Goal: Task Accomplishment & Management: Manage account settings

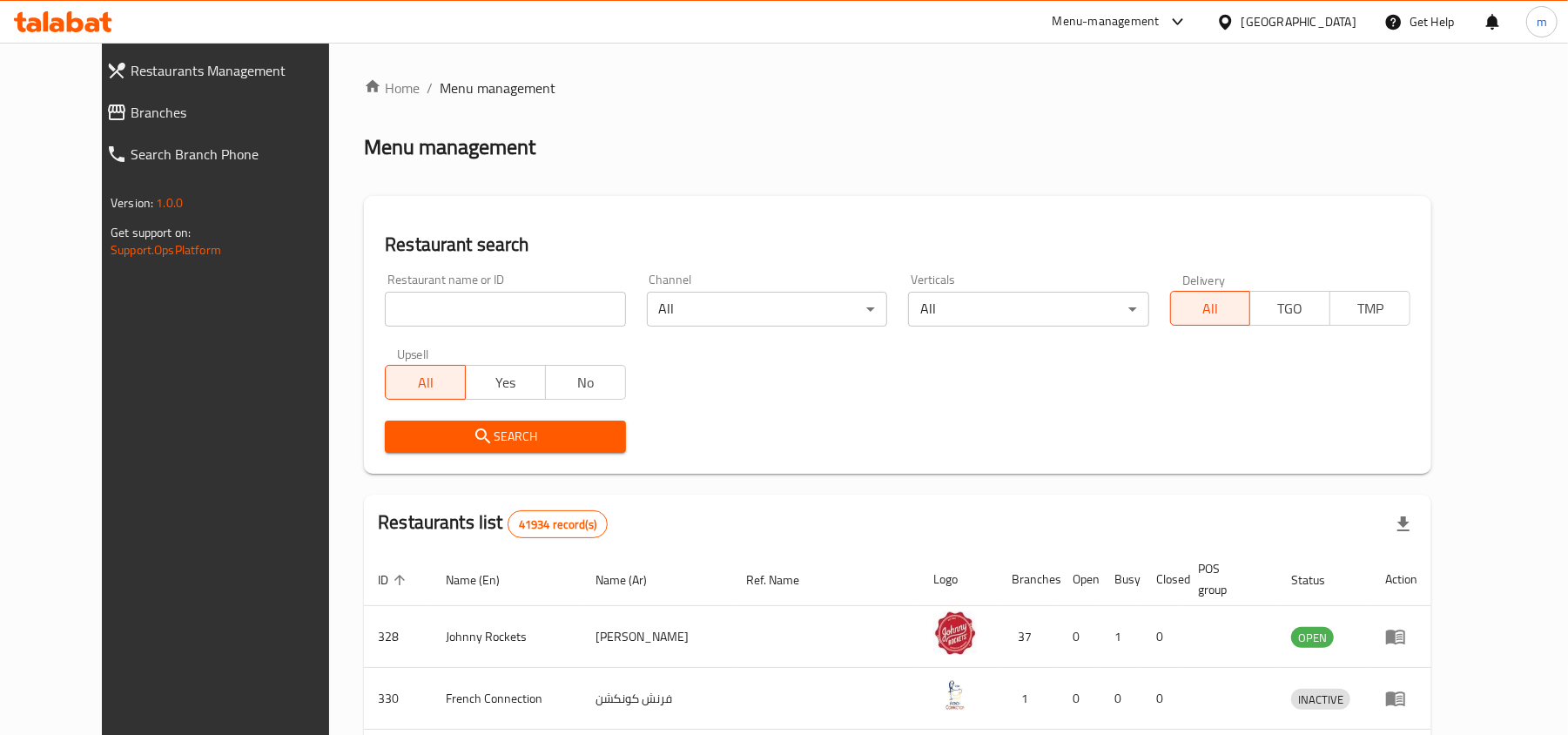
click at [64, 15] on icon at bounding box center [63, 21] width 99 height 20
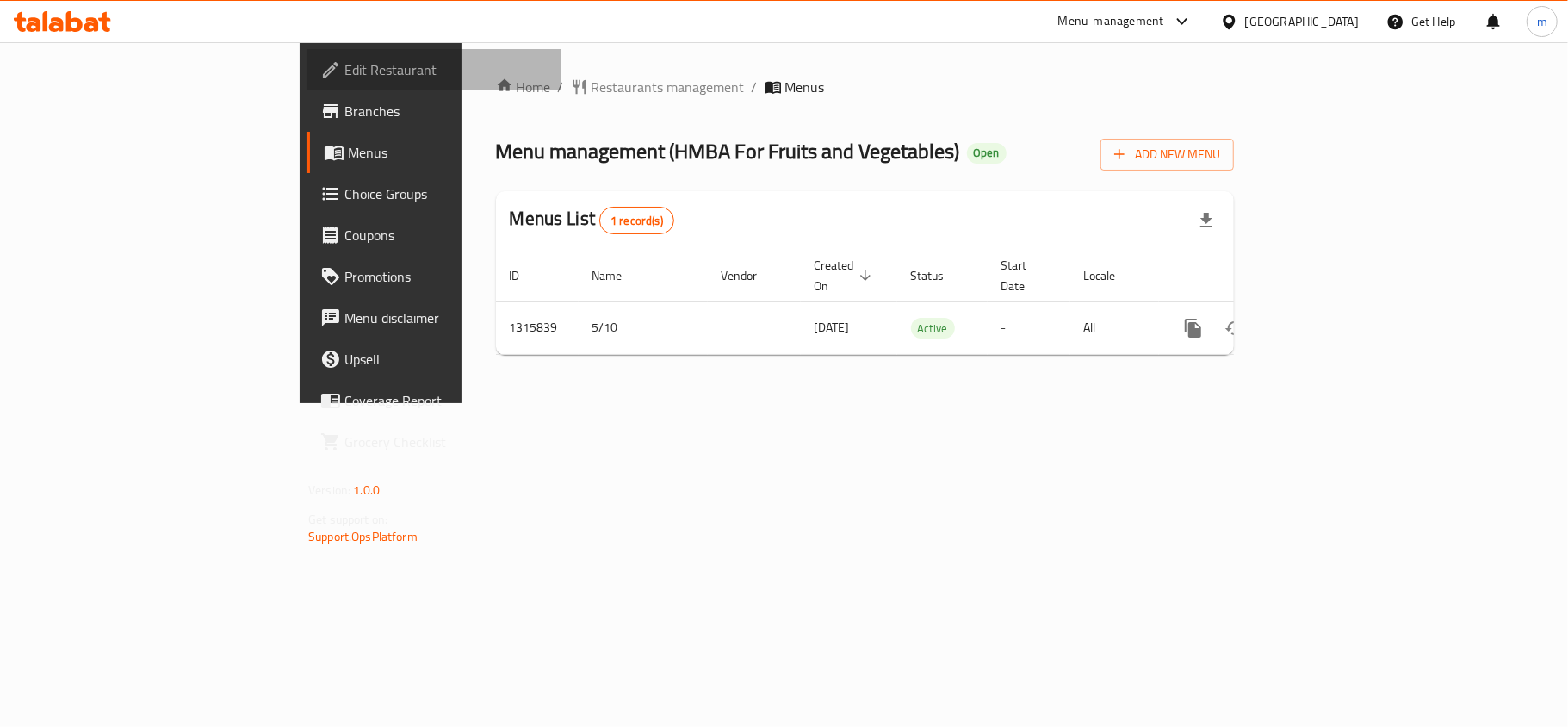
click at [344, 73] on span "Edit Restaurant" at bounding box center [445, 70] width 203 height 20
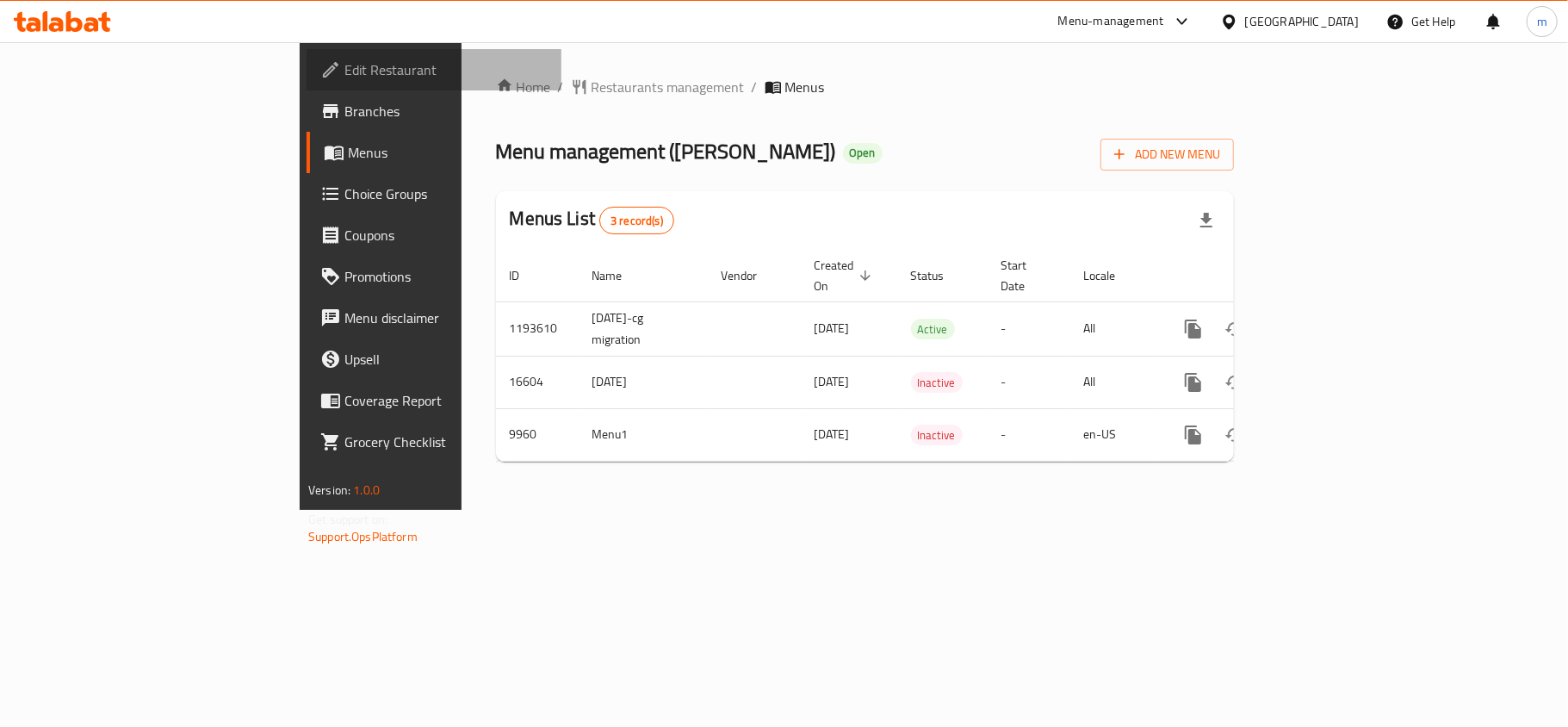
click at [344, 62] on span "Edit Restaurant" at bounding box center [445, 70] width 203 height 20
click at [57, 42] on div at bounding box center [784, 42] width 1568 height 1
click at [95, 20] on icon at bounding box center [92, 25] width 15 height 15
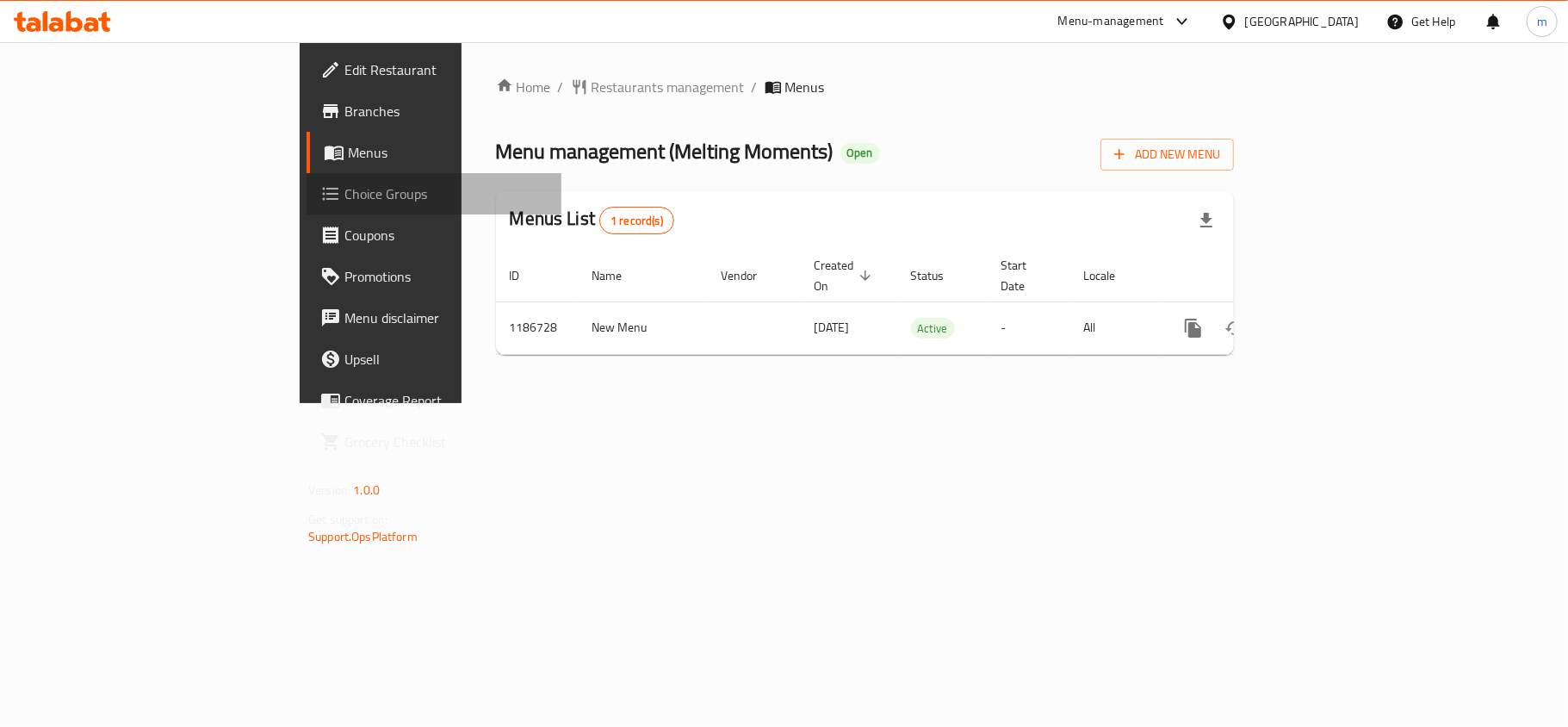
click at [344, 189] on span "Choice Groups" at bounding box center [445, 193] width 203 height 20
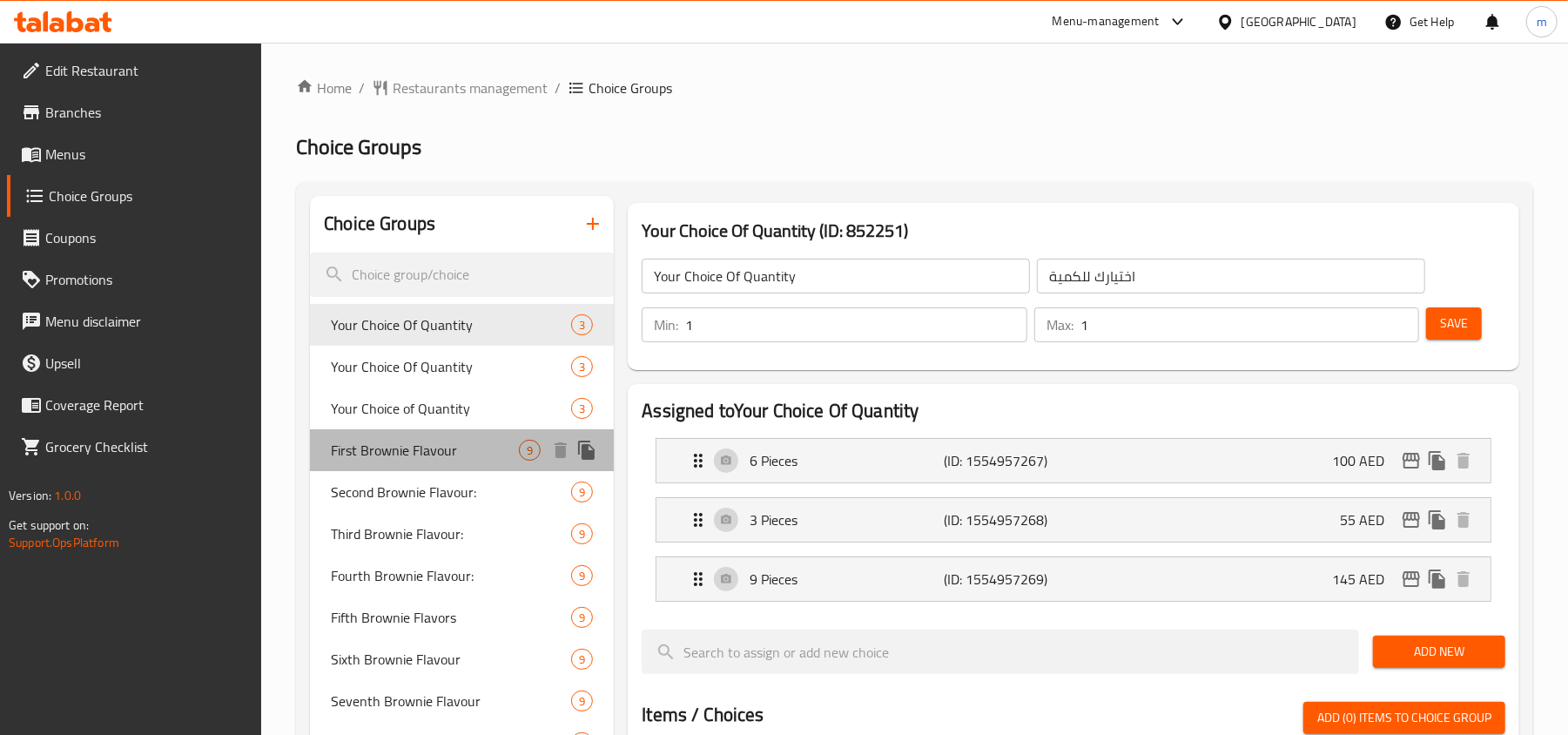
click at [420, 458] on span "First Brownie Flavour" at bounding box center [424, 449] width 188 height 20
type input "First Brownie Flavour"
type input "النكهة الأولى للبراوني"
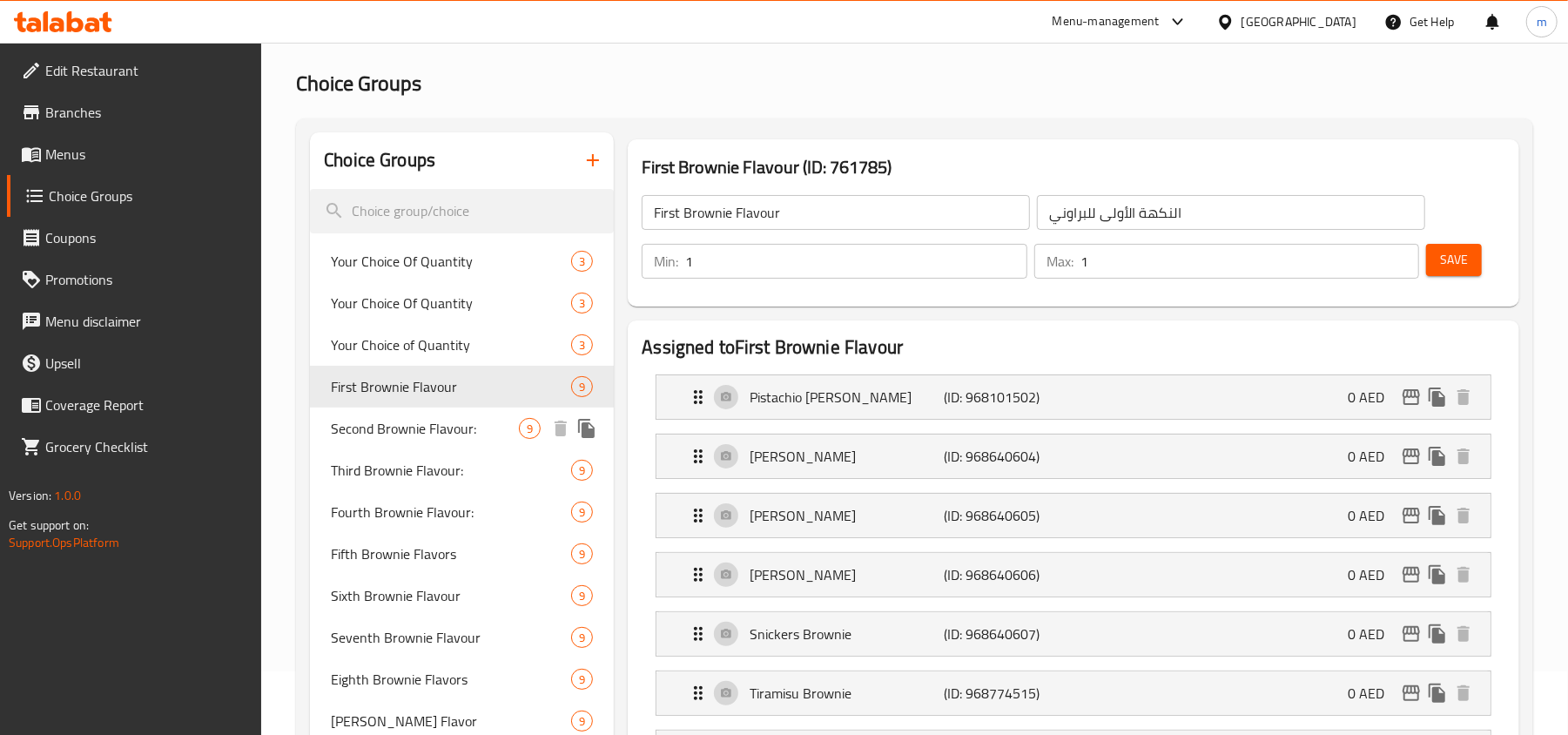
scroll to position [116, 0]
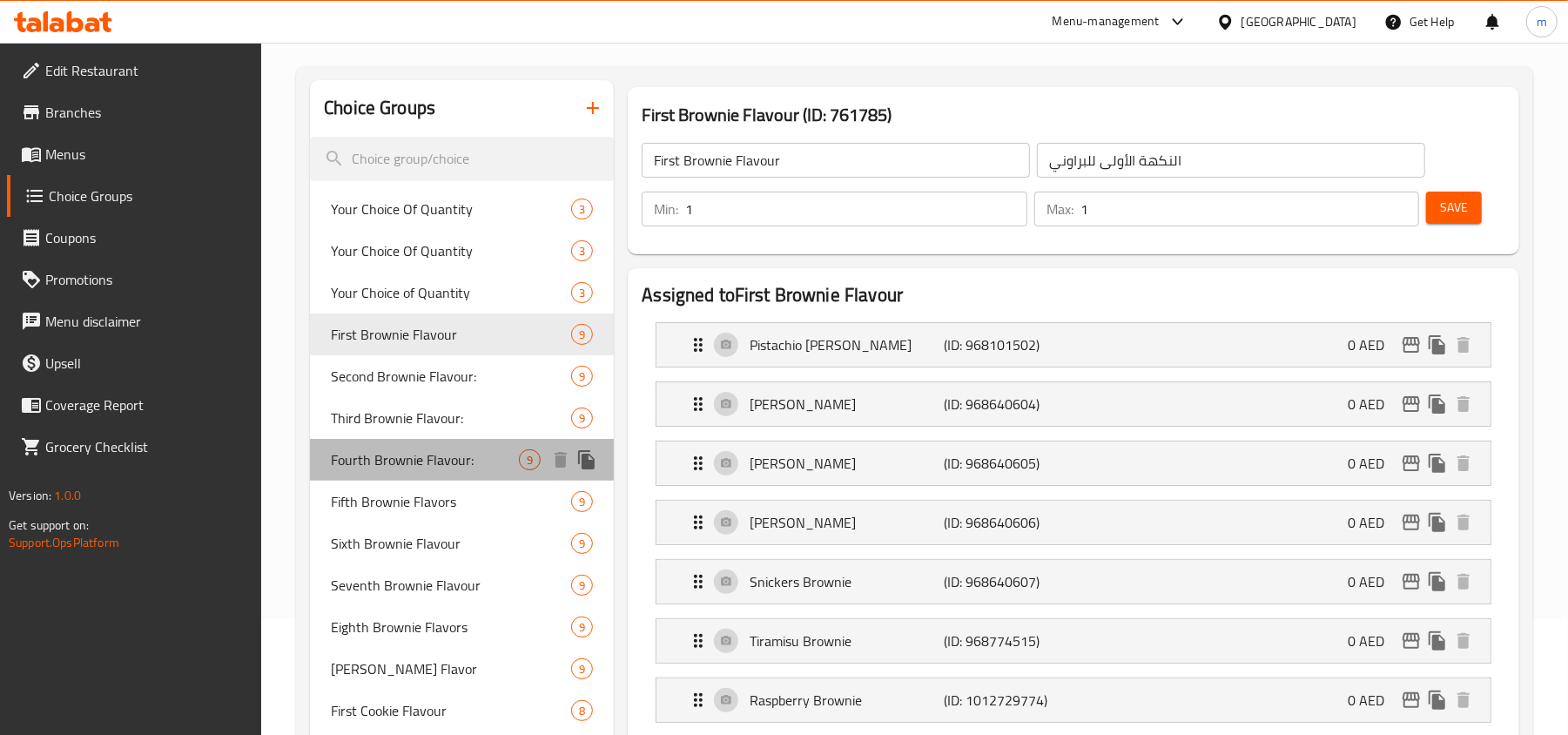
click at [416, 453] on span "Fourth Brownie Flavour:" at bounding box center [424, 459] width 188 height 20
type input "Fourth Brownie Flavour:"
type input "النكهة الرابعة للبراوني:"
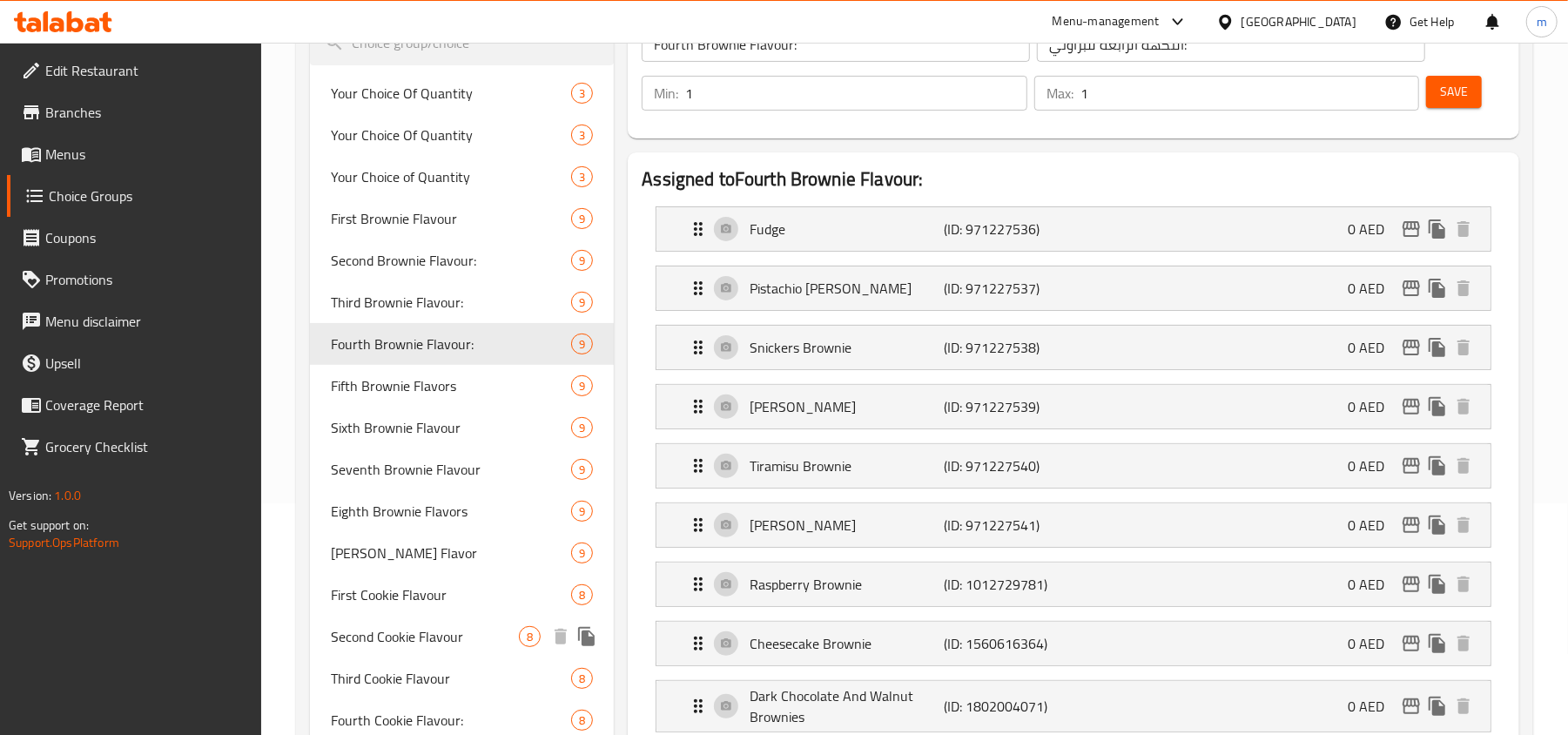
scroll to position [348, 0]
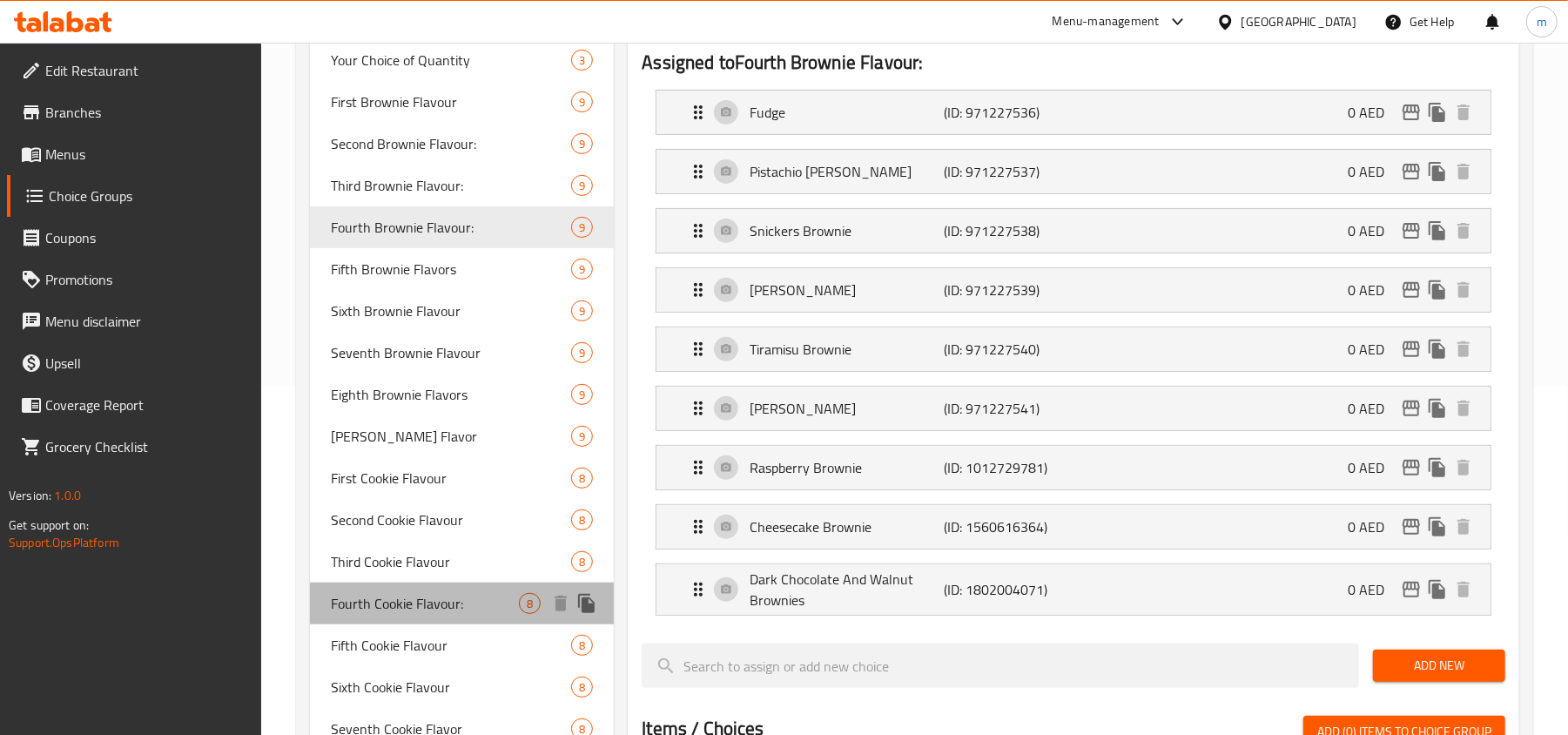
click at [440, 610] on span "Fourth Cookie Flavour:" at bounding box center [424, 602] width 188 height 20
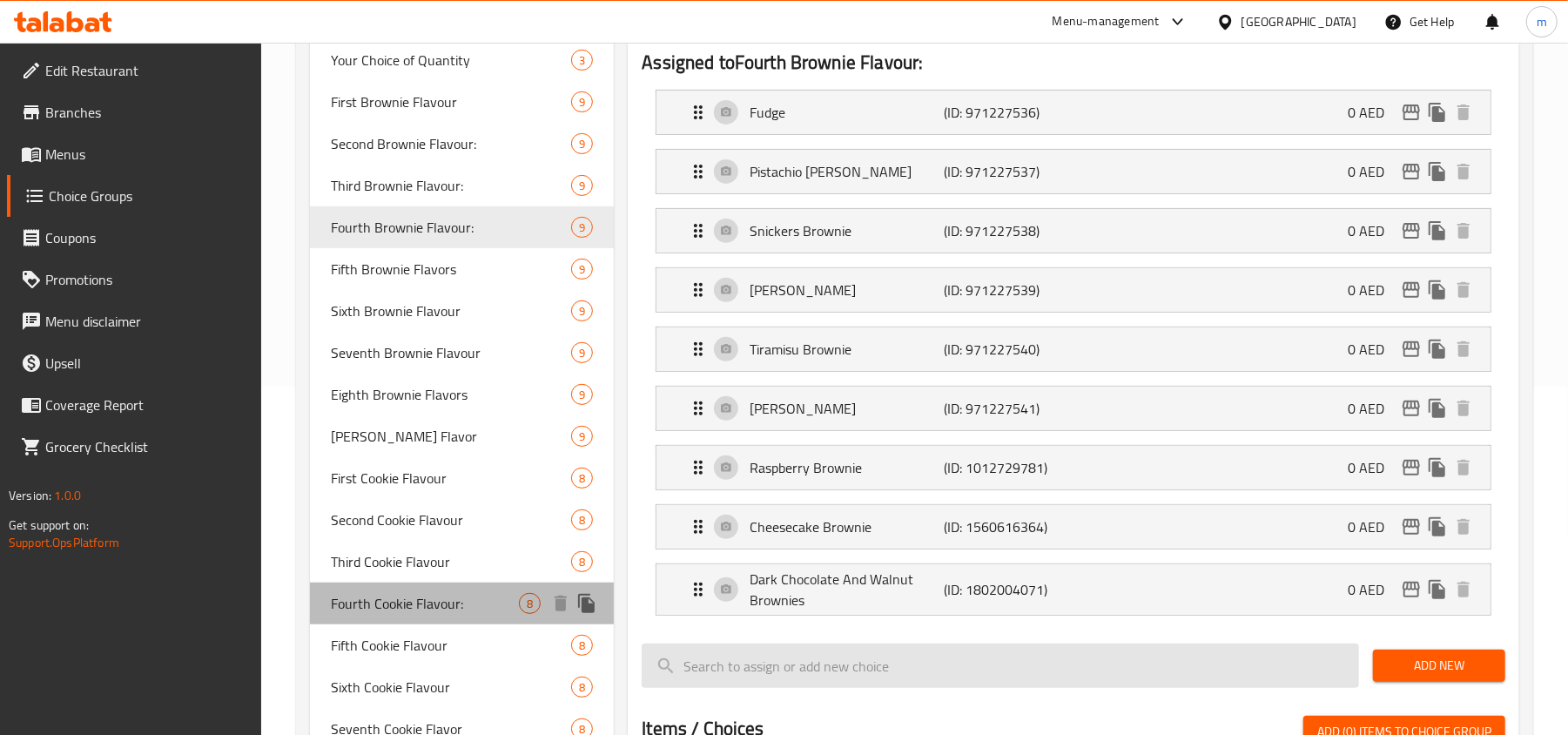
type input "Fourth Cookie Flavour:"
type input "نكهة الكوكيز الرابعة:"
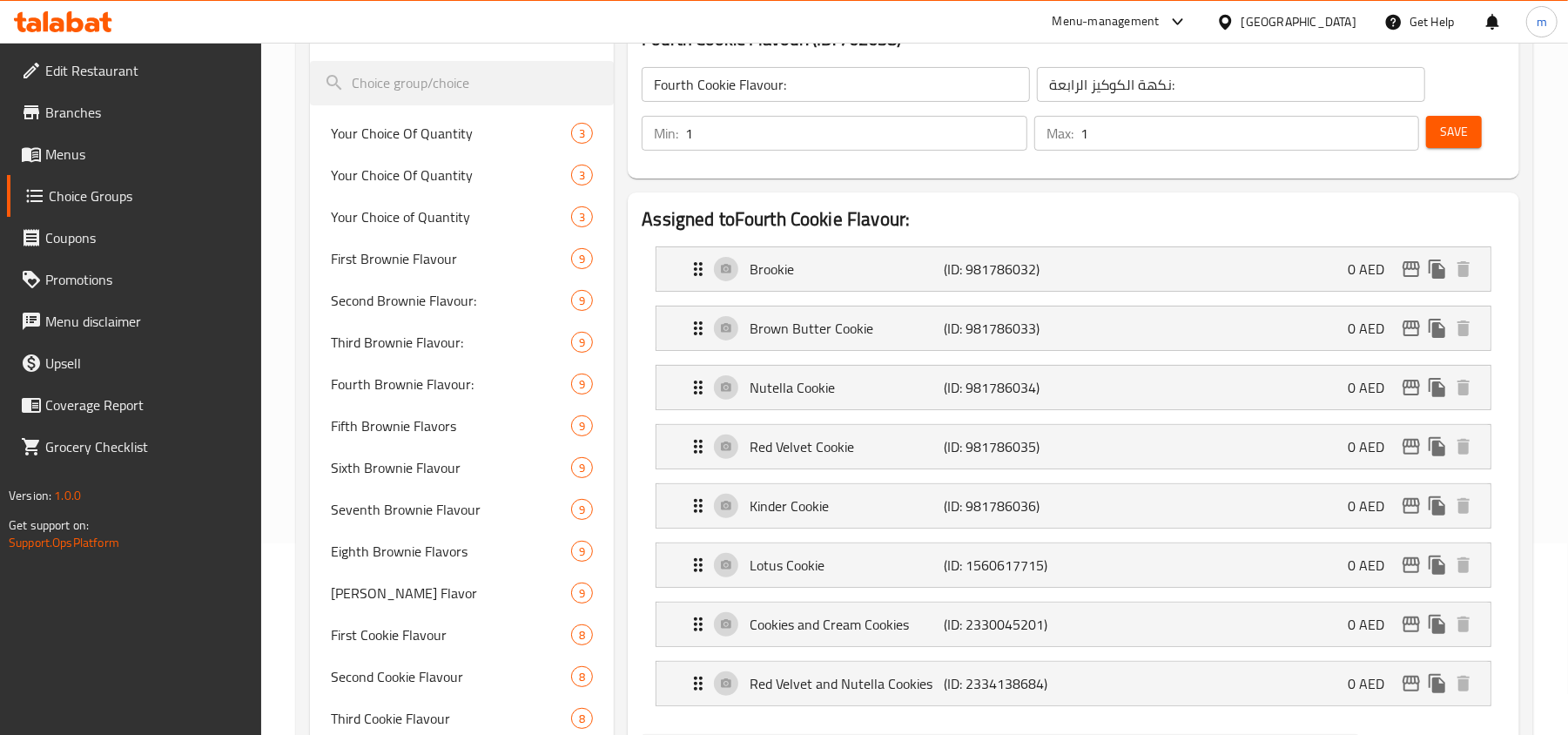
scroll to position [231, 0]
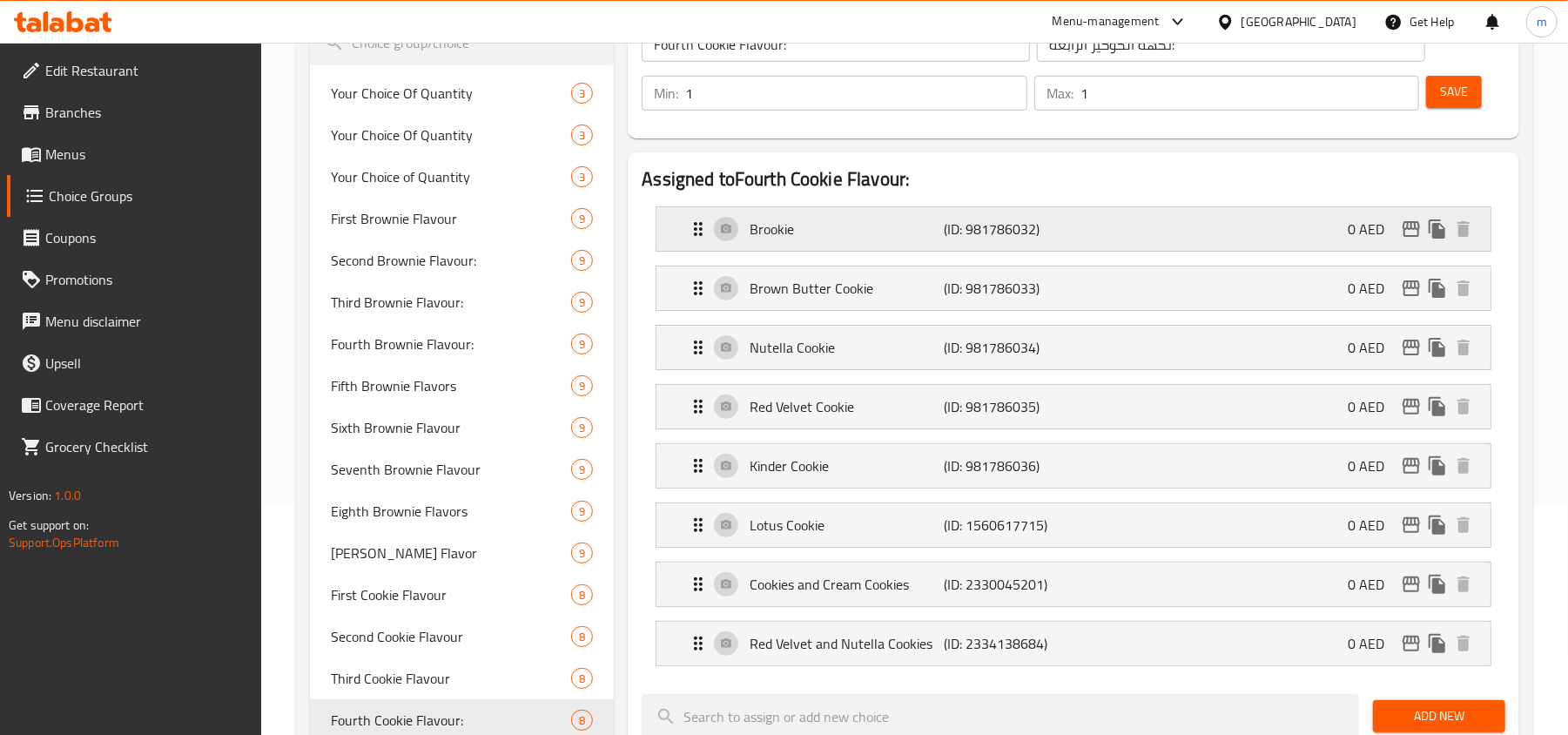
click at [701, 231] on icon "Expand" at bounding box center [698, 229] width 20 height 20
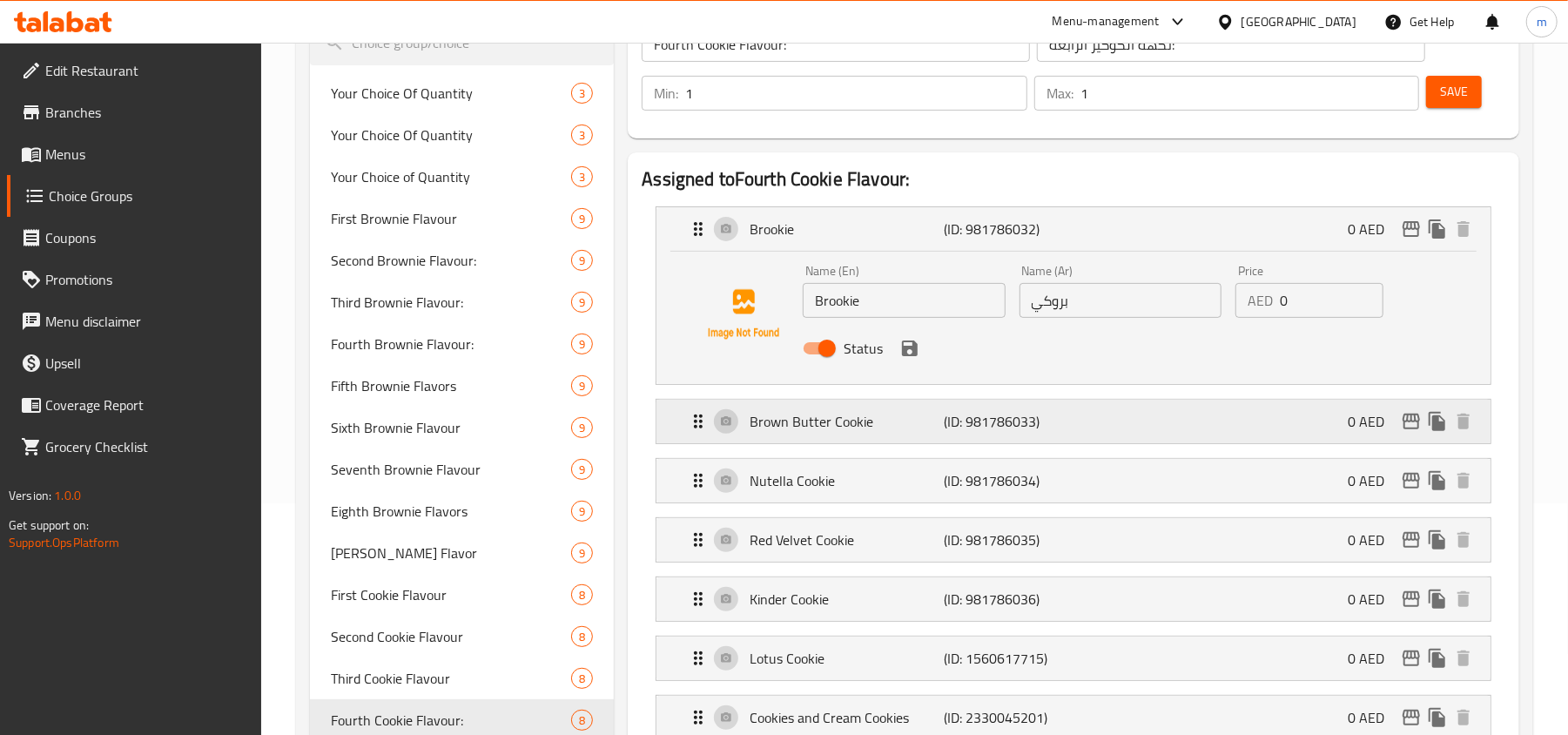
click at [698, 412] on icon "Expand" at bounding box center [698, 421] width 20 height 20
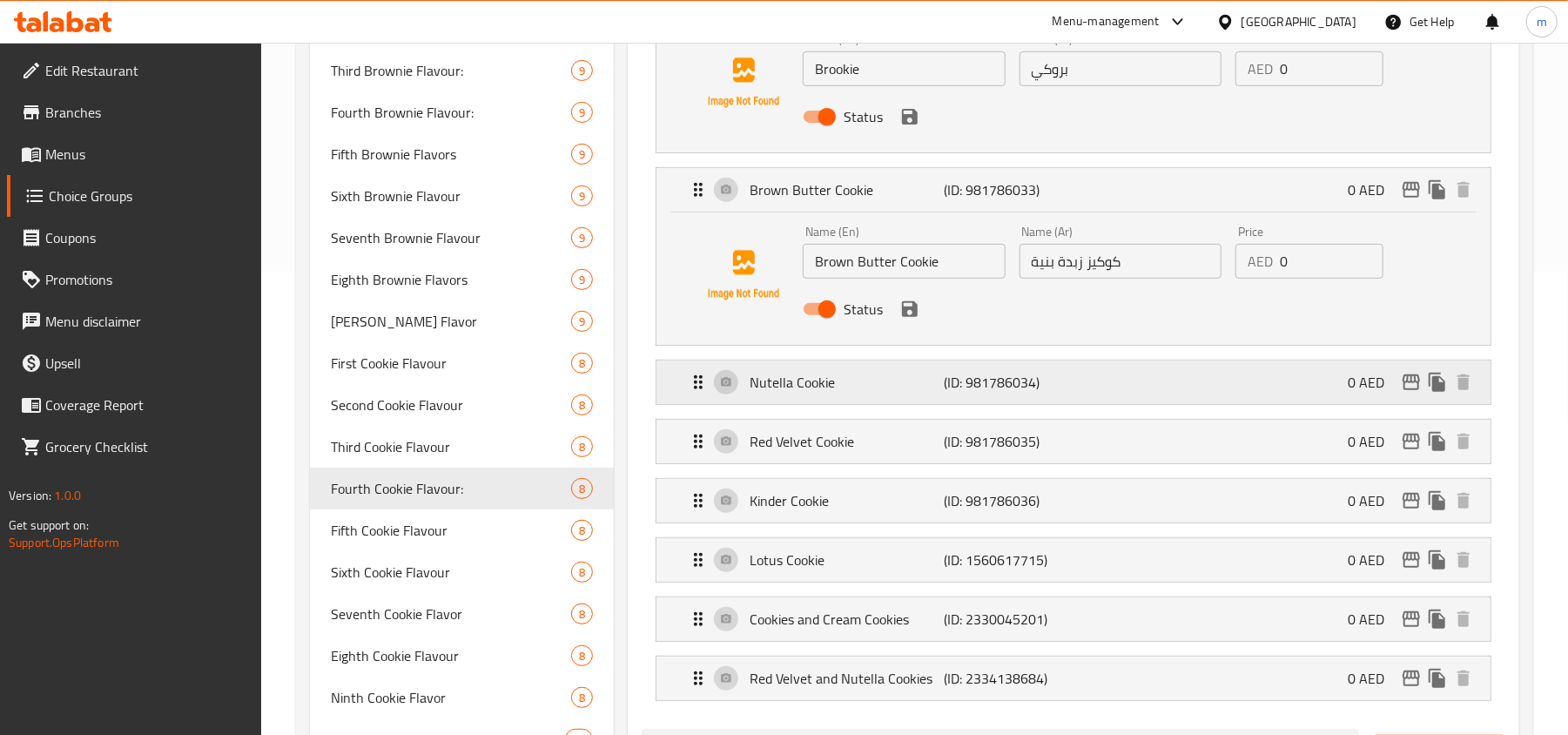
scroll to position [464, 0]
click at [699, 388] on icon "Expand" at bounding box center [698, 381] width 20 height 20
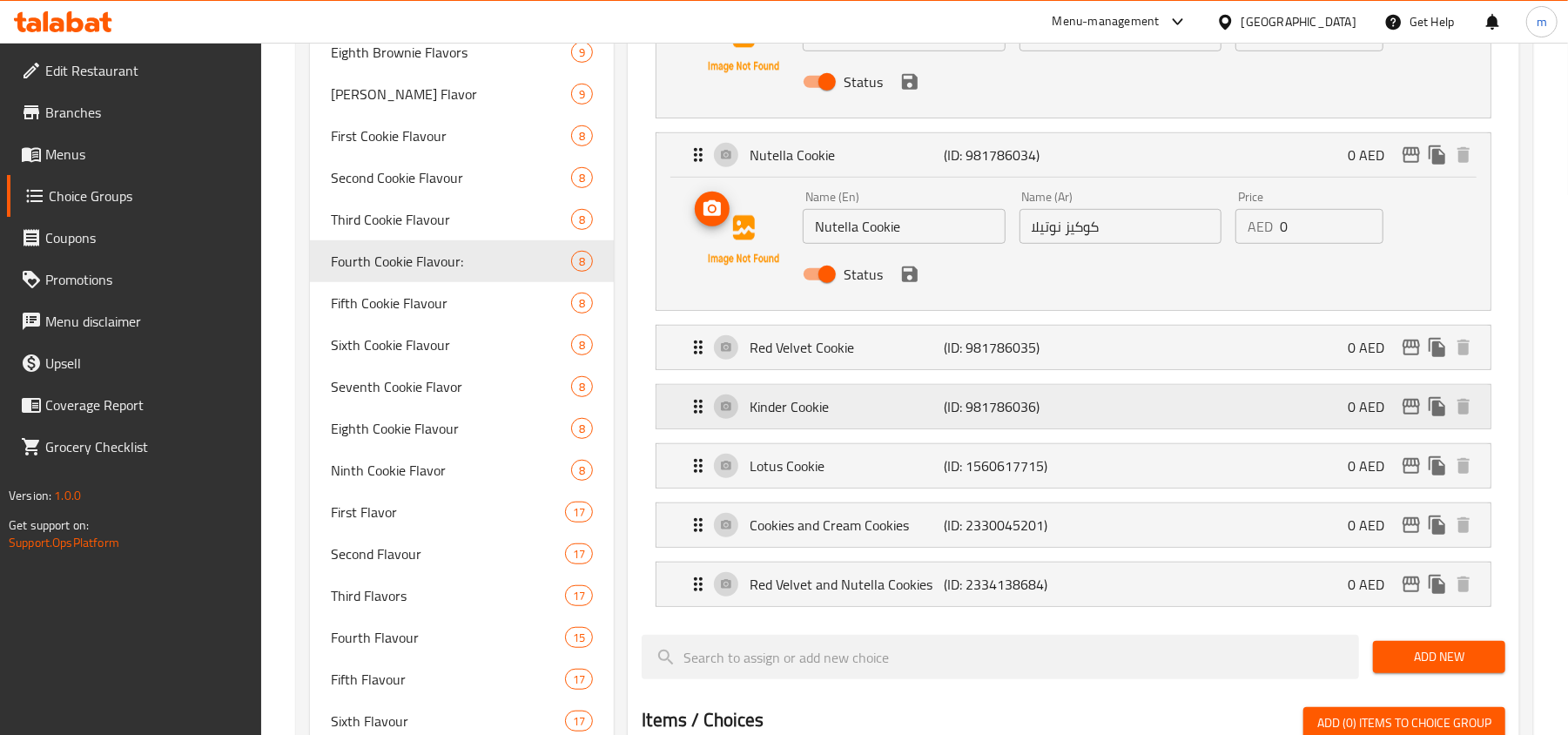
scroll to position [697, 0]
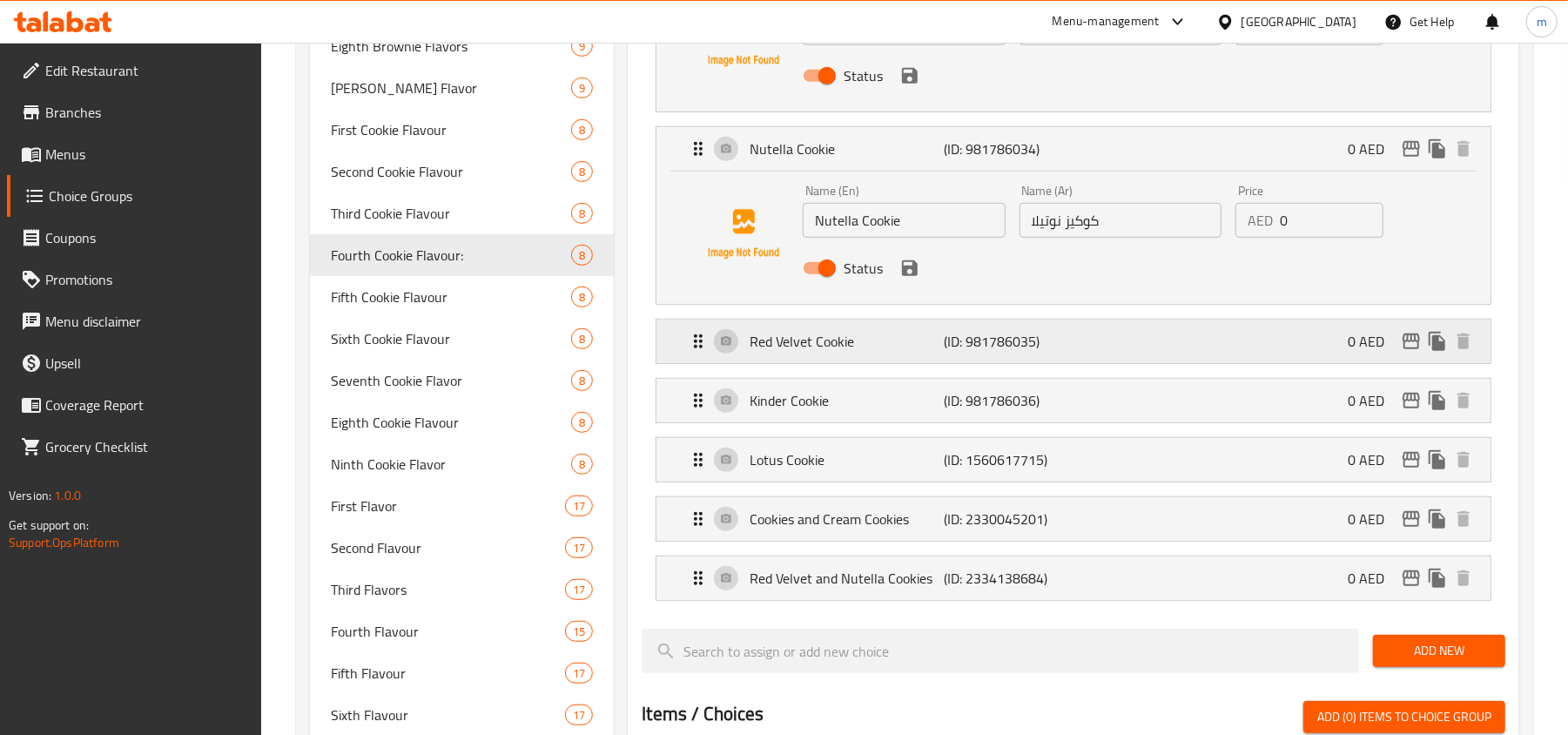
click at [694, 346] on icon "Expand" at bounding box center [698, 341] width 20 height 20
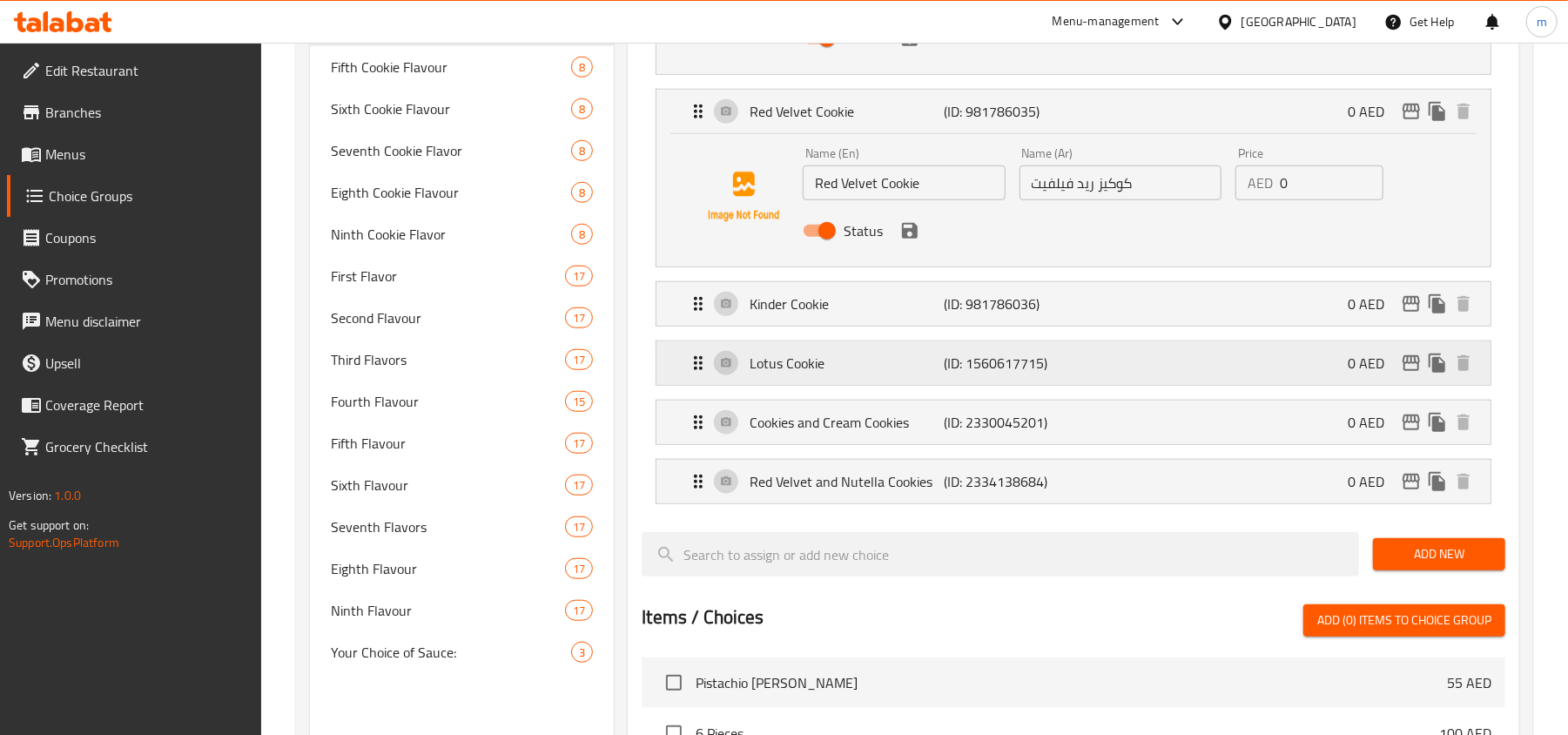
scroll to position [928, 0]
click at [690, 324] on div "Kinder Cookie (ID: 981786036) 0 AED" at bounding box center [1079, 302] width 782 height 44
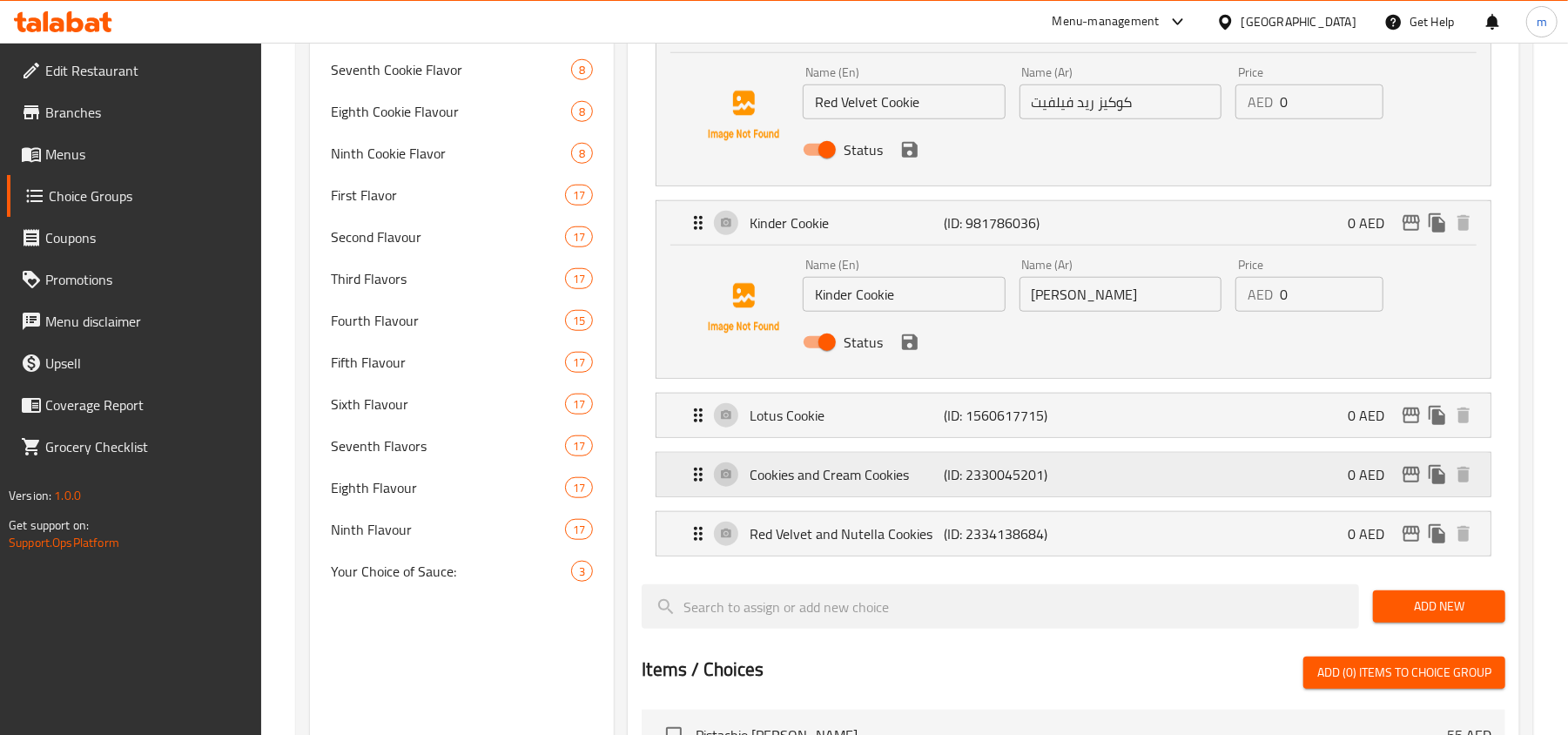
scroll to position [1045, 0]
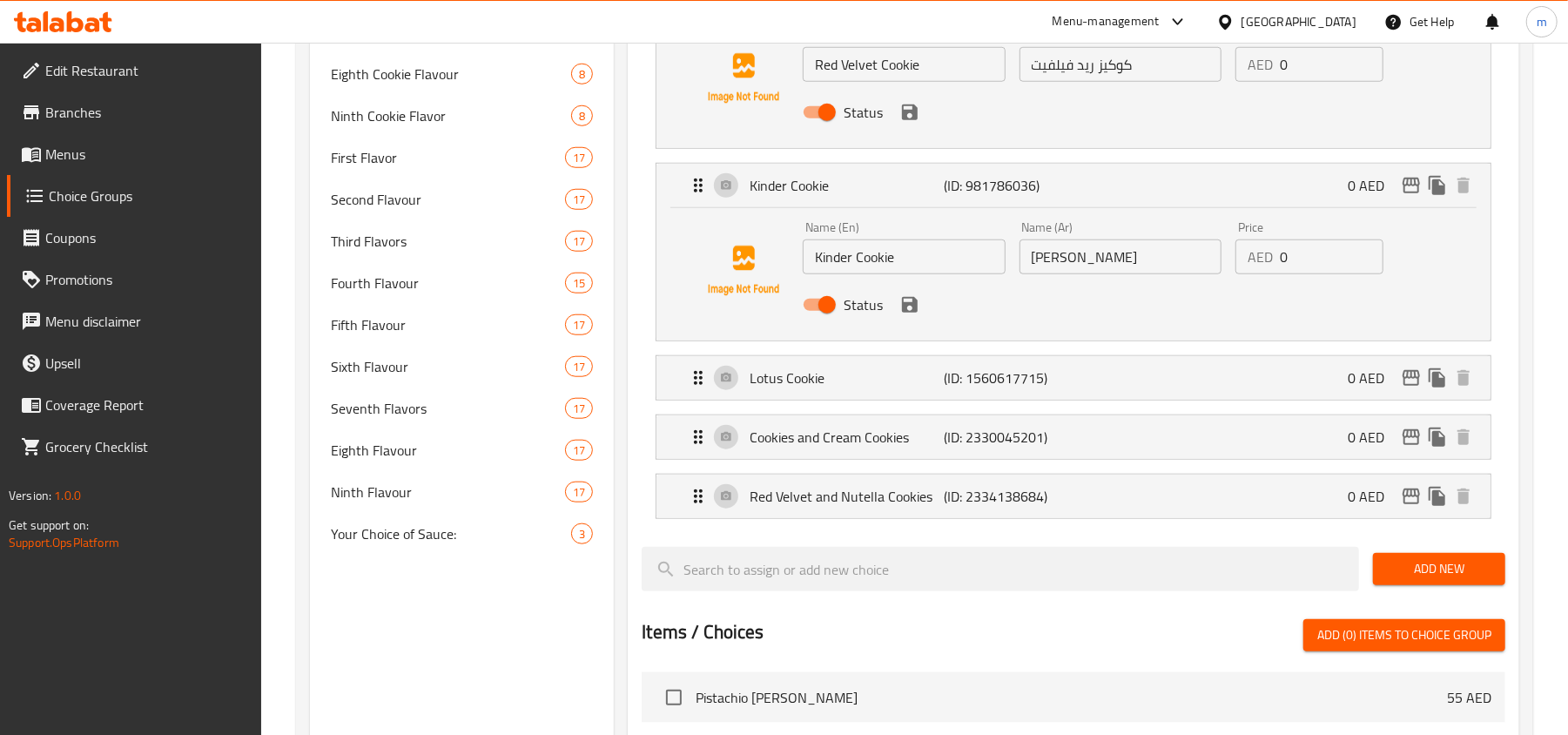
drag, startPoint x: 686, startPoint y: 377, endPoint x: 697, endPoint y: 383, distance: 12.5
click at [694, 381] on icon "Expand" at bounding box center [698, 377] width 20 height 20
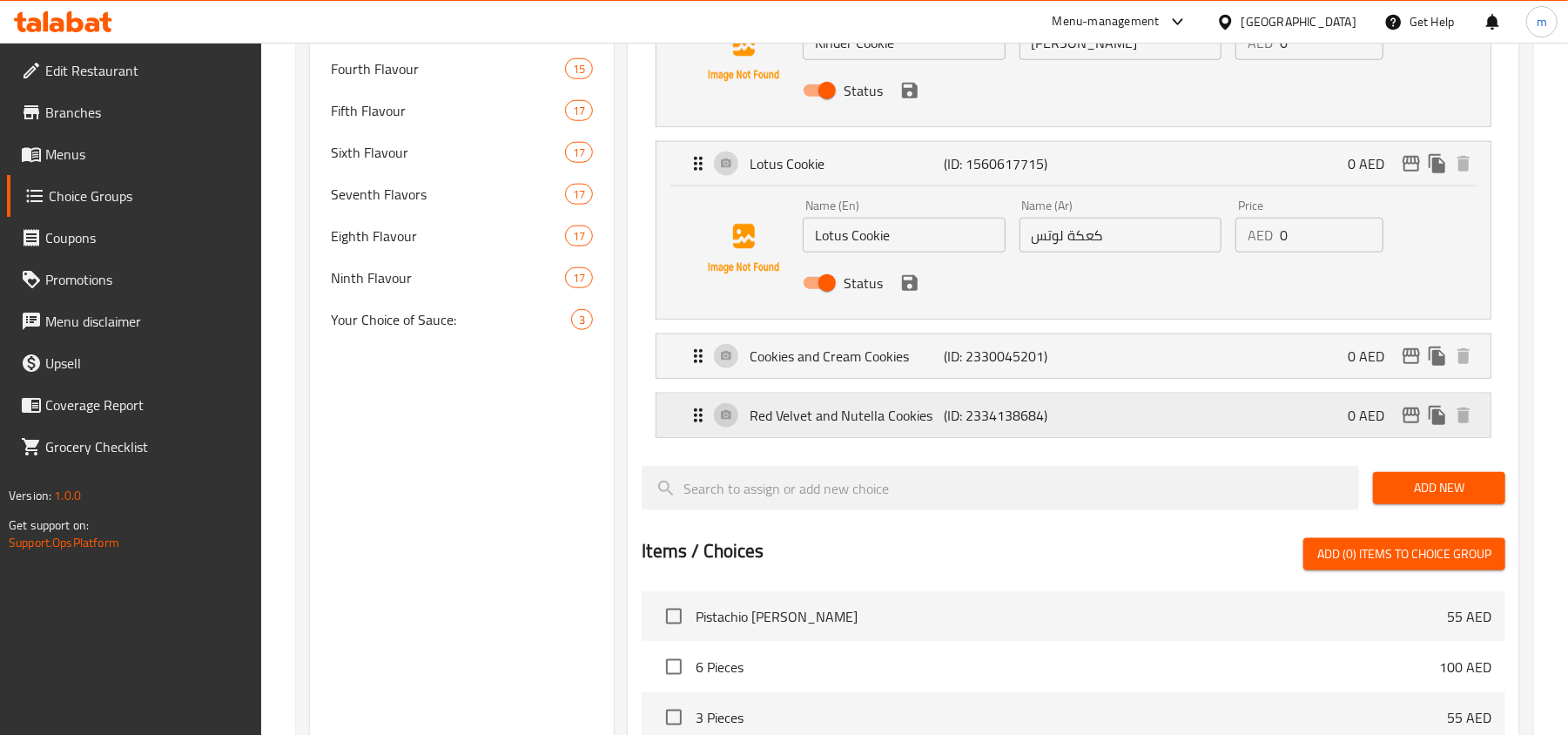
scroll to position [1276, 0]
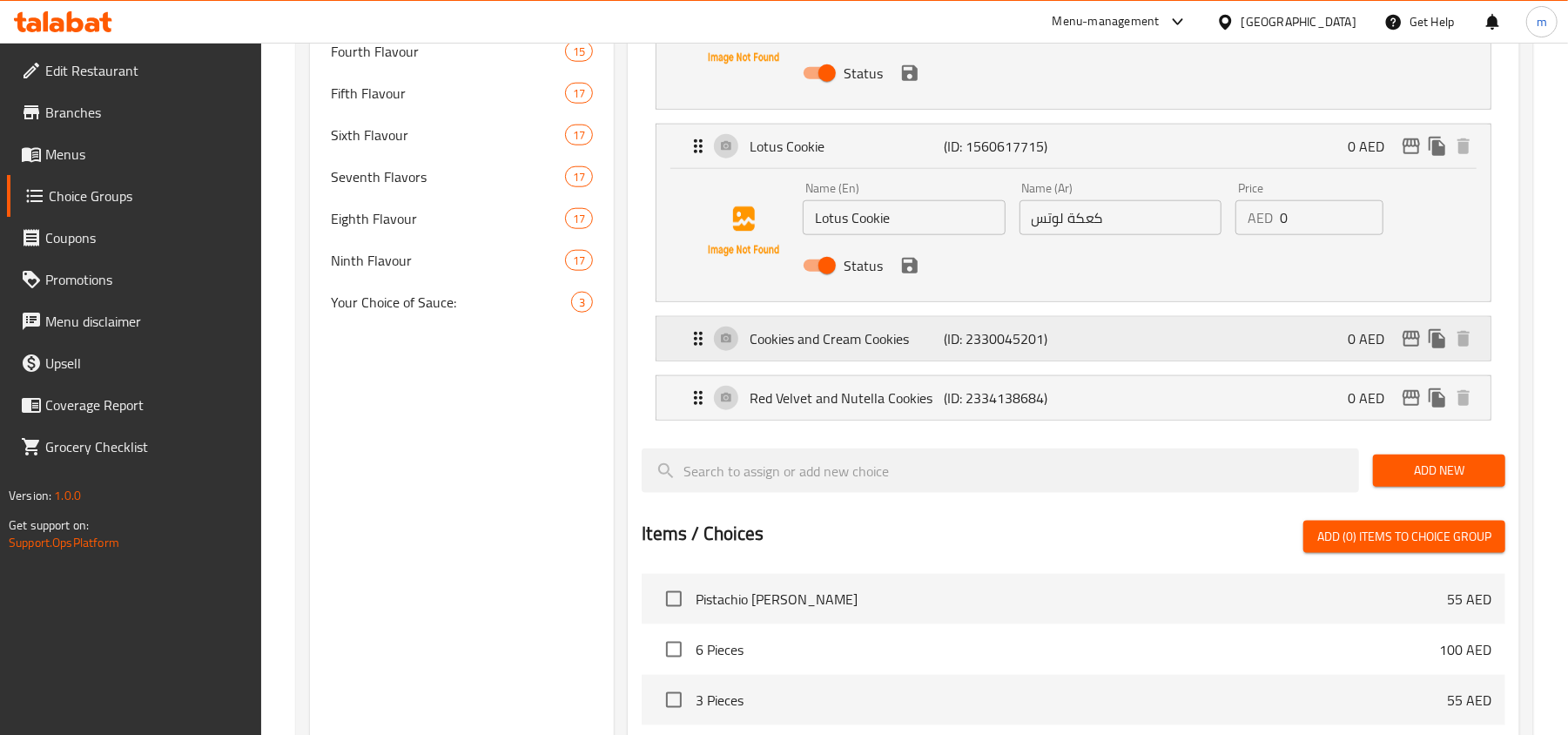
click at [702, 360] on div "Cookies and Cream Cookies (ID: 2330045201) 0 AED" at bounding box center [1079, 338] width 782 height 44
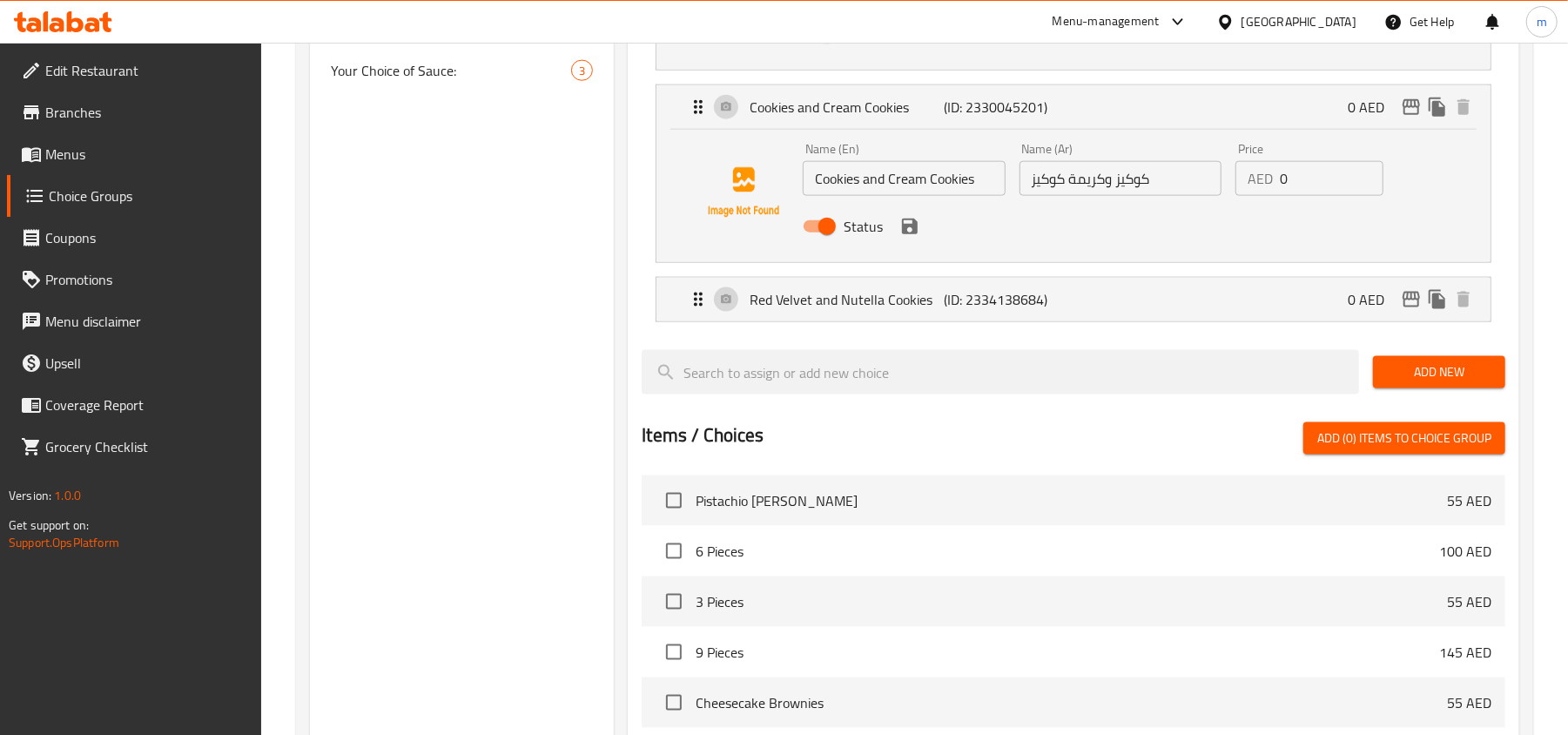
scroll to position [1508, 0]
click at [699, 318] on div "Red Velvet and Nutella Cookies (ID: 2334138684) 0 AED" at bounding box center [1079, 298] width 782 height 44
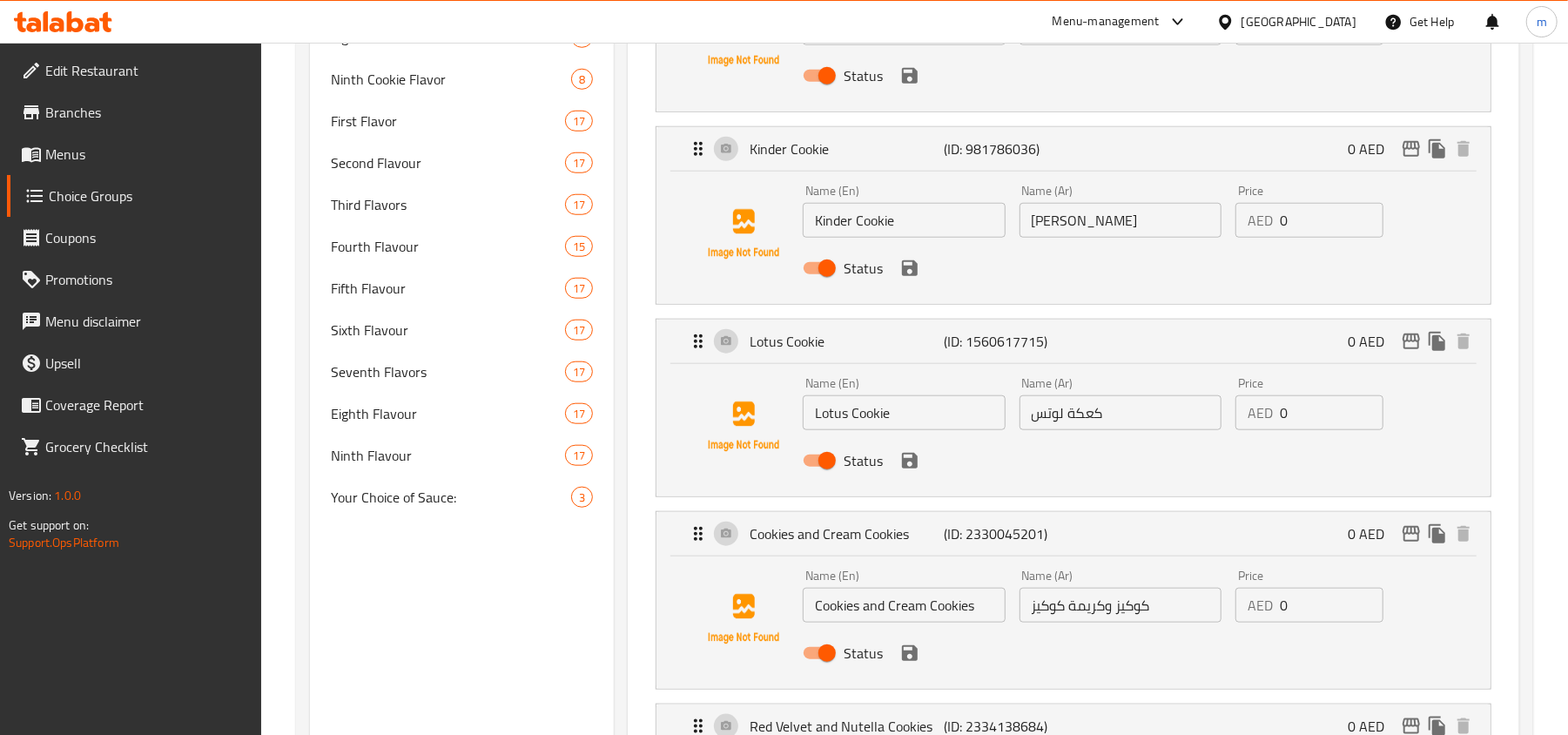
scroll to position [812, 0]
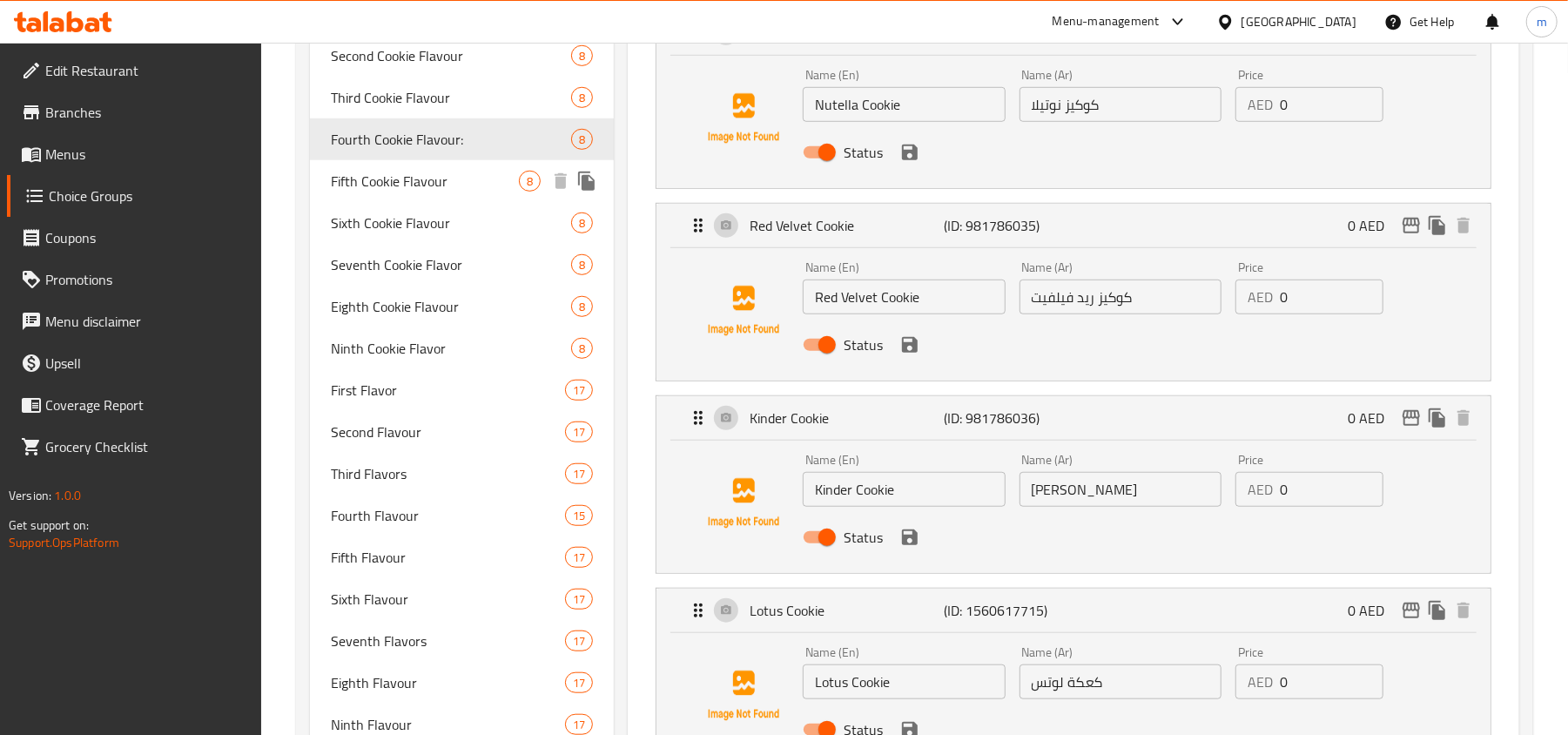
drag, startPoint x: 392, startPoint y: 180, endPoint x: 1072, endPoint y: 386, distance: 710.5
click at [392, 180] on span "Fifth Cookie Flavour" at bounding box center [424, 181] width 188 height 20
type input "Fifth Cookie Flavour"
type input "نكهة الكوكيز الخامسة"
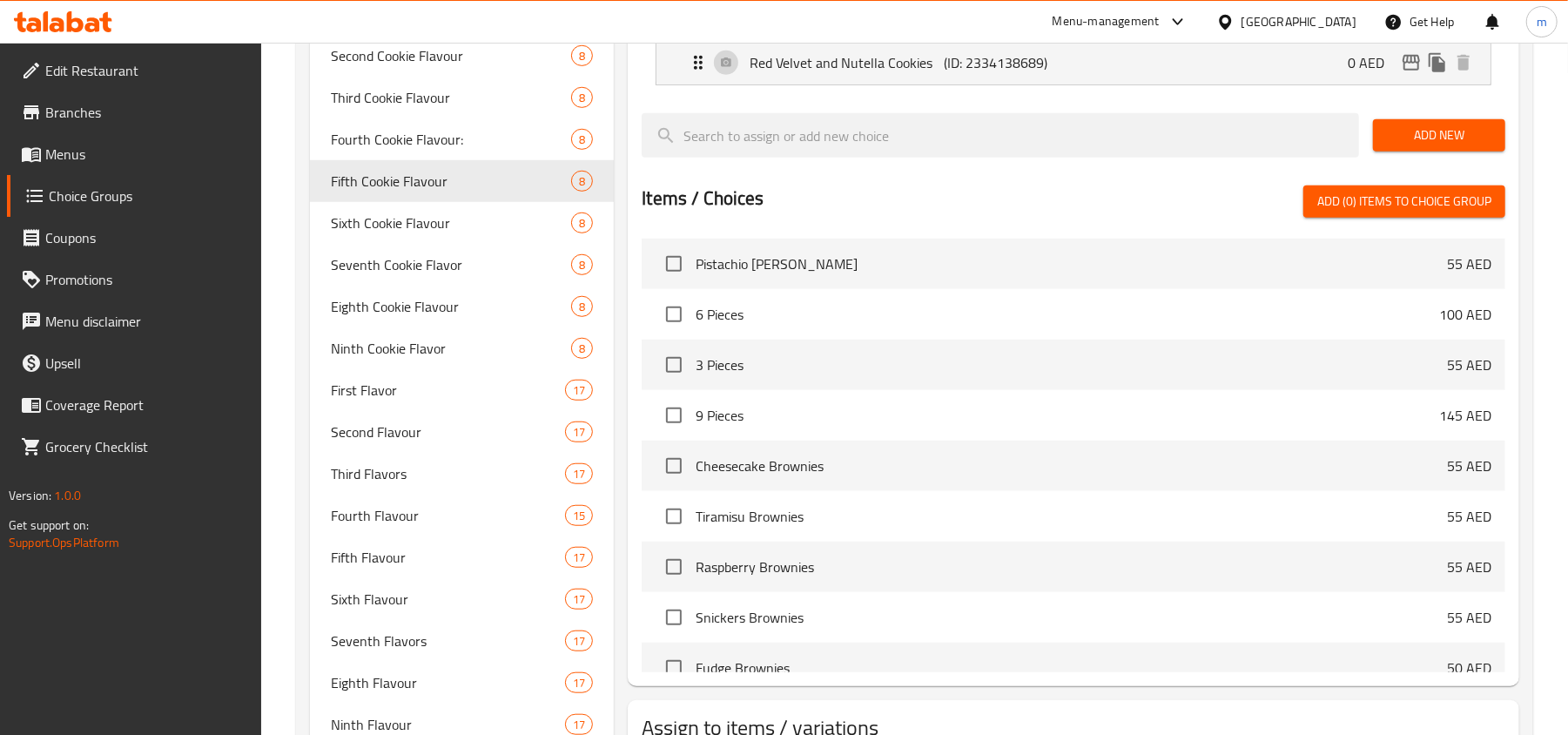
click at [976, 279] on li "Pistachio Kunafa Brownies 55 AED" at bounding box center [1073, 263] width 863 height 51
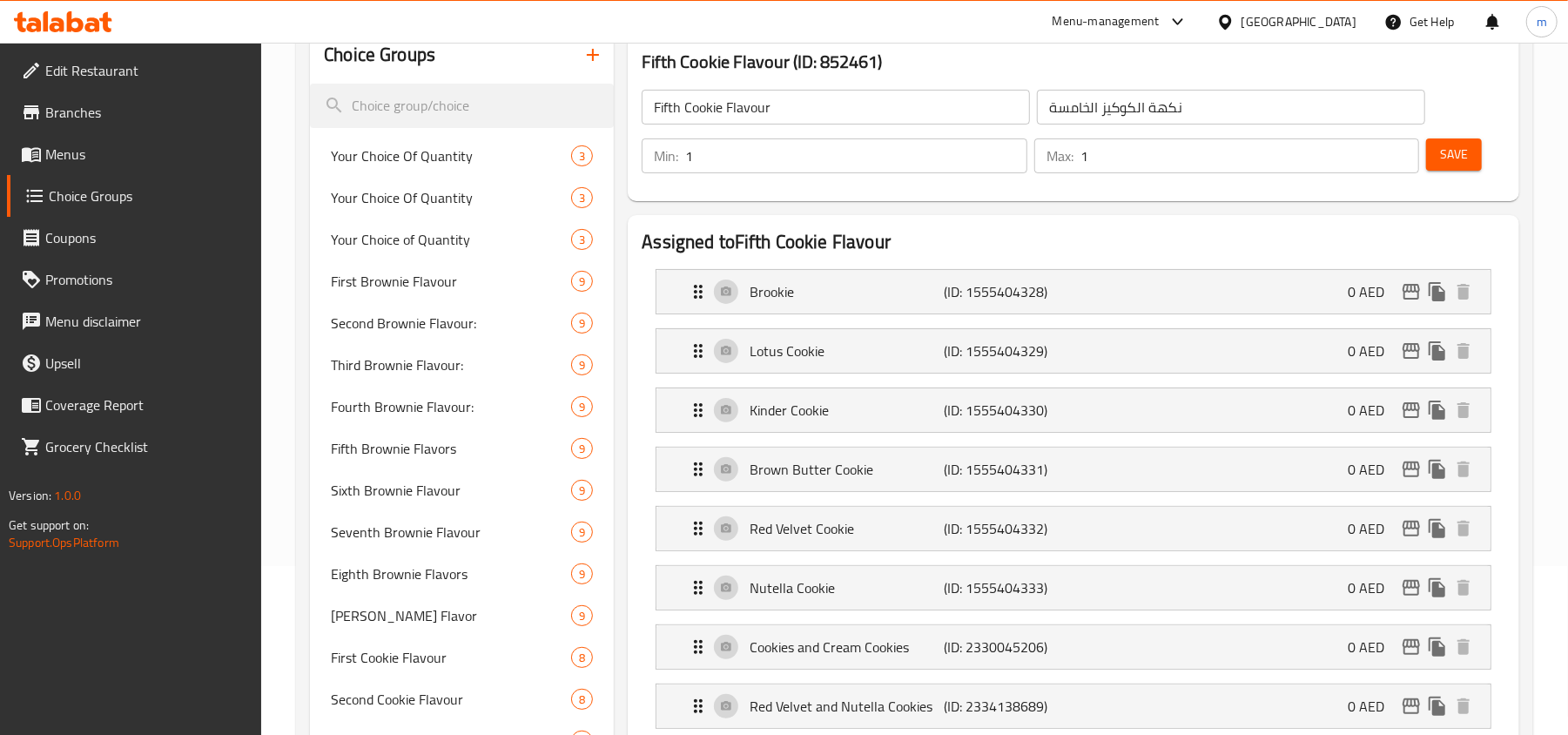
scroll to position [116, 0]
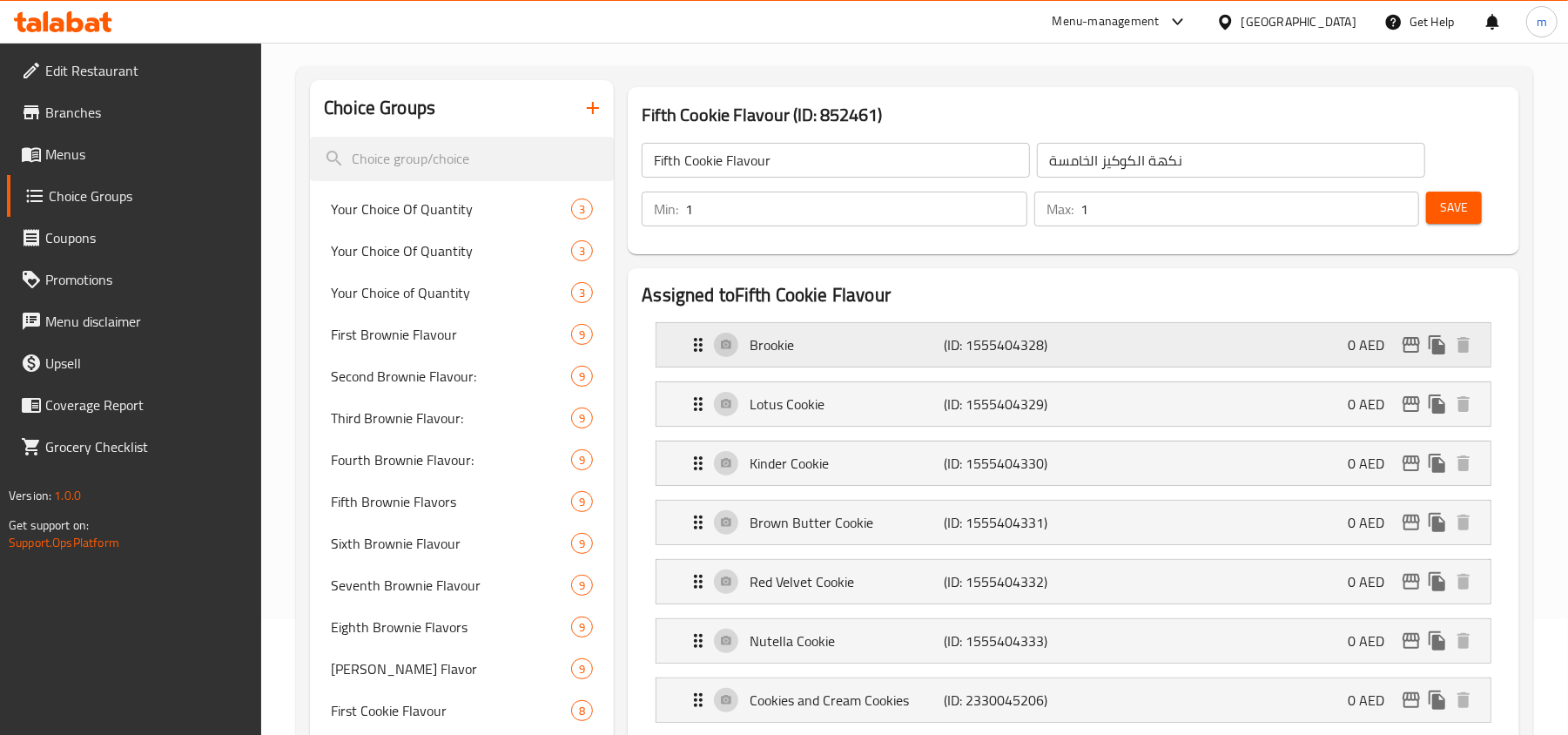
click at [704, 339] on icon "Expand" at bounding box center [698, 344] width 20 height 20
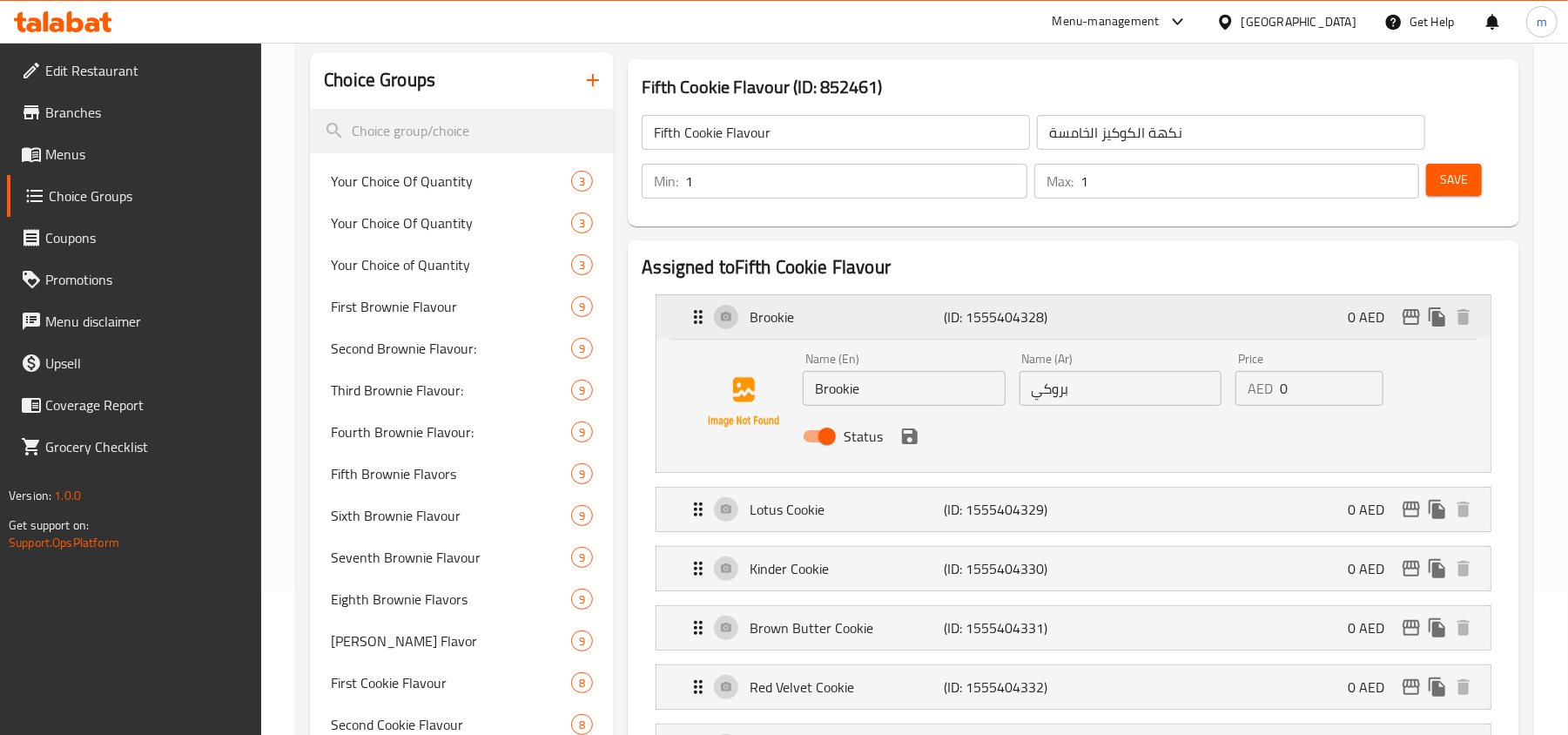
scroll to position [231, 0]
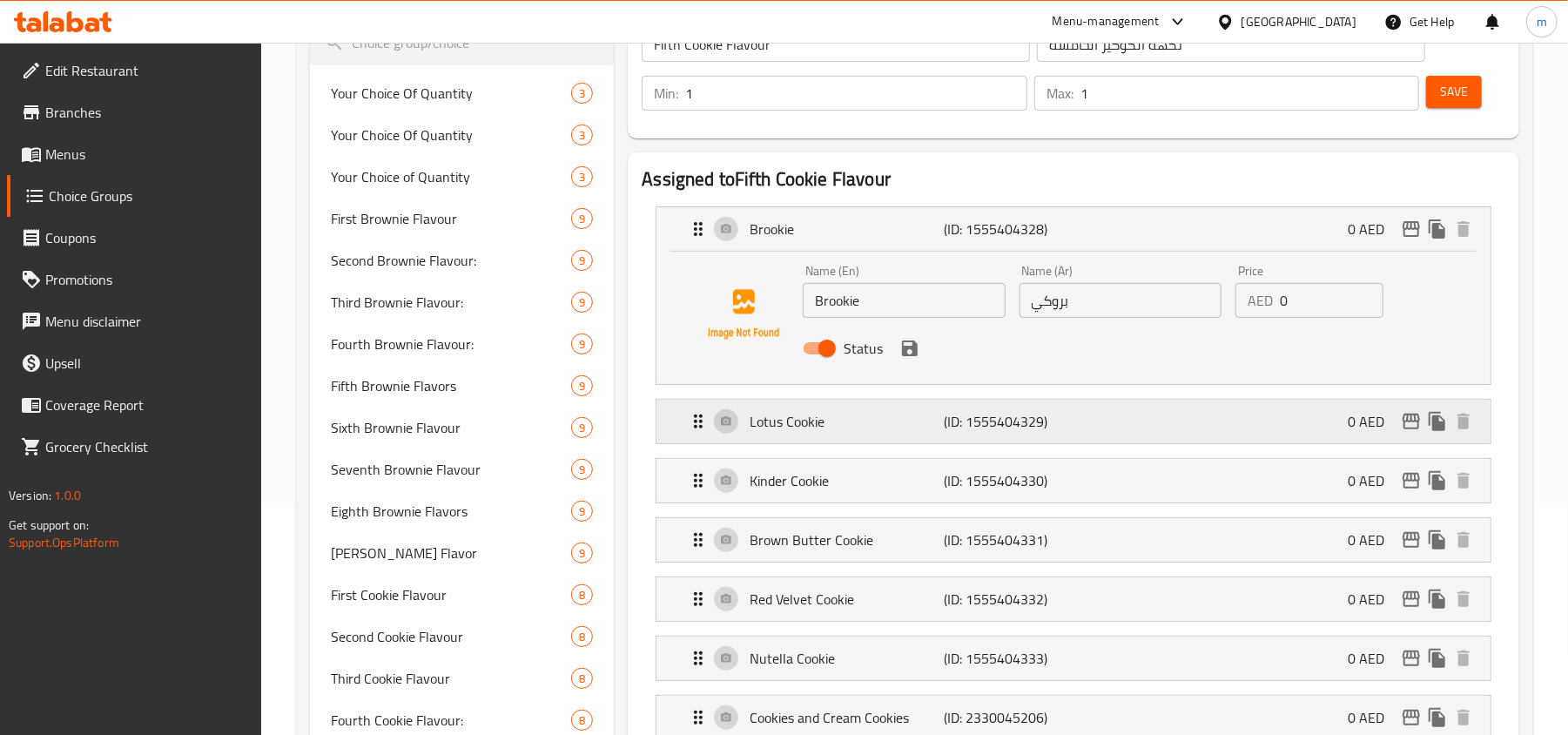
click at [688, 424] on icon "Expand" at bounding box center [698, 421] width 20 height 20
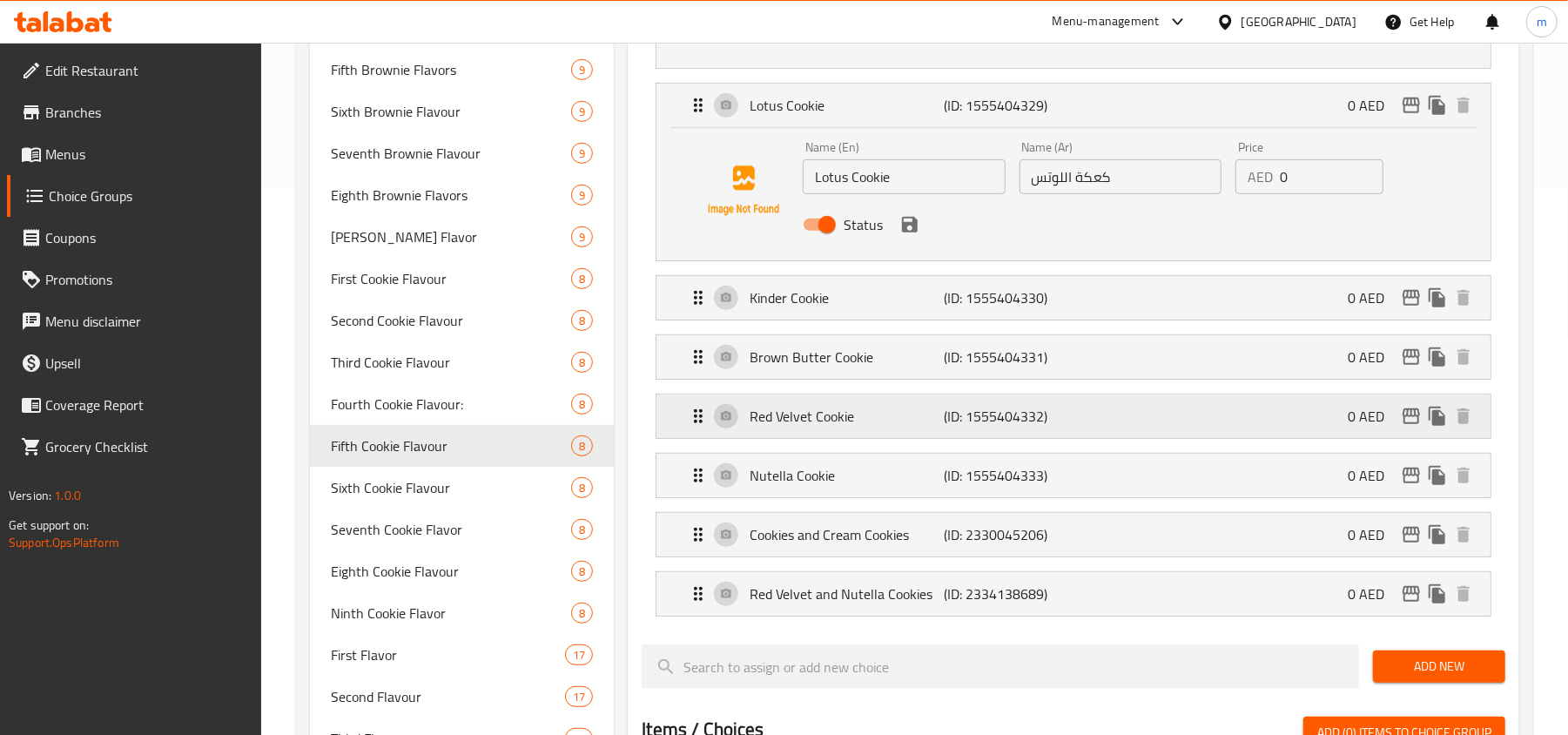
scroll to position [580, 0]
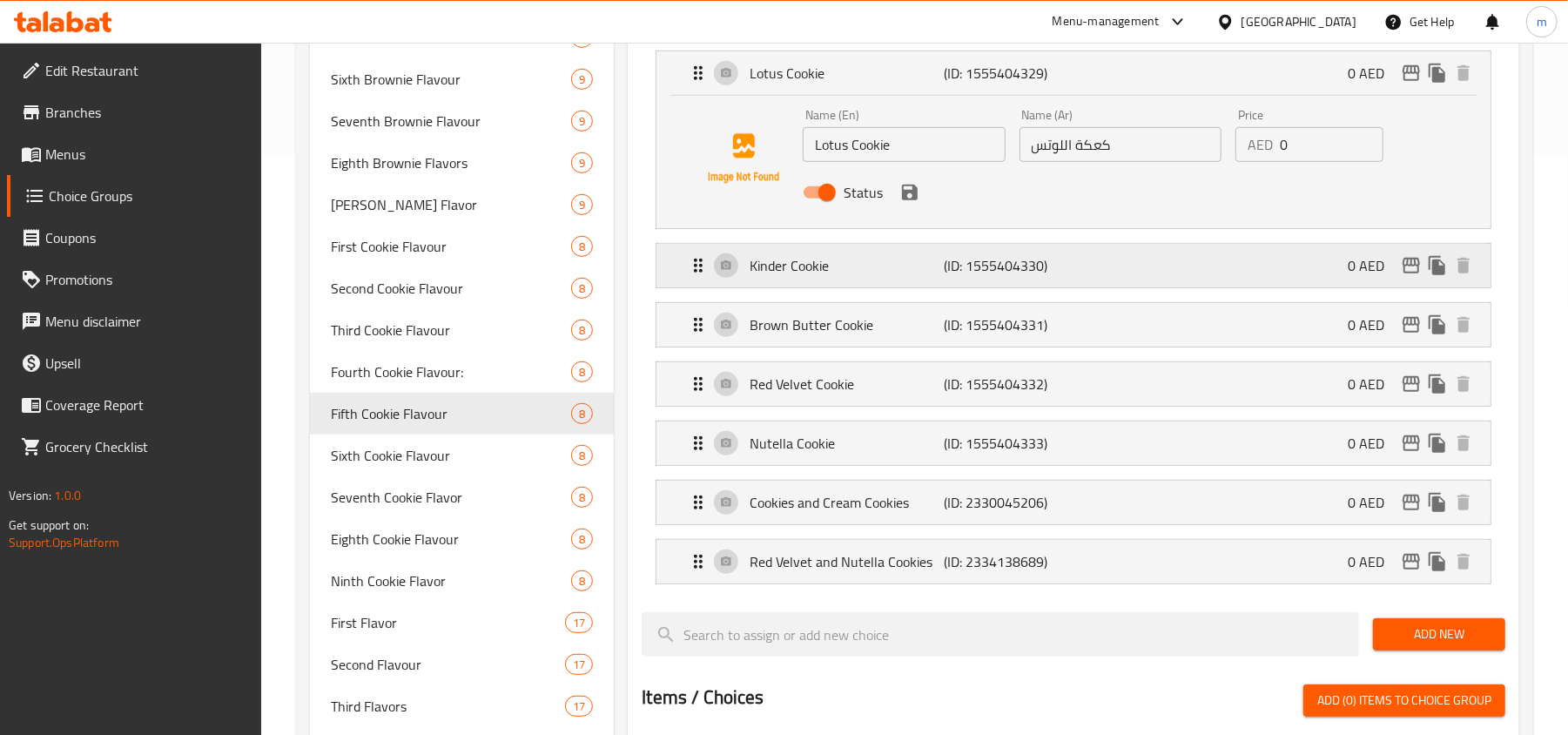
click at [695, 283] on div "Kinder Cookie (ID: 1555404330) 0 AED" at bounding box center [1079, 265] width 782 height 44
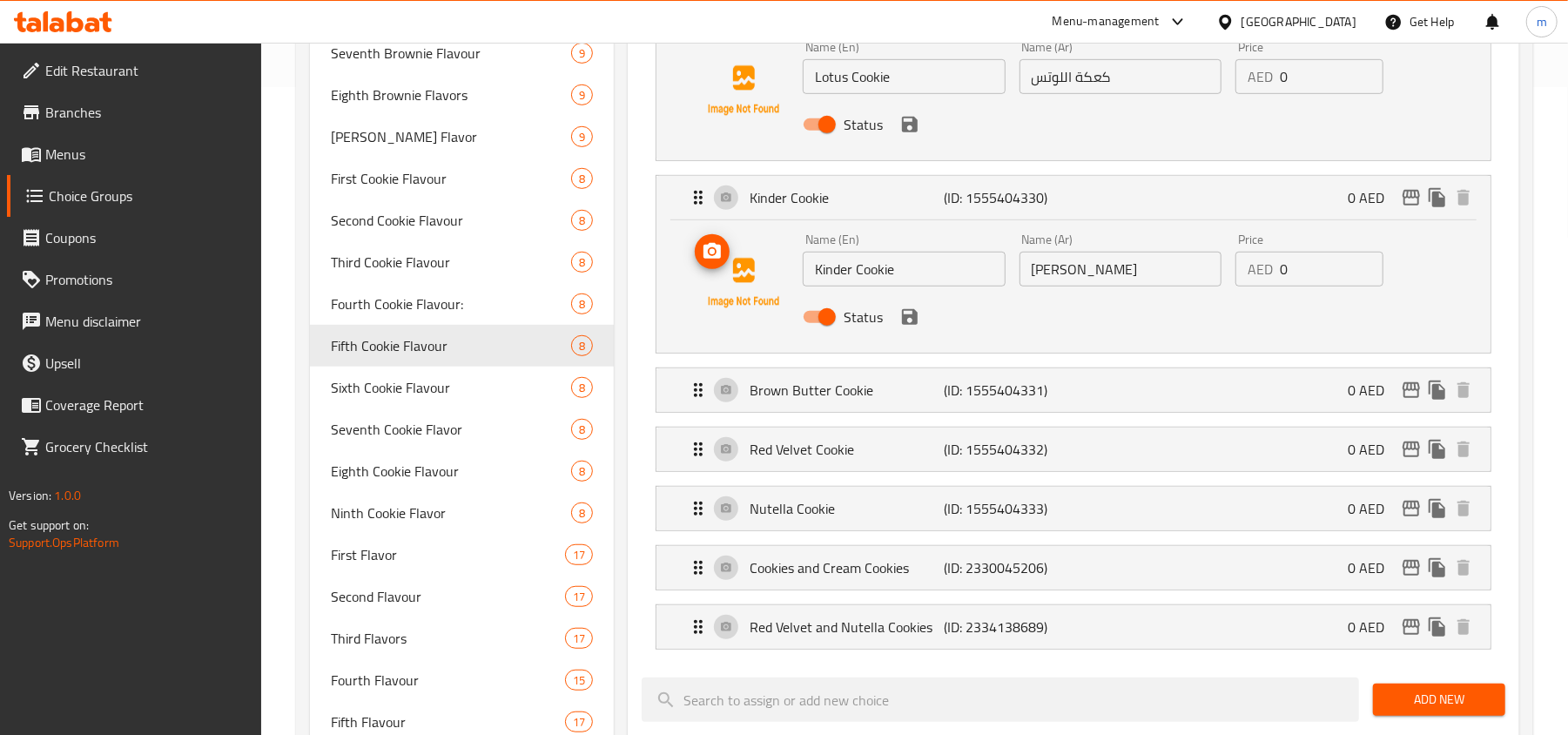
scroll to position [812, 0]
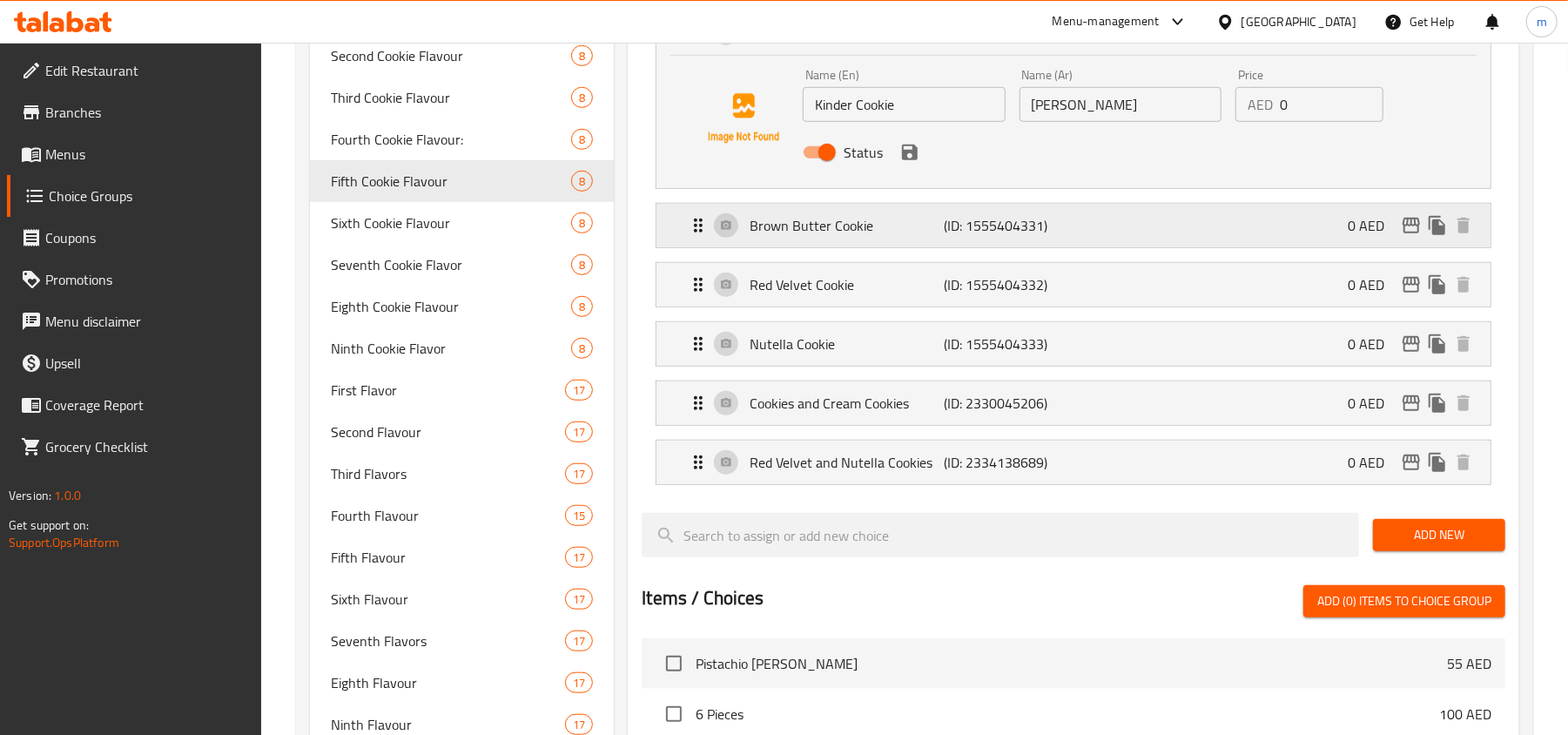
click at [702, 236] on icon "Expand" at bounding box center [698, 225] width 20 height 20
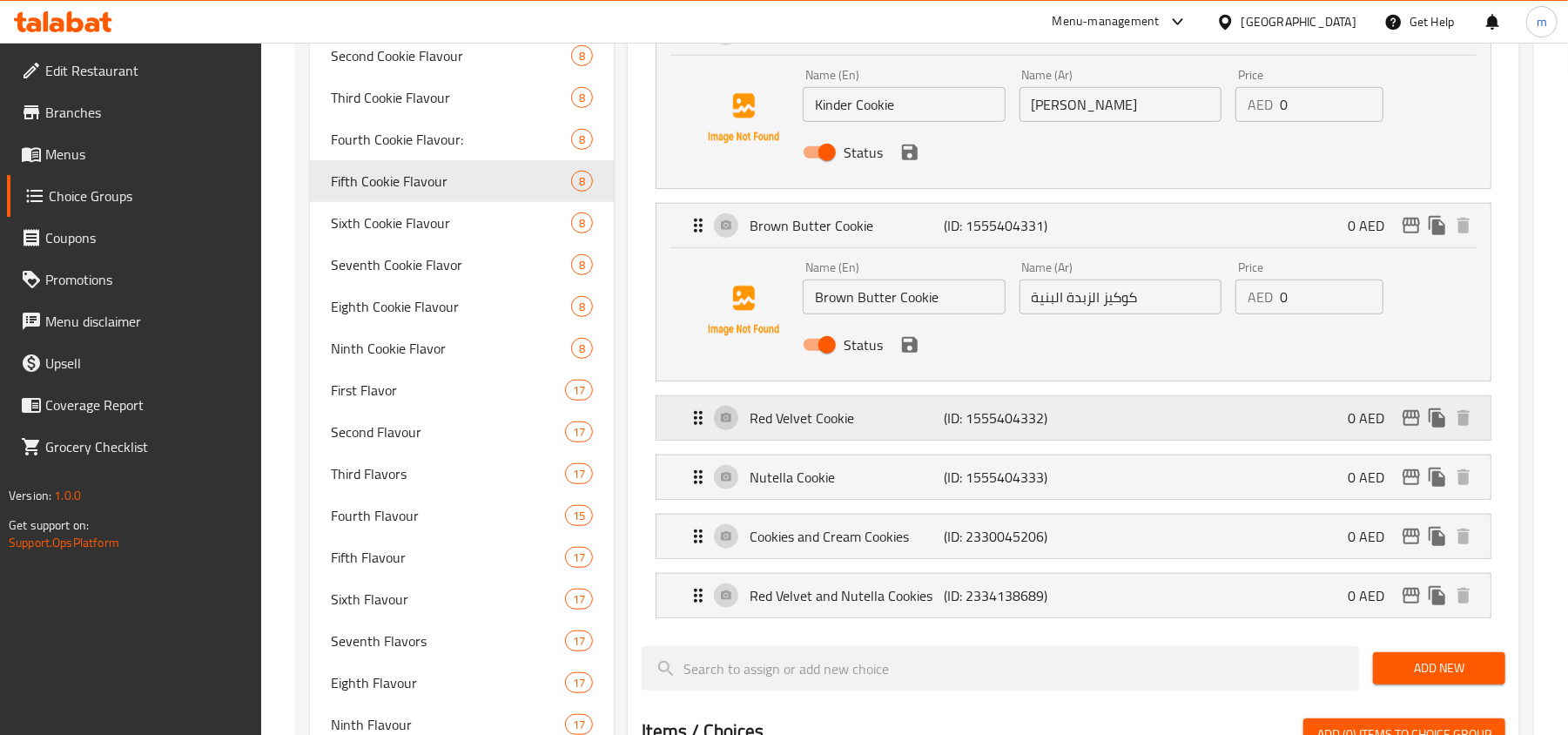
click at [693, 416] on icon "Expand" at bounding box center [698, 417] width 20 height 20
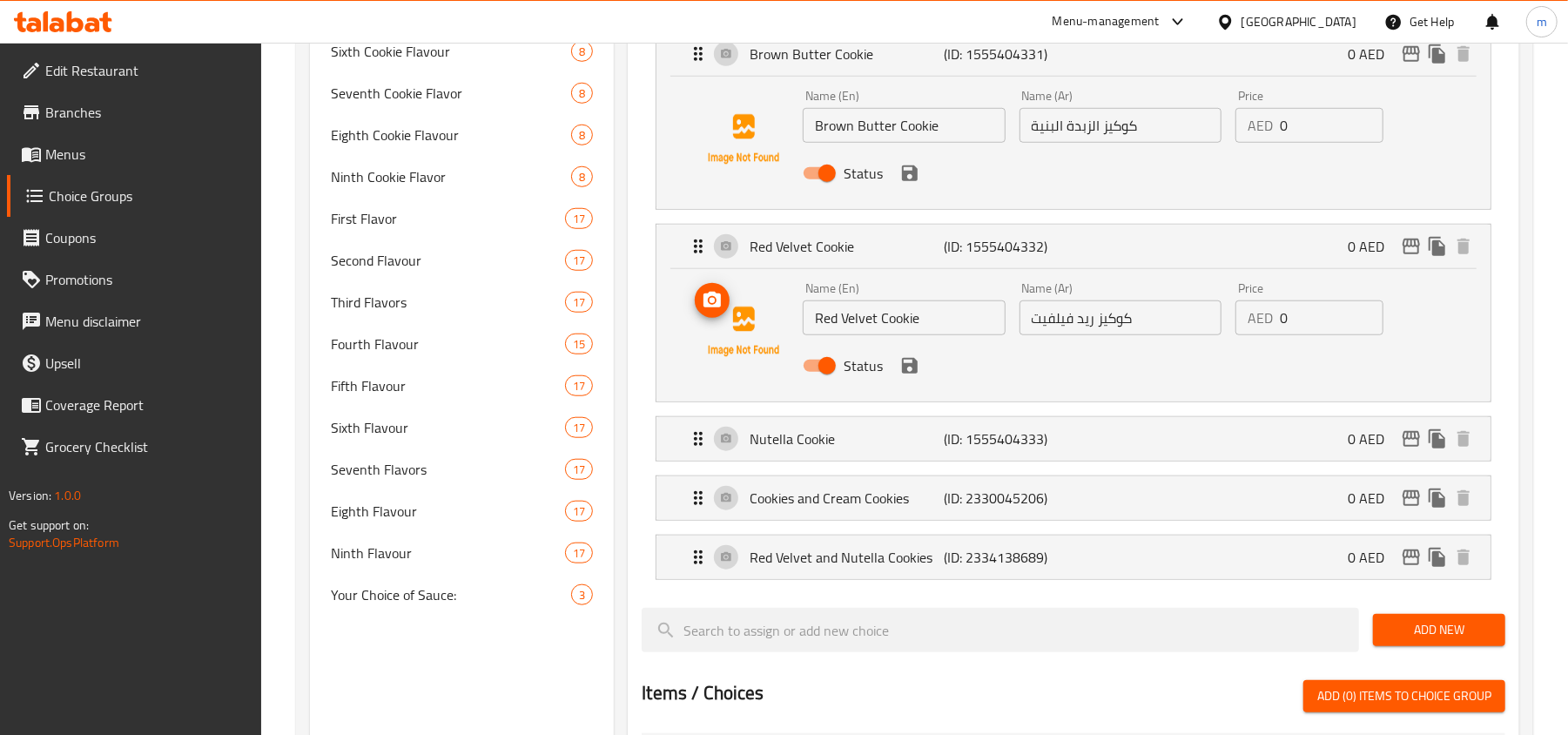
scroll to position [1045, 0]
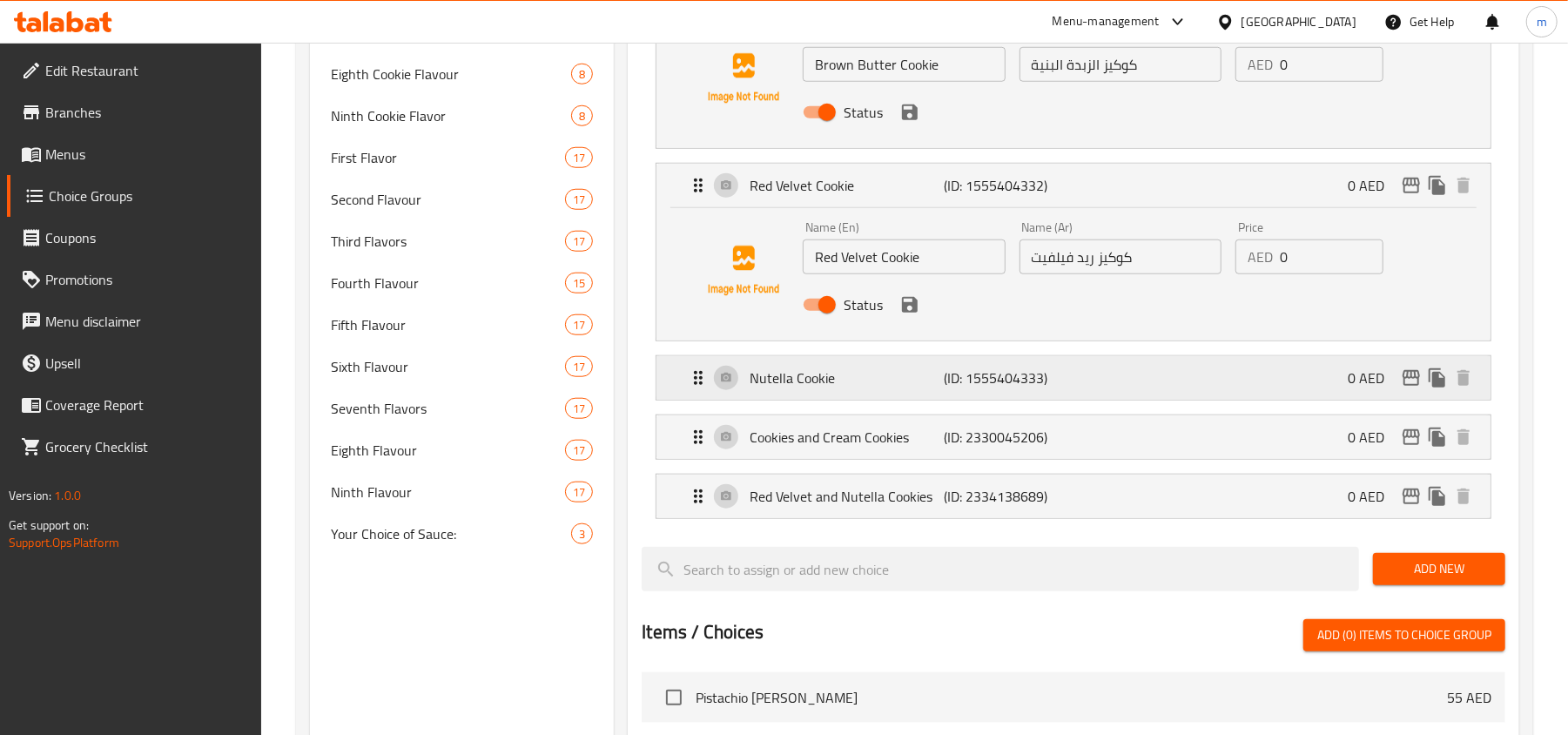
click at [701, 376] on icon "Expand" at bounding box center [699, 378] width 9 height 14
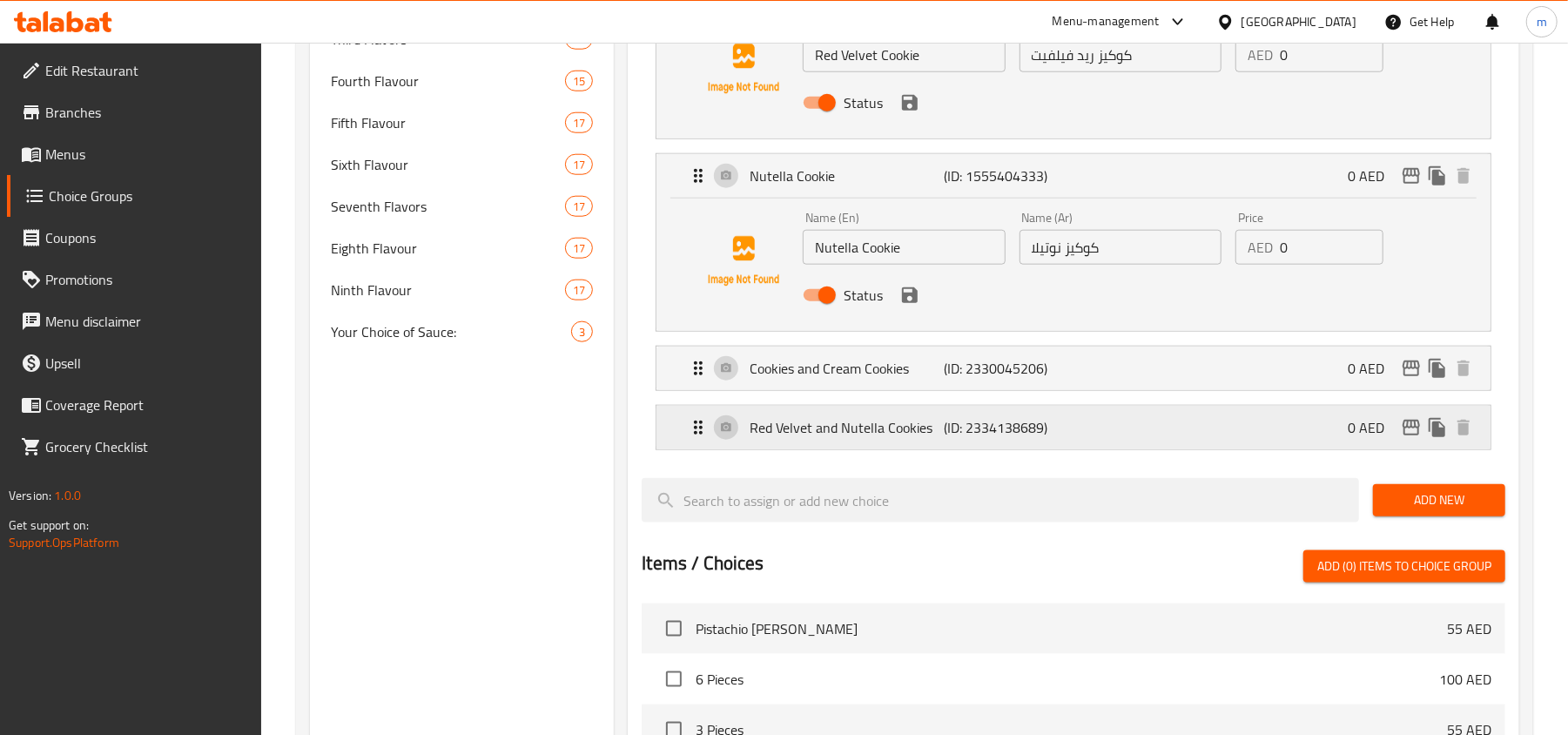
scroll to position [1276, 0]
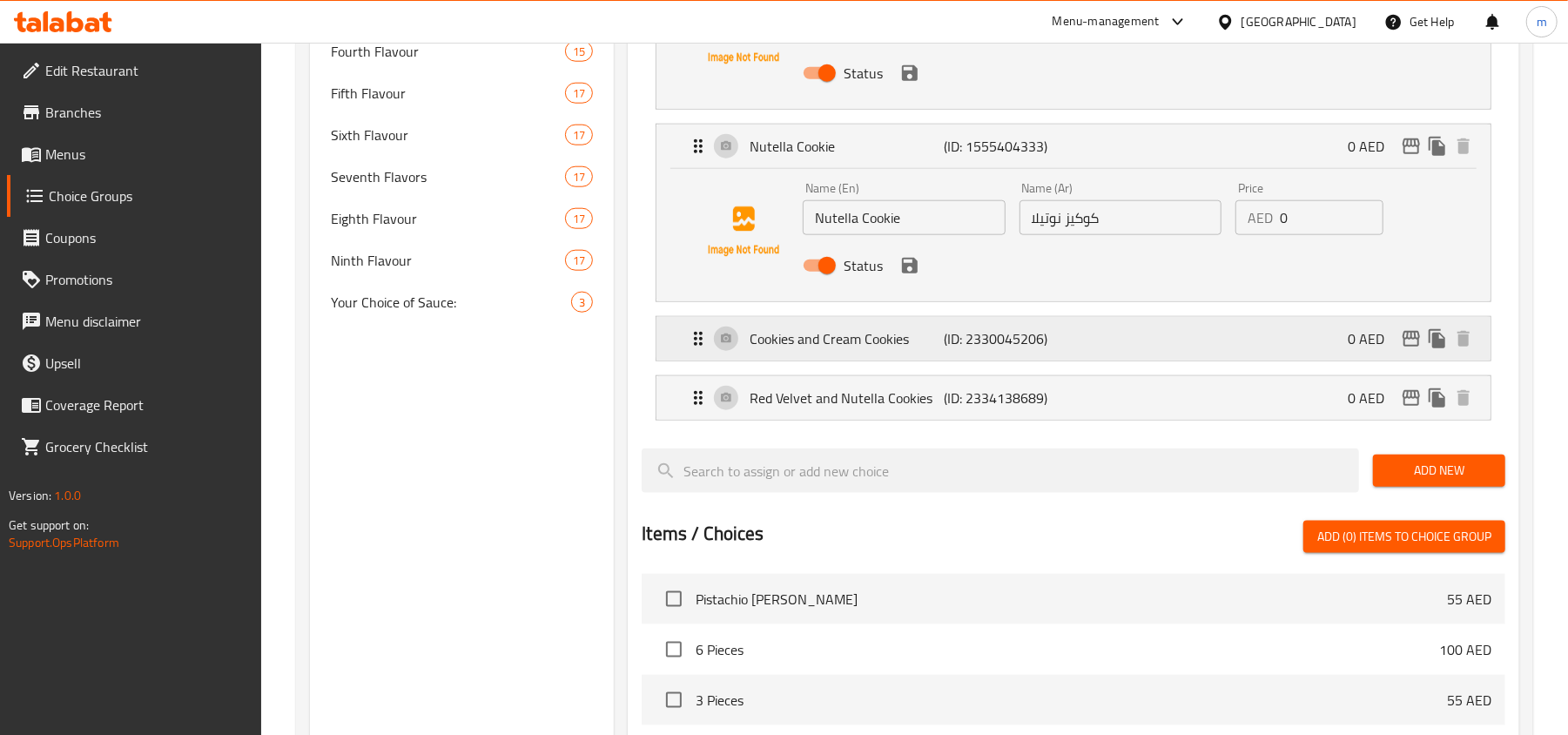
click at [694, 344] on icon "Expand" at bounding box center [698, 338] width 20 height 20
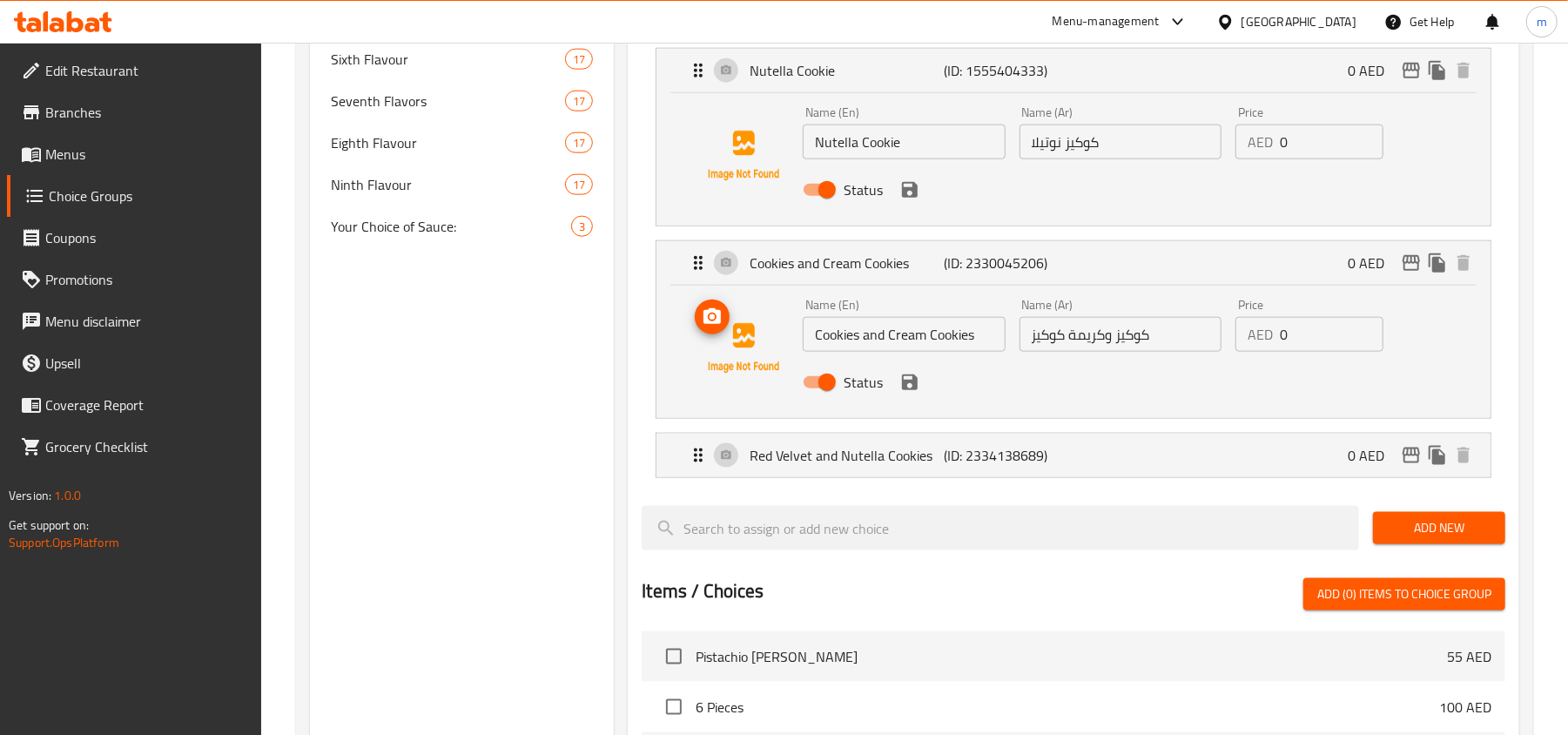
scroll to position [1393, 0]
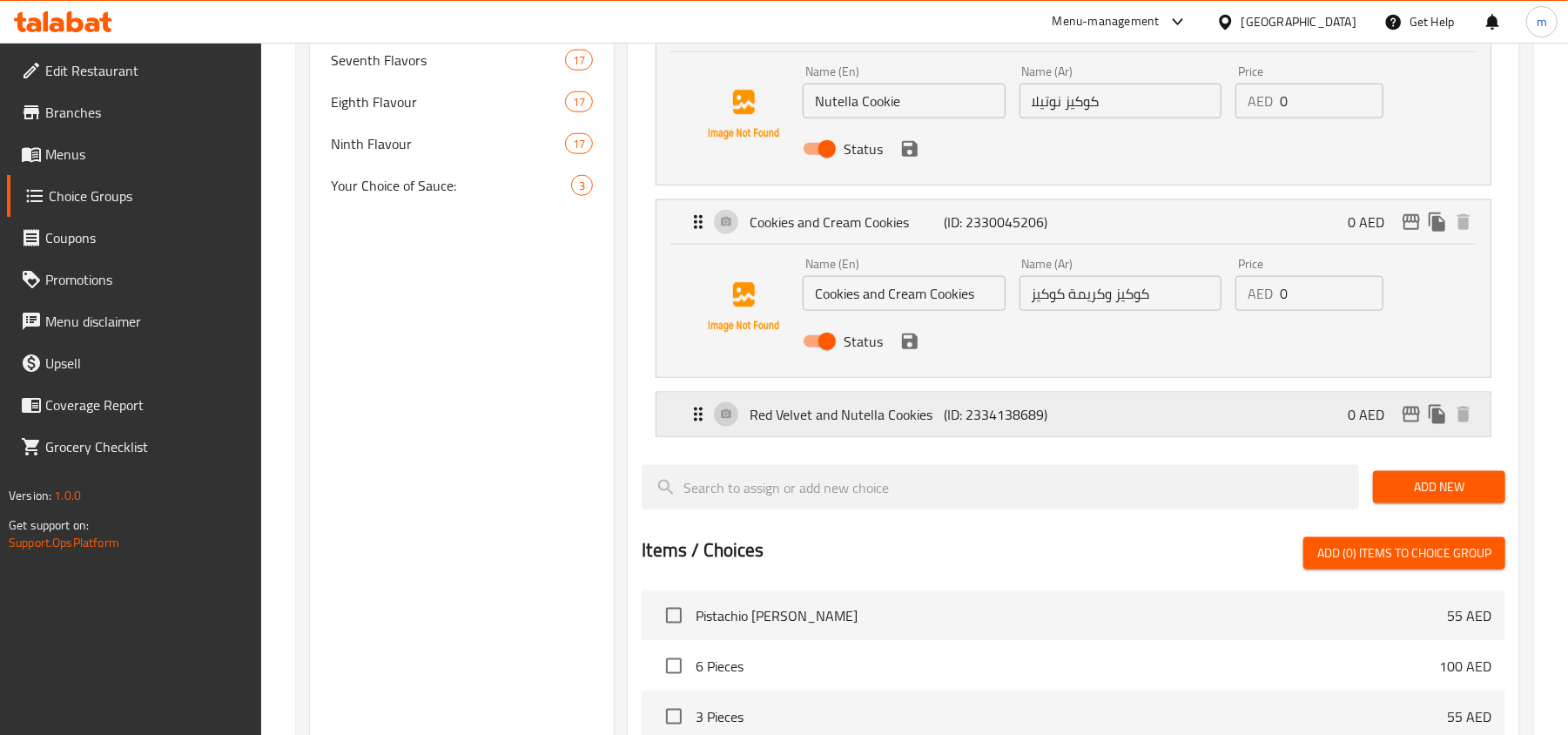
click at [700, 420] on icon "Expand" at bounding box center [698, 414] width 20 height 20
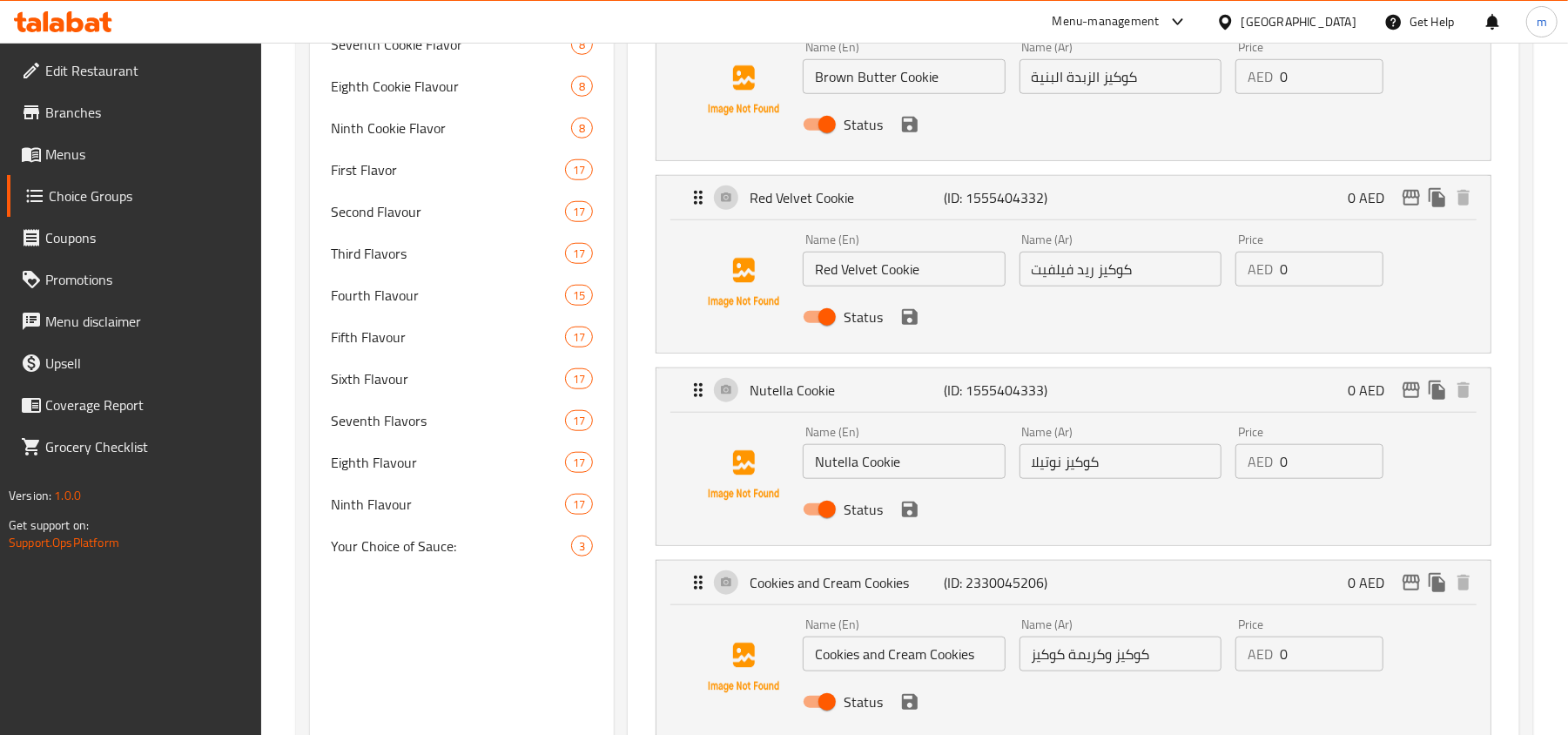
scroll to position [697, 0]
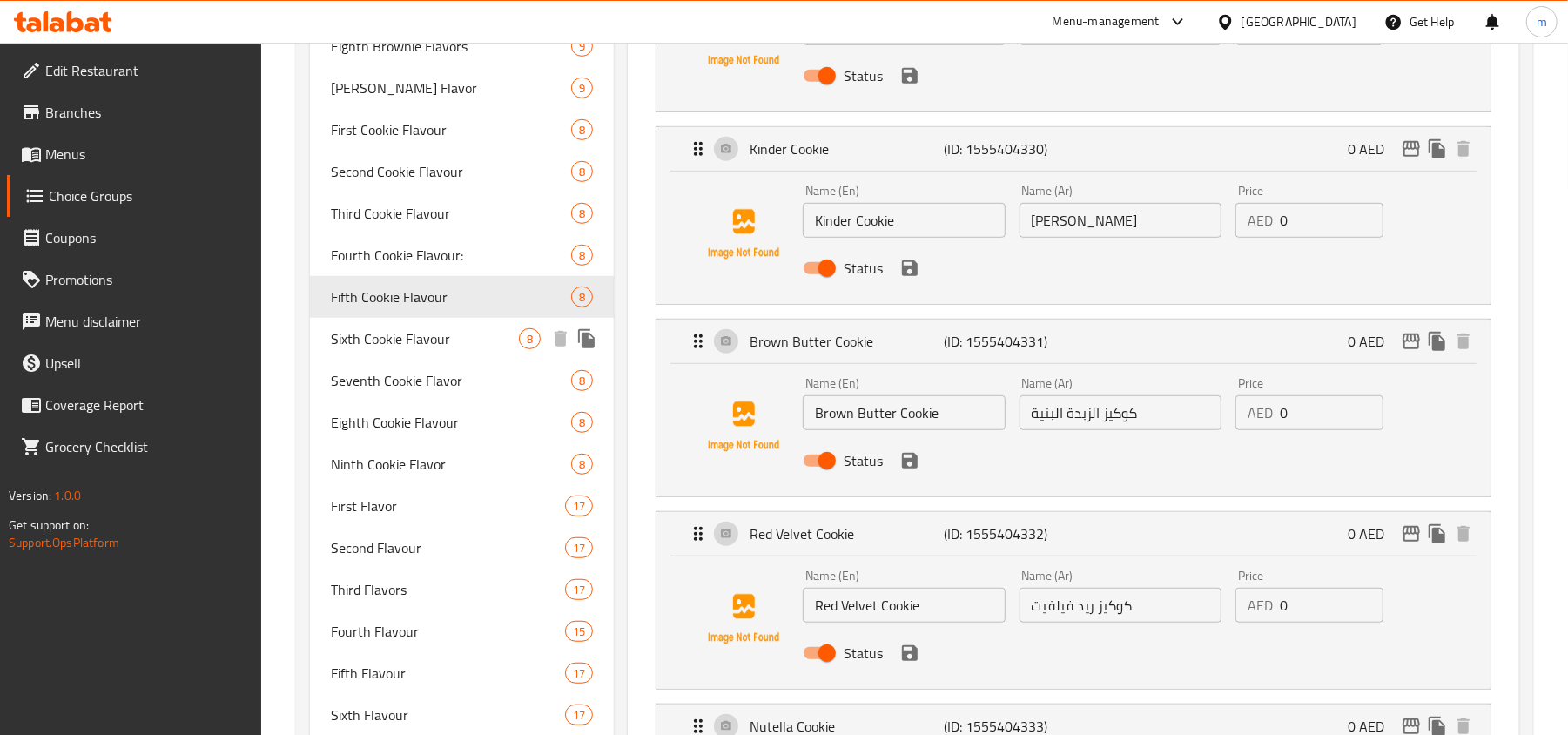
click at [380, 344] on span "Sixth Cookie Flavour" at bounding box center [424, 338] width 188 height 20
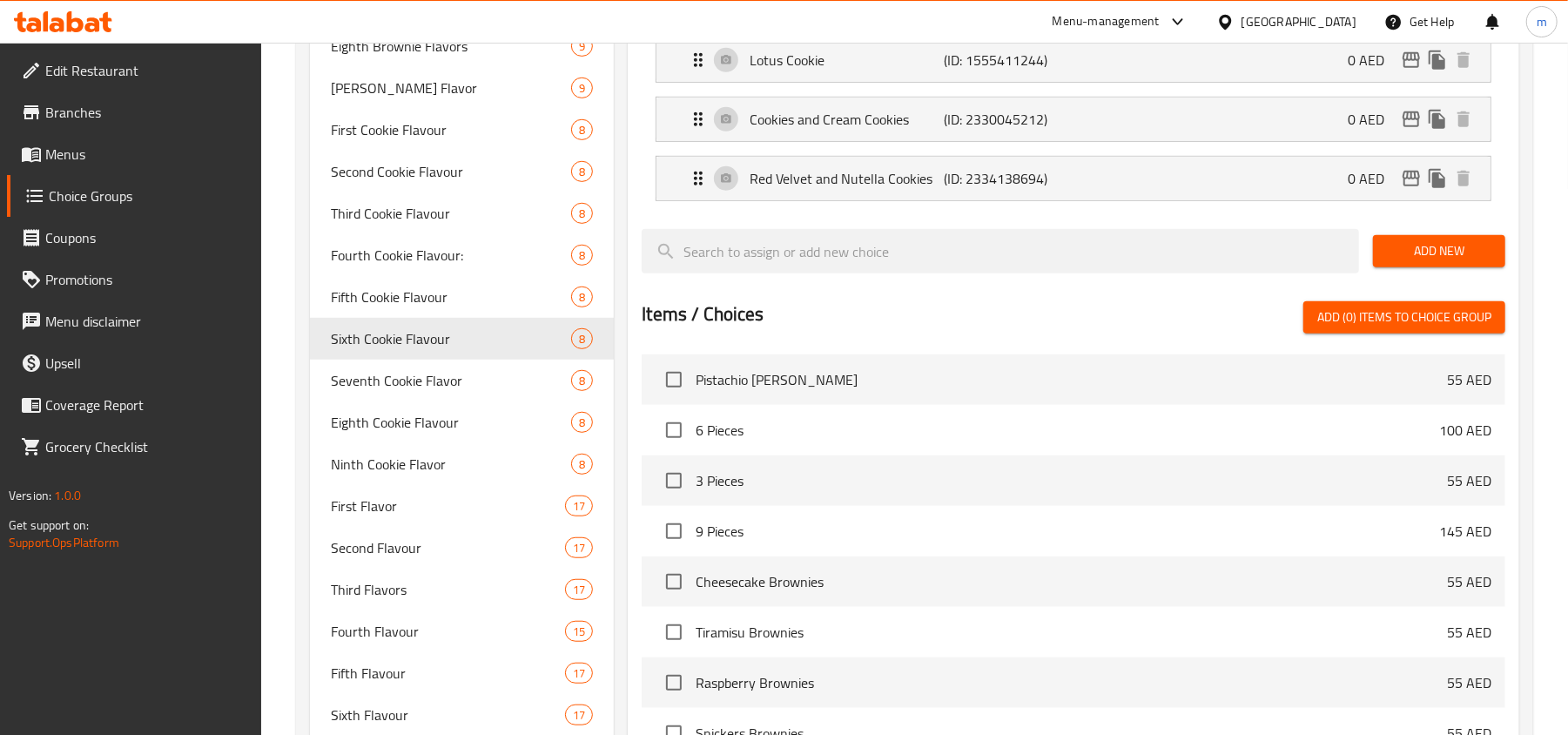
type input "Sixth Cookie Flavour"
type input "نكهة الكوكيز السادسة"
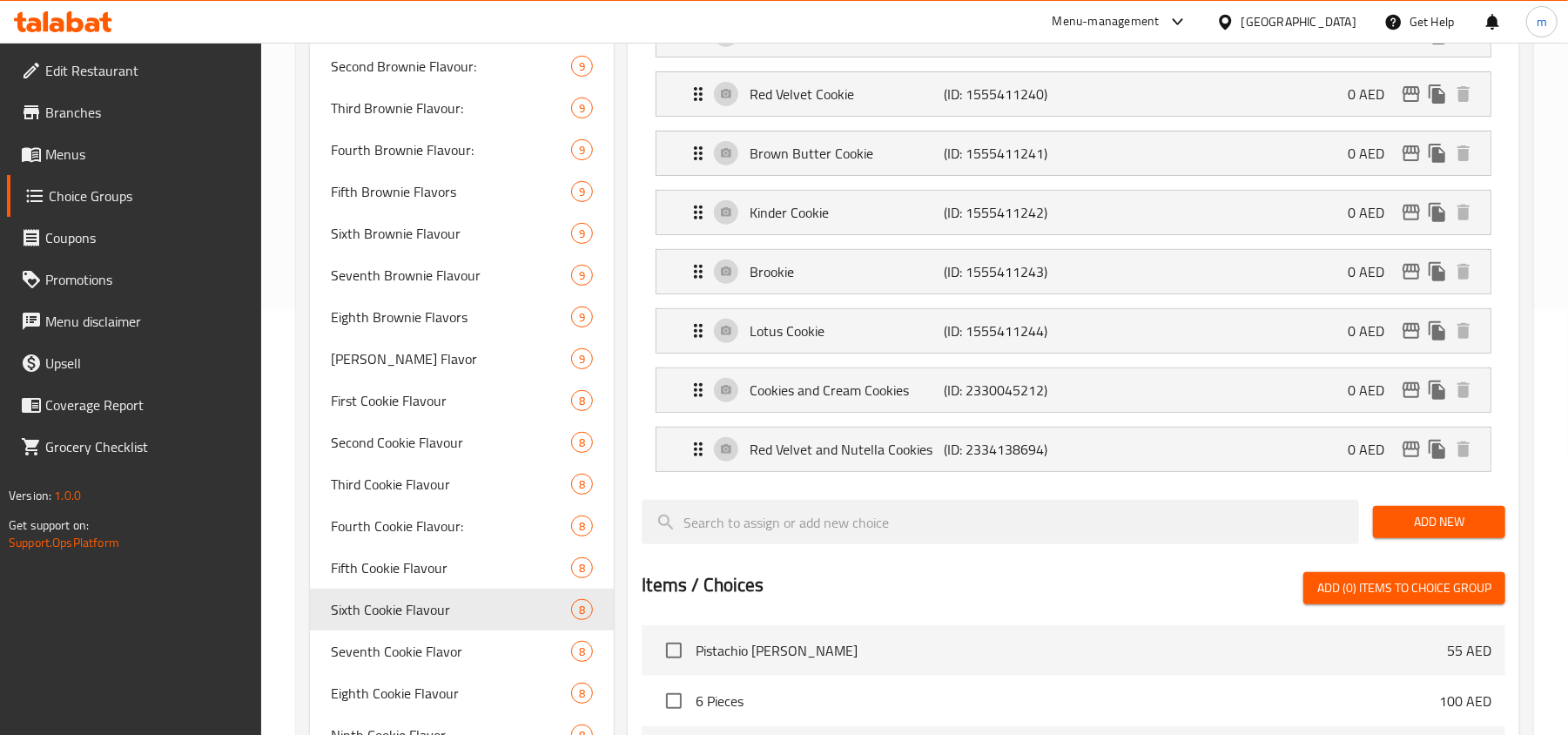
scroll to position [464, 0]
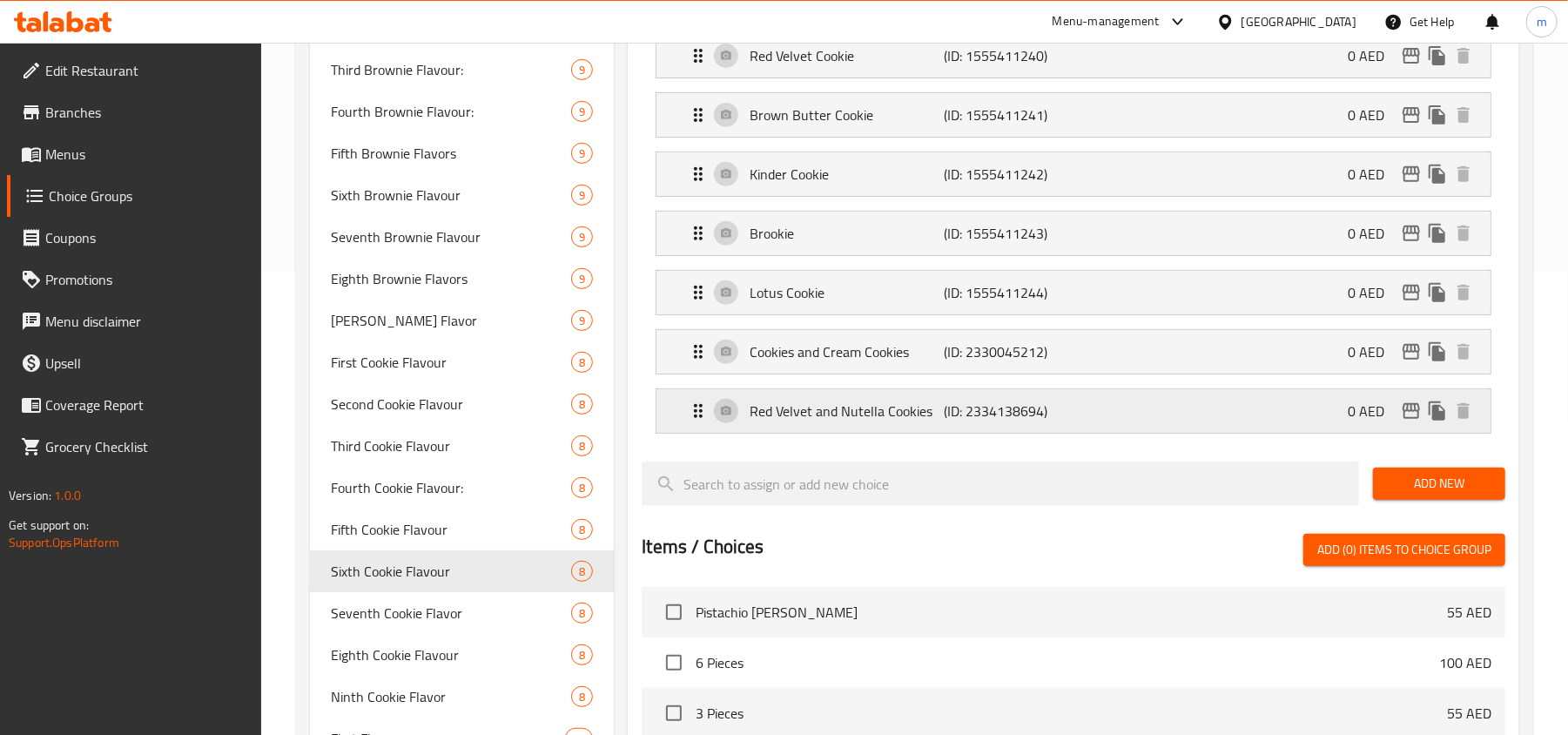
click at [699, 425] on div "Red Velvet and Nutella Cookies (ID: 2334138694) 0 AED" at bounding box center [1079, 410] width 782 height 44
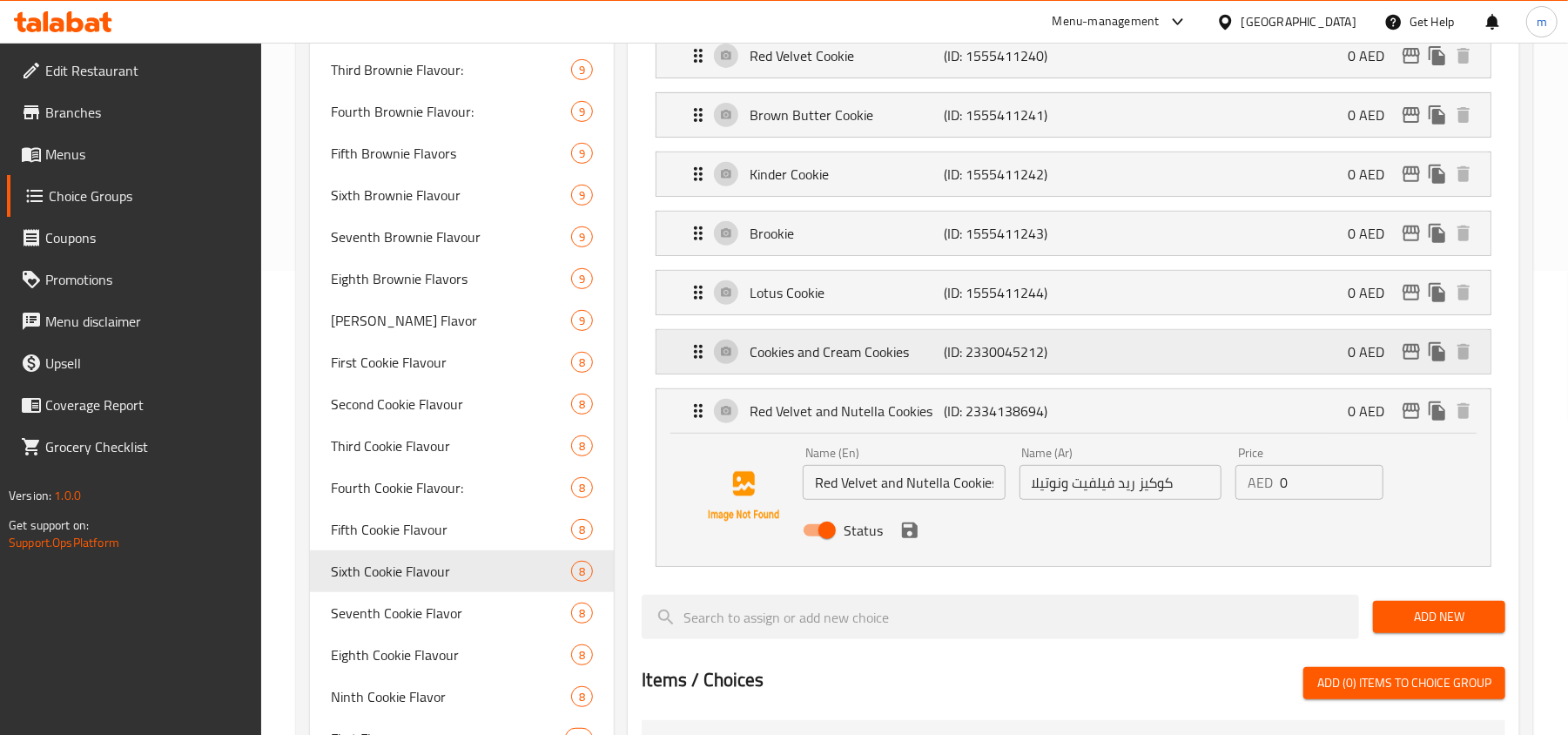
click at [699, 366] on div "Cookies and Cream Cookies (ID: 2330045212) 0 AED" at bounding box center [1079, 351] width 782 height 44
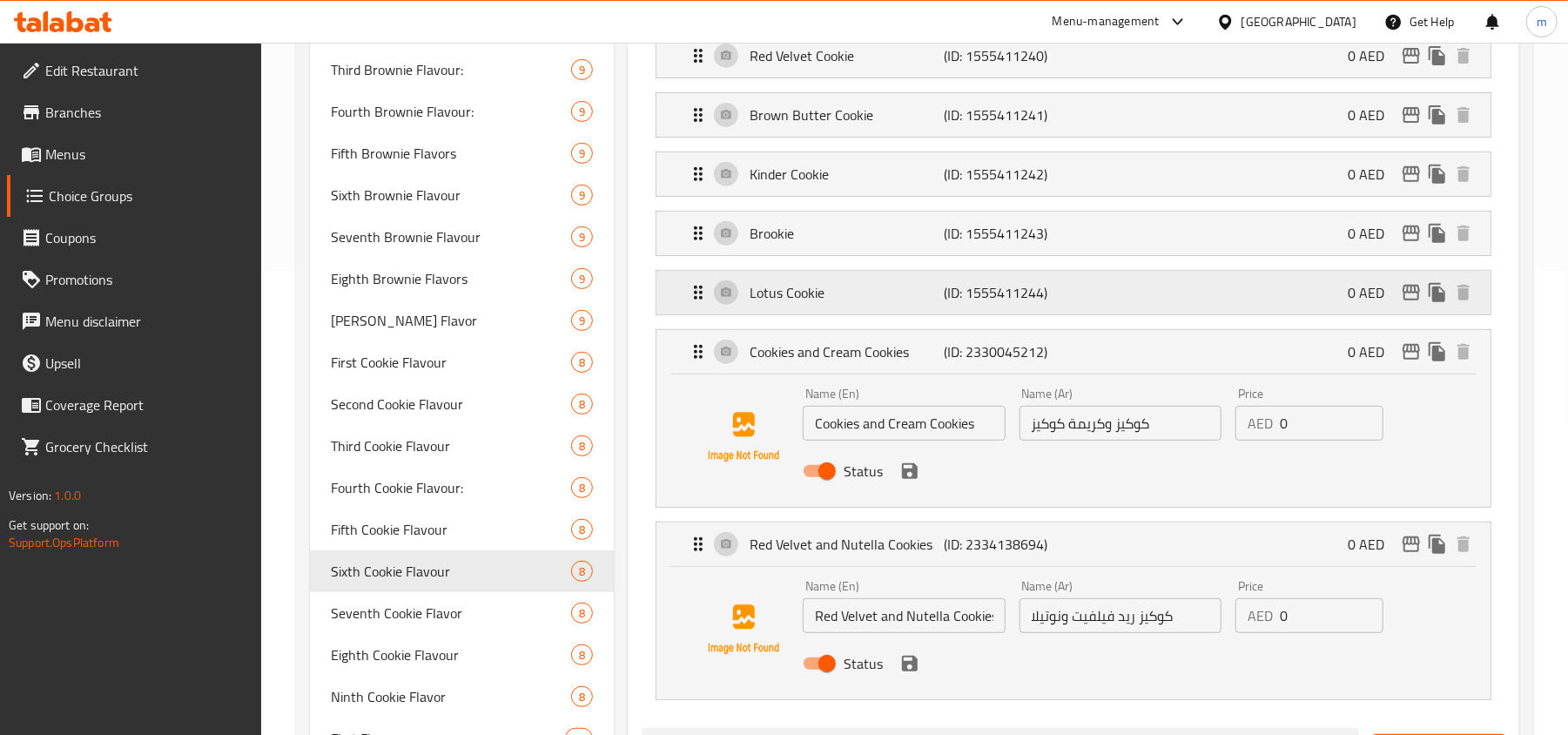
click at [702, 291] on icon "Expand" at bounding box center [699, 293] width 9 height 14
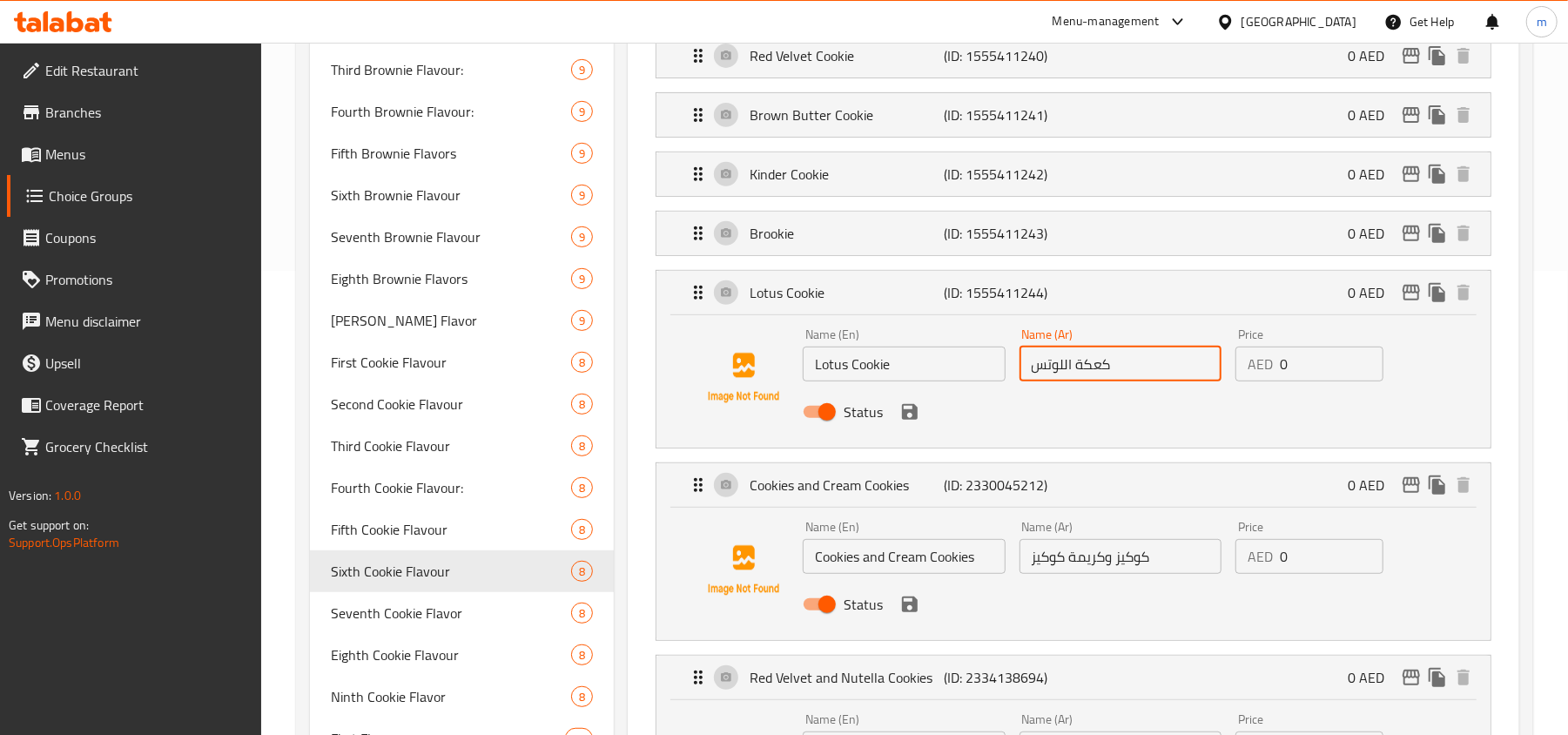
drag, startPoint x: 1029, startPoint y: 377, endPoint x: 1133, endPoint y: 367, distance: 104.5
click at [1133, 367] on input "كعكة اللوتس" at bounding box center [1120, 363] width 202 height 35
click at [694, 238] on icon "Expand" at bounding box center [698, 232] width 20 height 20
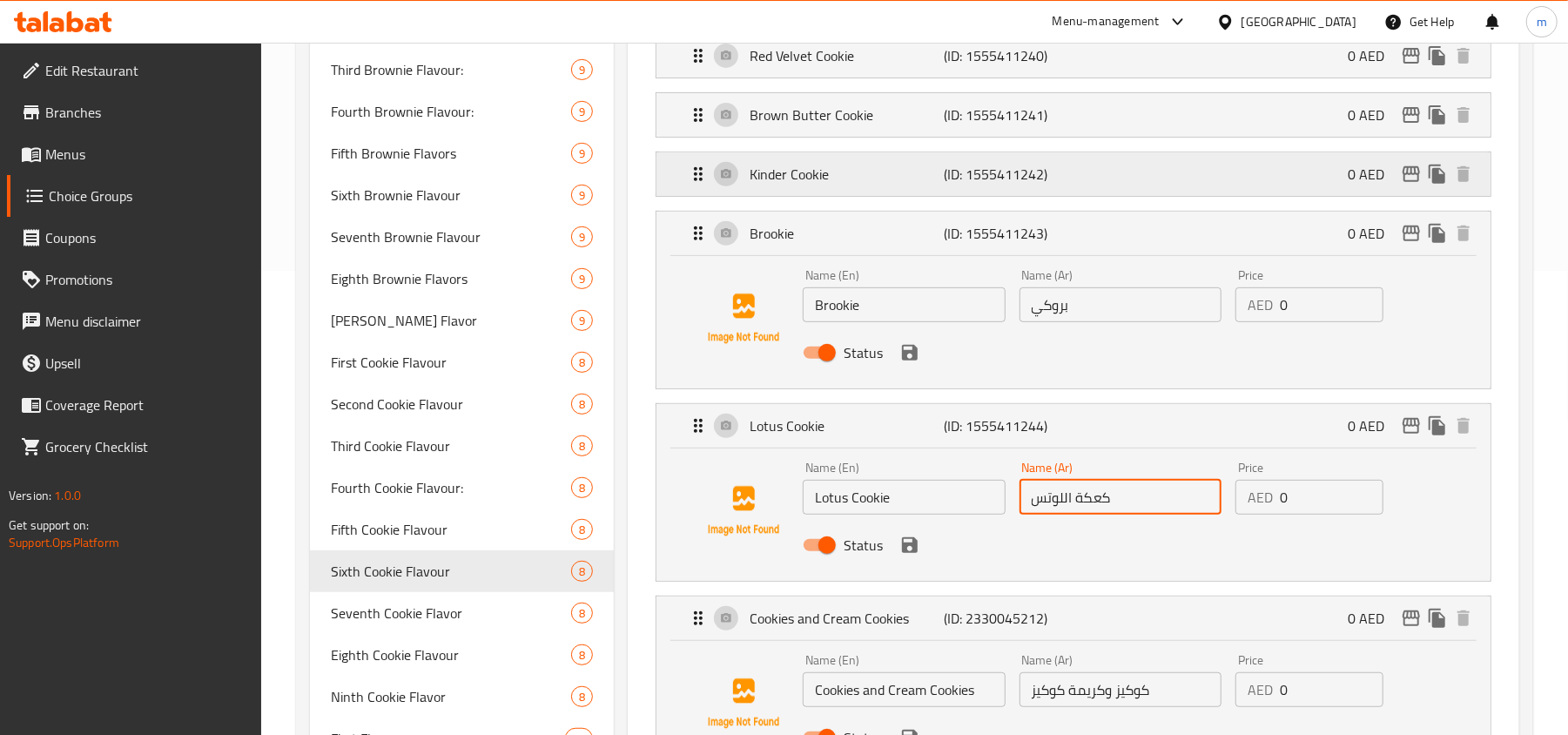
click at [698, 179] on icon "Expand" at bounding box center [698, 174] width 20 height 20
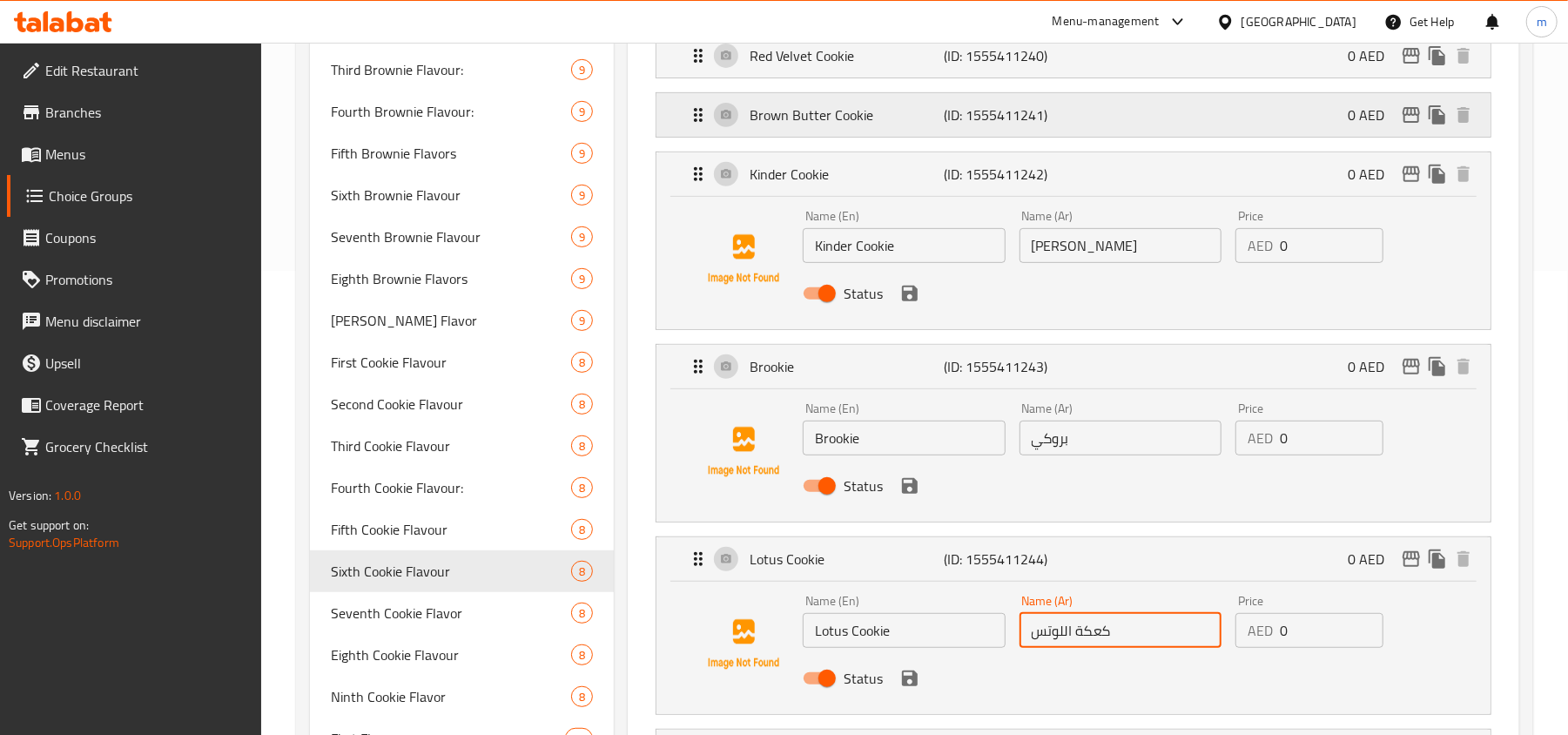
click at [697, 134] on div "Brown Butter Cookie (ID: 1555411241) 0 AED" at bounding box center [1079, 115] width 782 height 44
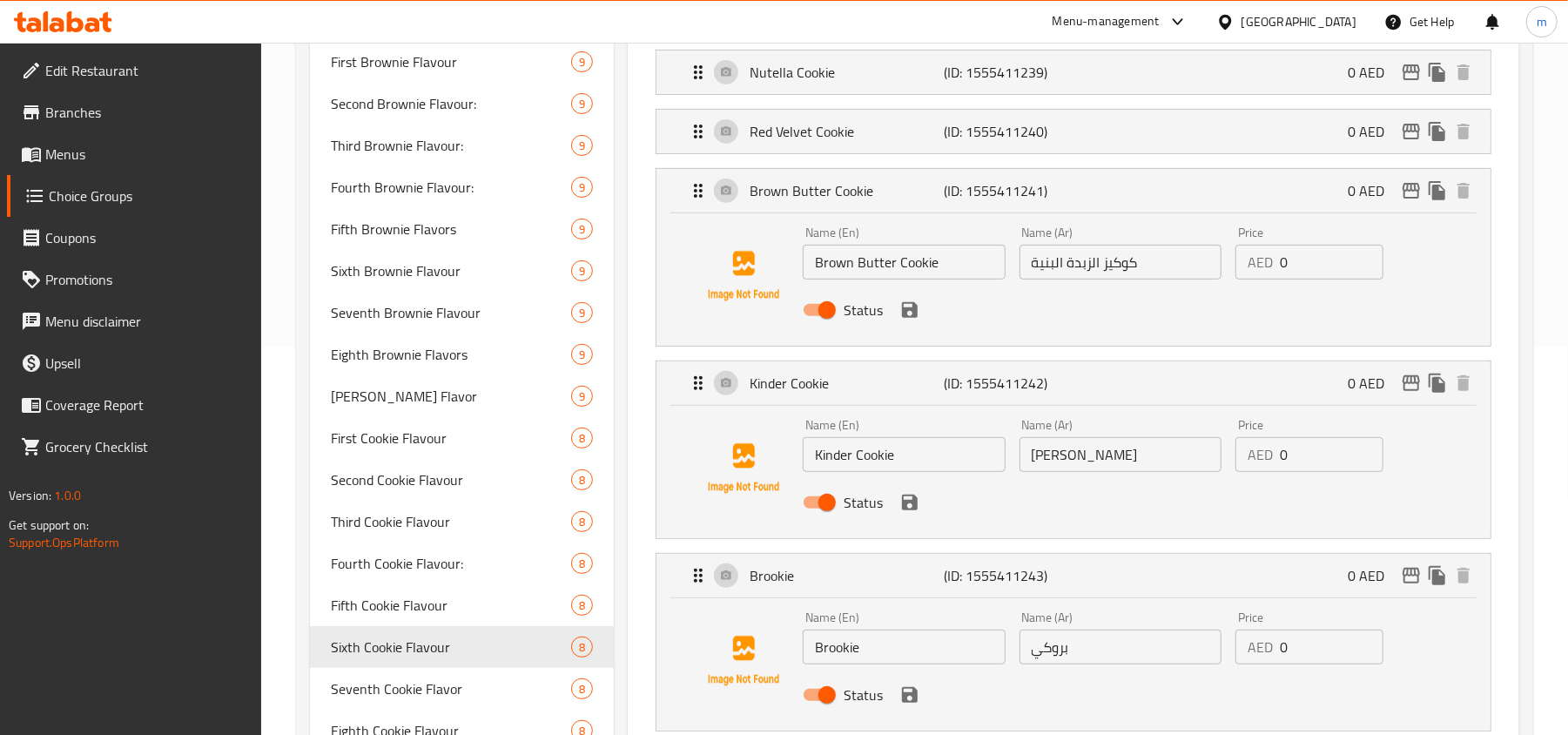
scroll to position [348, 0]
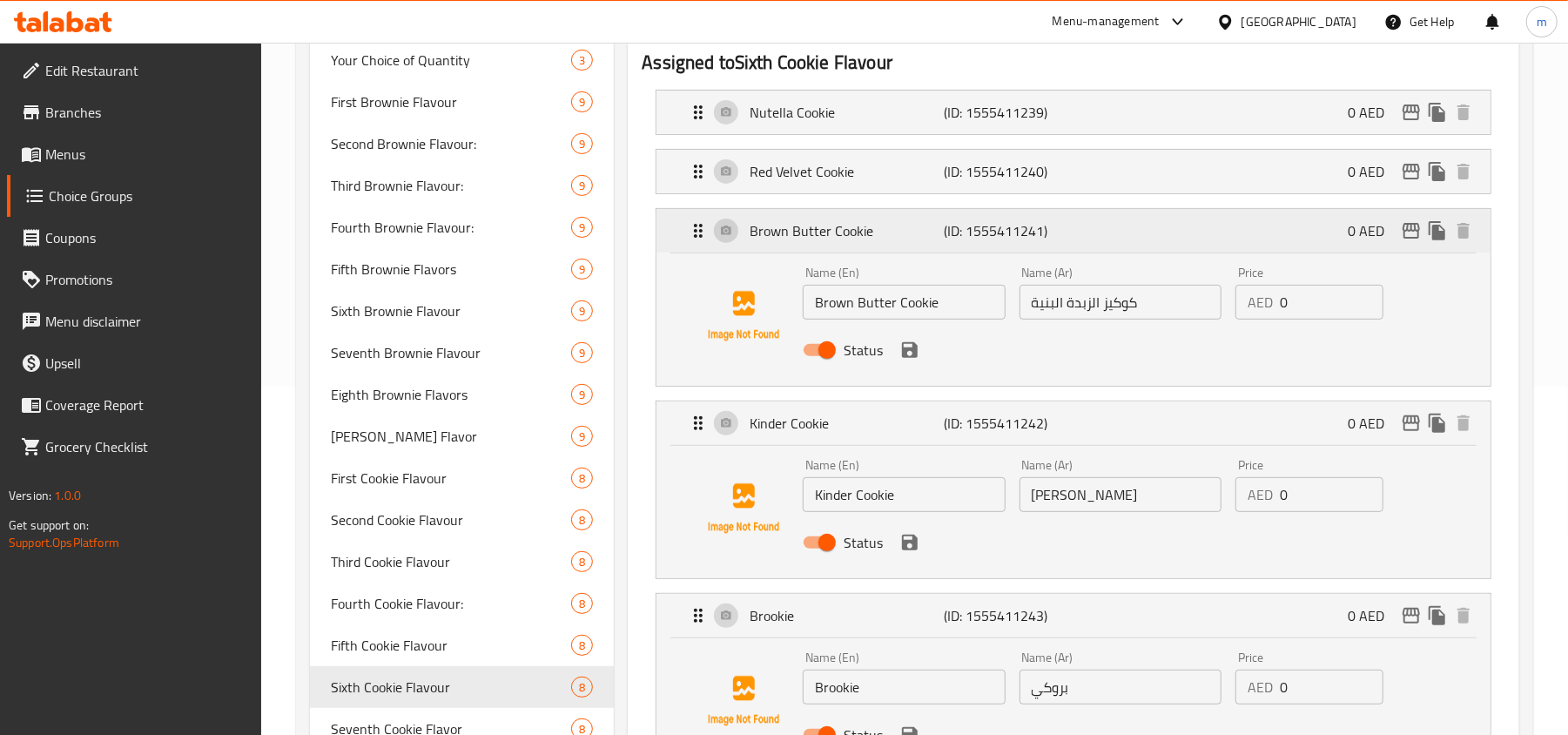
click at [688, 237] on icon "Expand" at bounding box center [698, 230] width 20 height 20
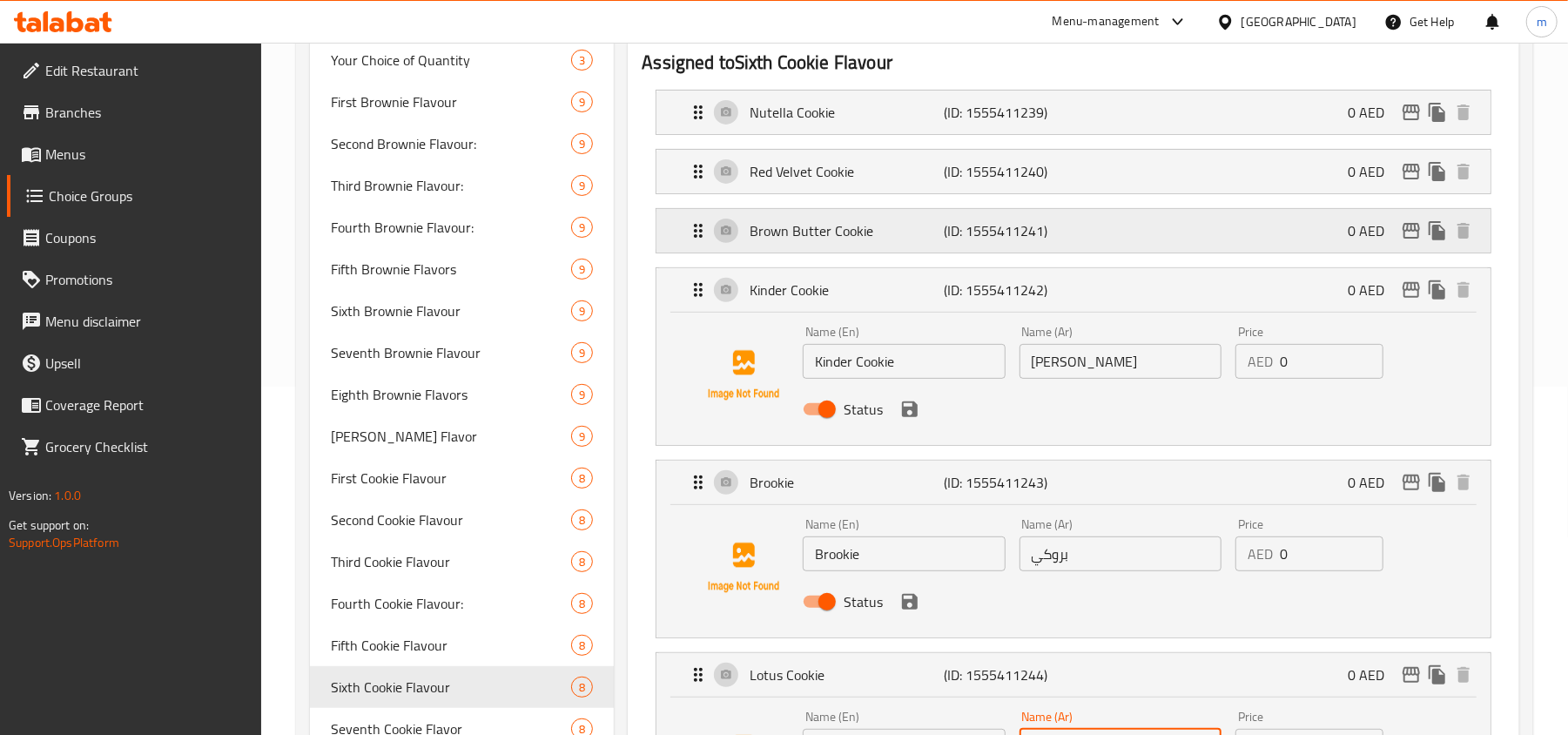
click at [707, 223] on icon "Expand" at bounding box center [698, 230] width 20 height 20
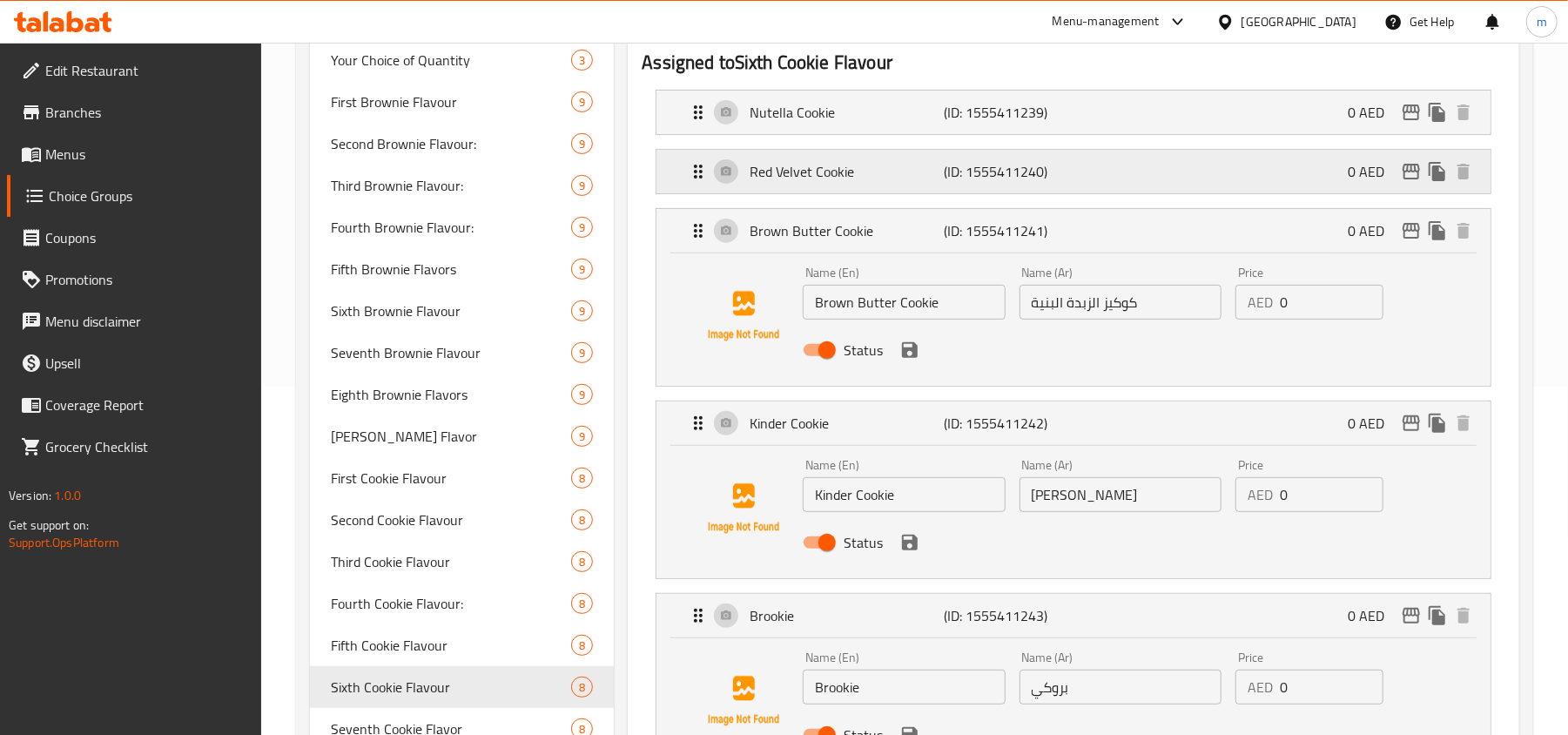
click at [703, 174] on icon "Expand" at bounding box center [698, 171] width 20 height 20
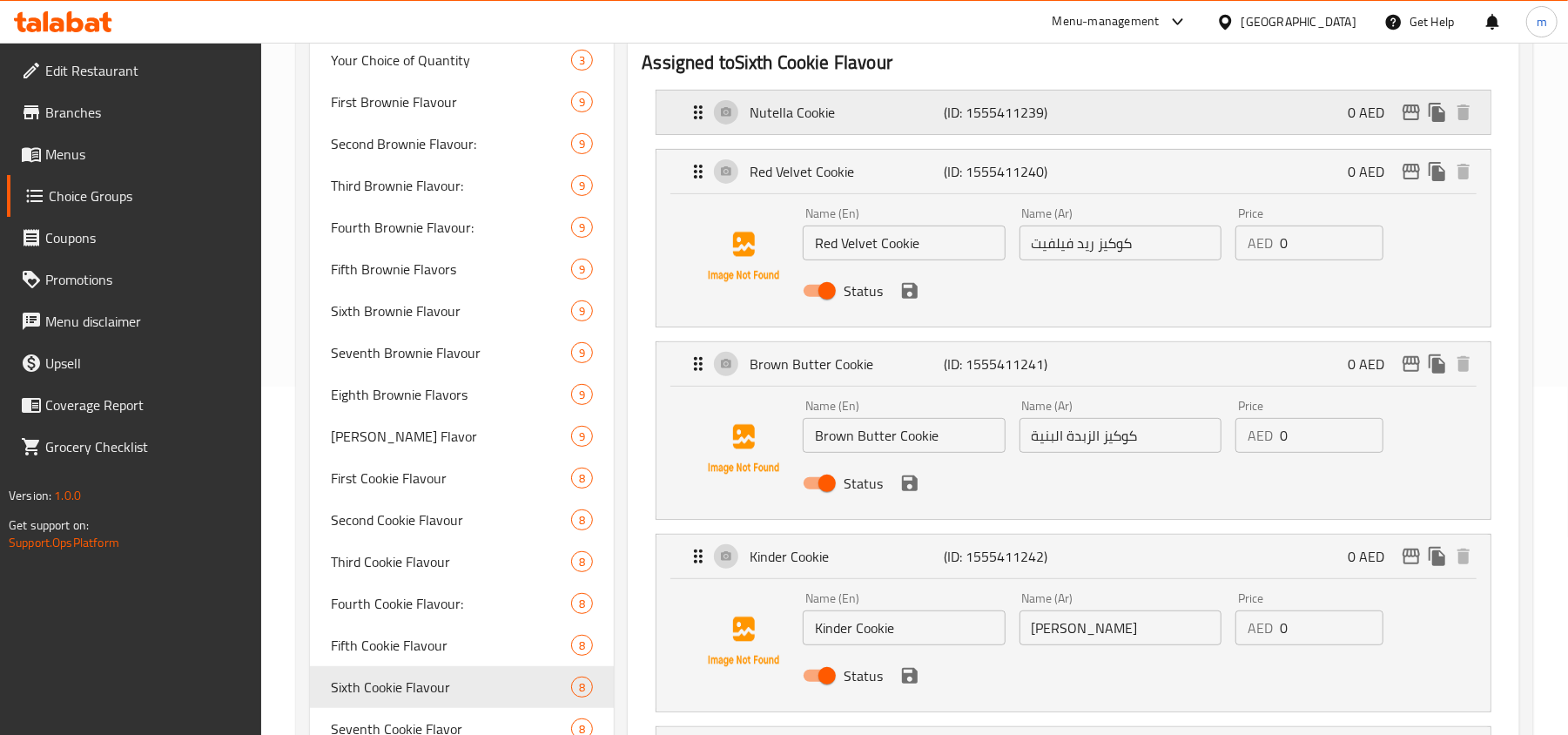
click at [697, 133] on div "Nutella Cookie (ID: 1555411239) 0 AED" at bounding box center [1079, 112] width 782 height 44
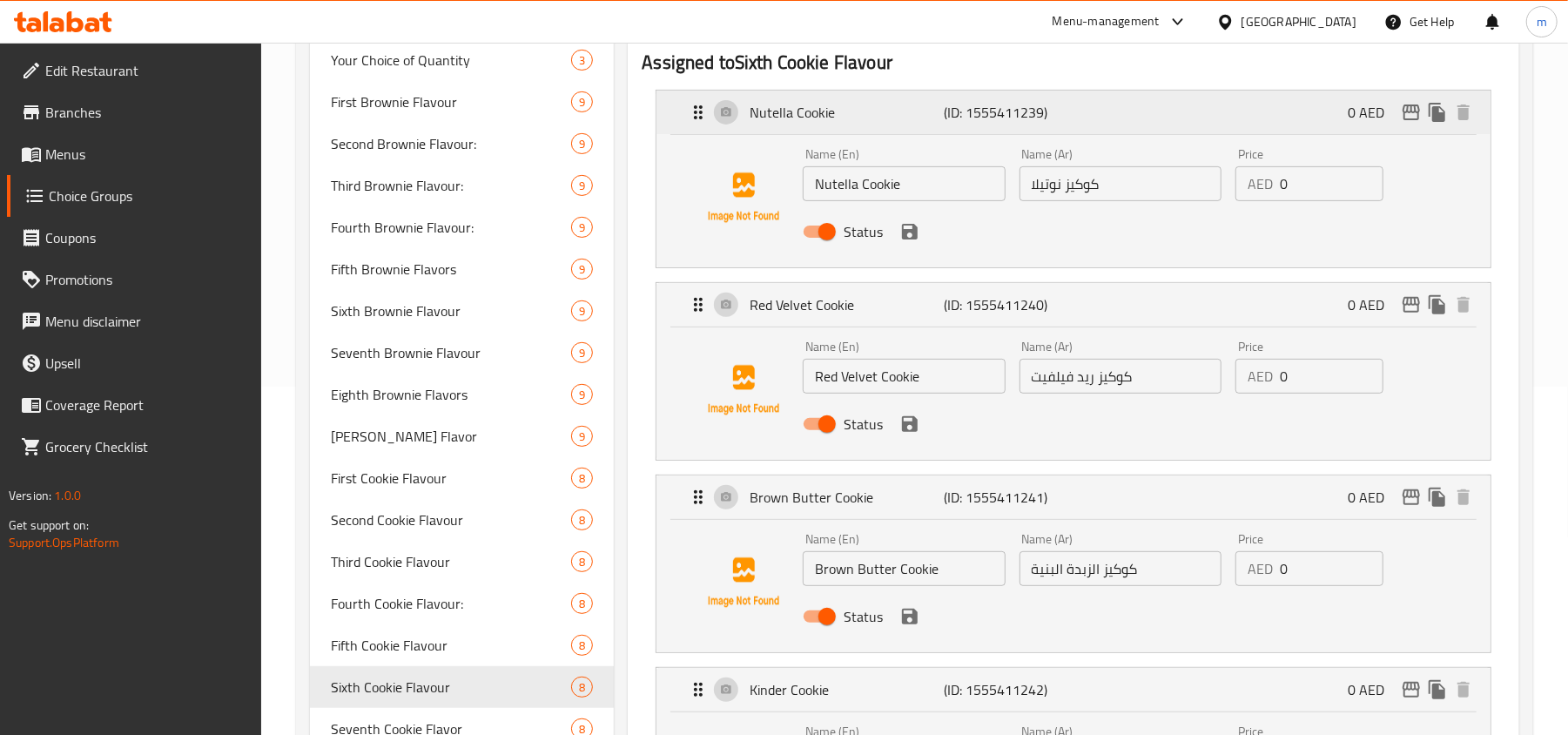
click at [704, 119] on icon "Expand" at bounding box center [698, 111] width 20 height 20
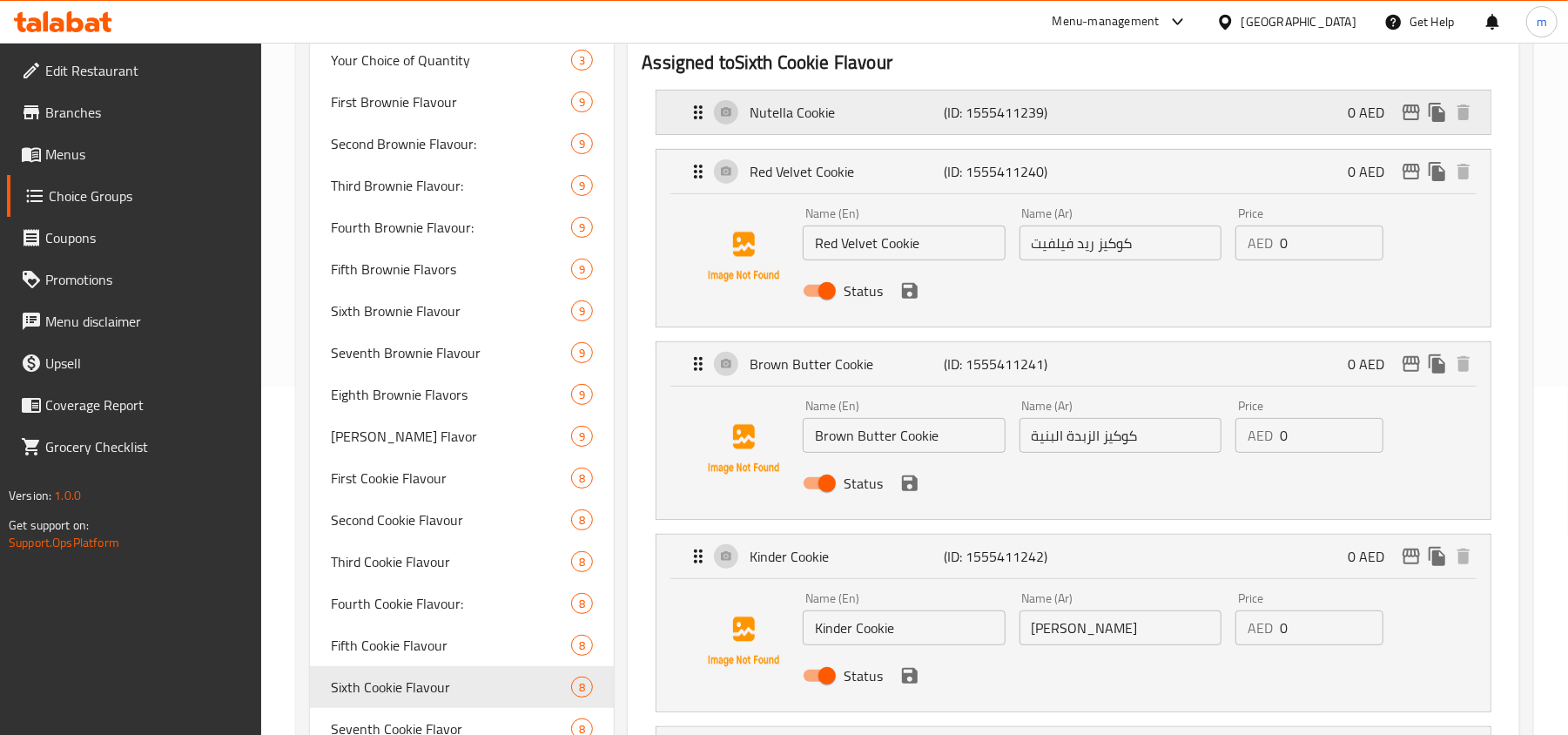
click at [695, 116] on icon "Expand" at bounding box center [698, 111] width 20 height 20
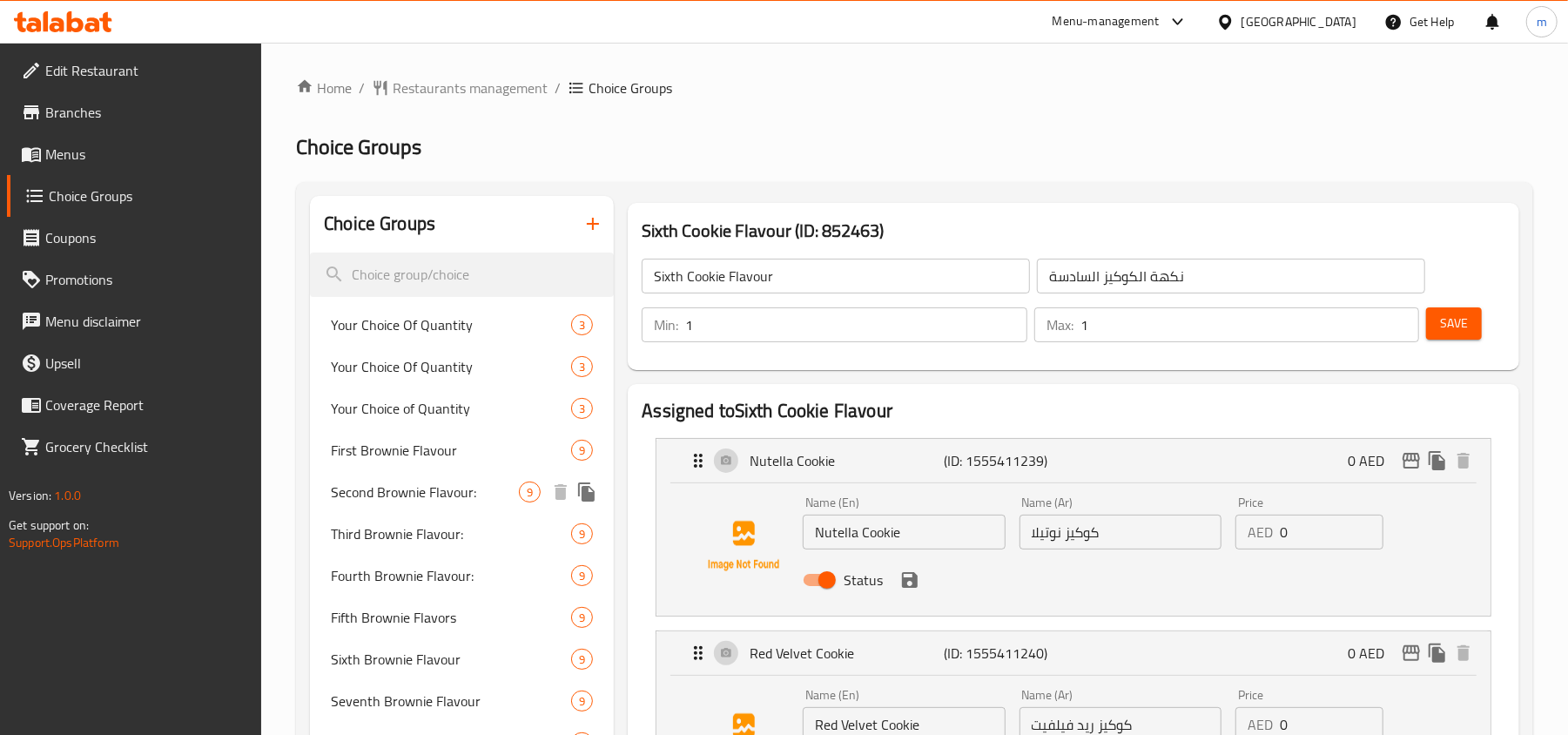
scroll to position [697, 0]
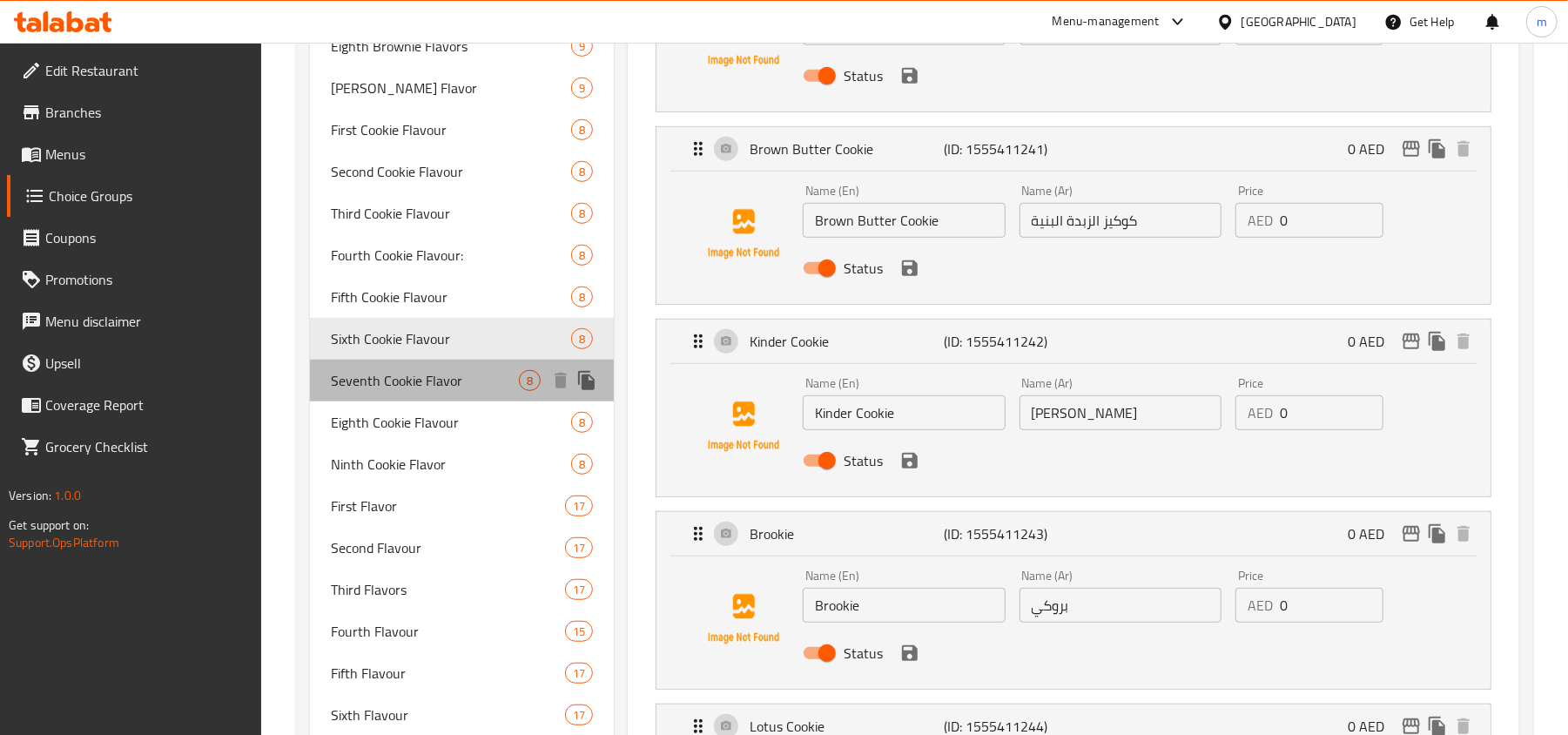
click at [421, 386] on span "Seventh Cookie Flavor" at bounding box center [424, 380] width 188 height 20
type input "Seventh Cookie Flavor"
type input "نكهة الكوكيز السابعة"
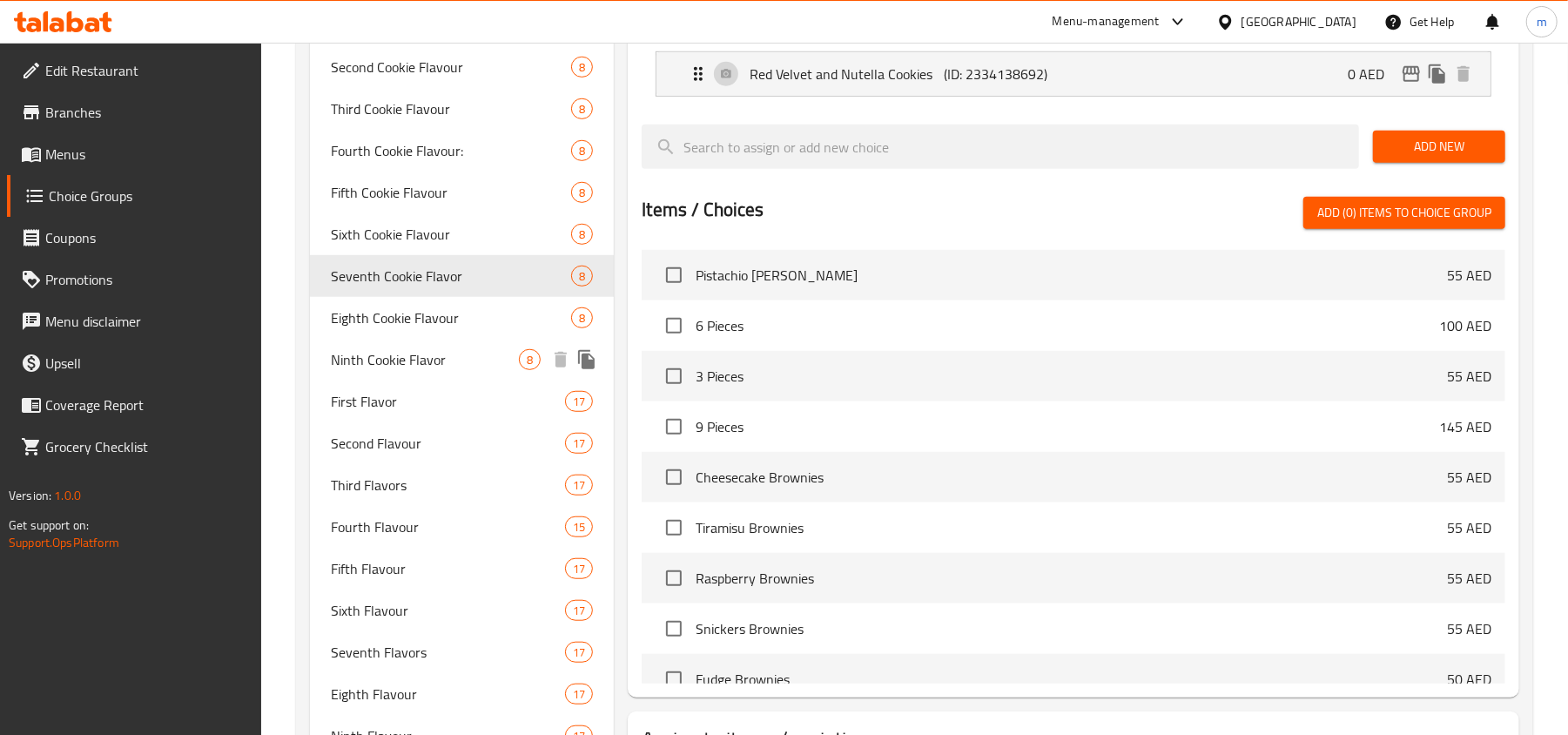
scroll to position [812, 0]
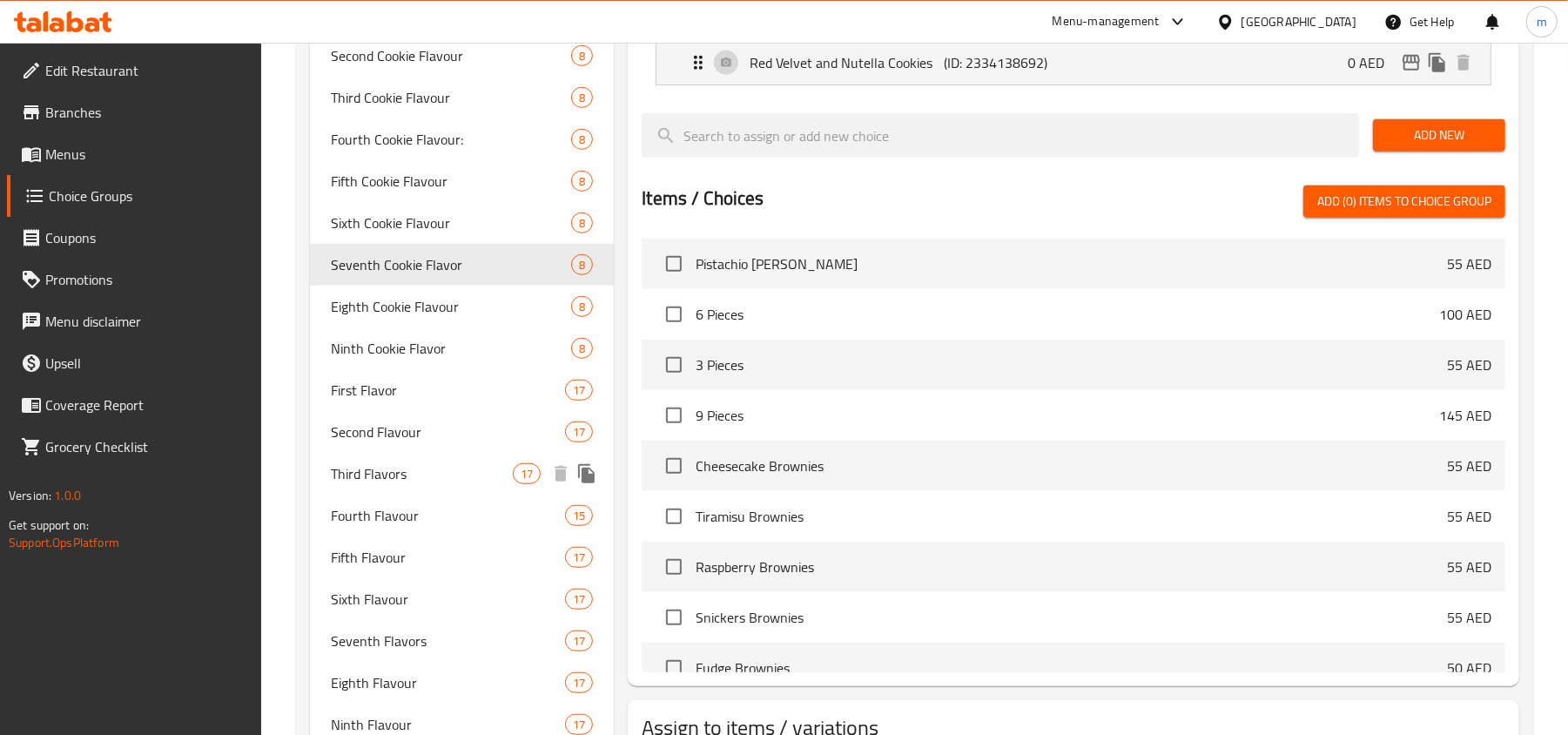
click at [401, 473] on span "Third Flavors" at bounding box center [422, 472] width 182 height 20
type input "Third Flavors"
type input "نكهة ثالثة"
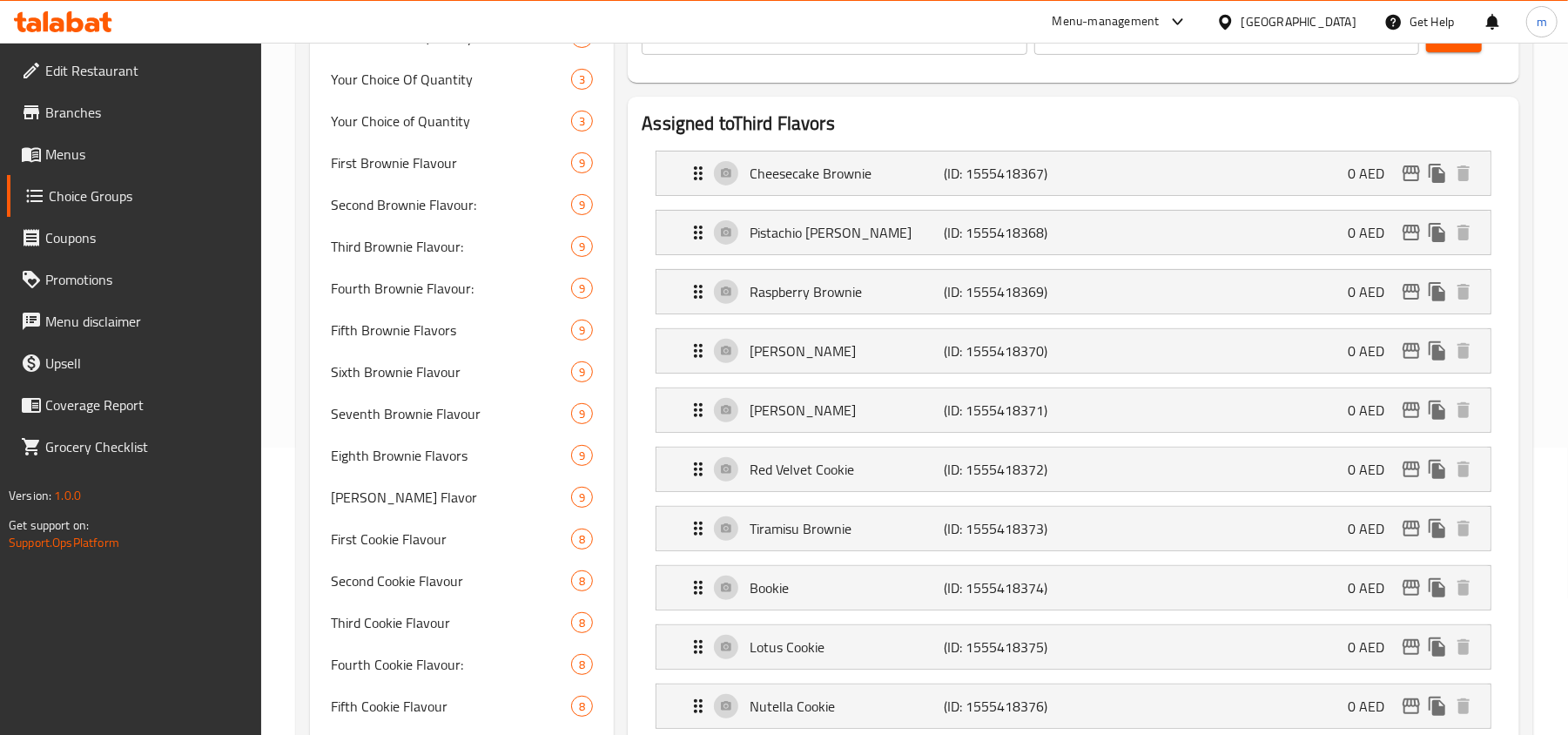
scroll to position [231, 0]
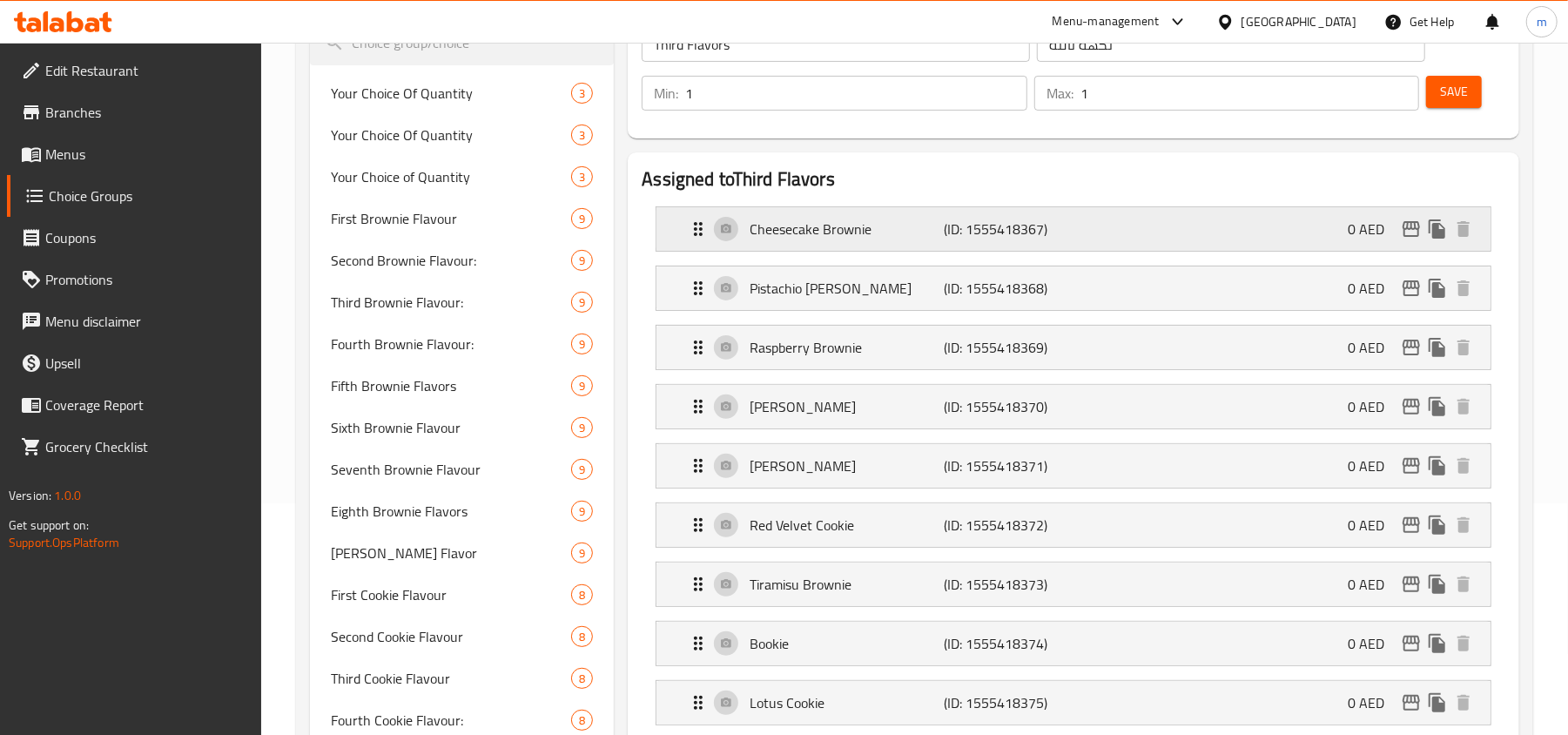
click at [851, 224] on p "Cheesecake Brownie" at bounding box center [846, 229] width 194 height 20
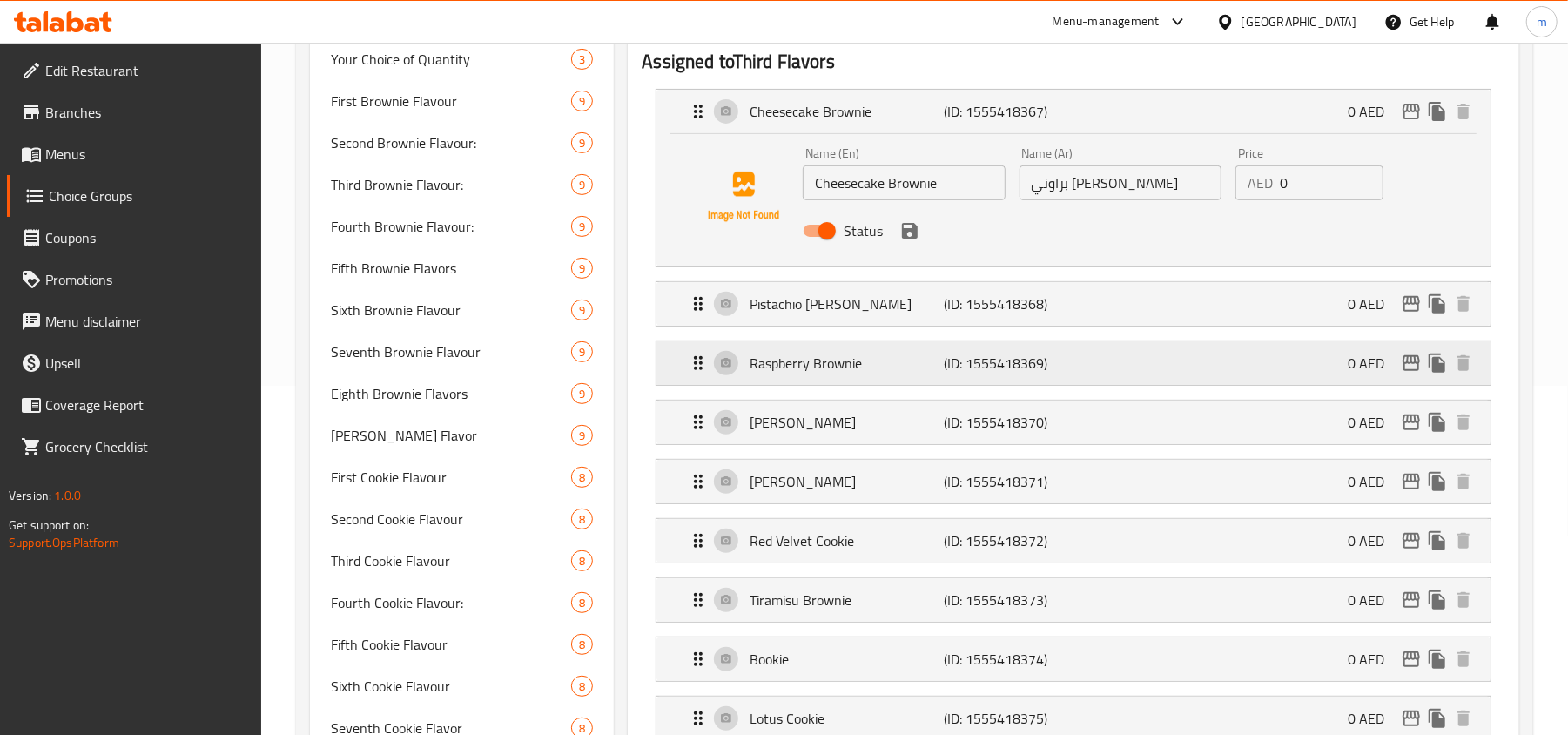
scroll to position [464, 0]
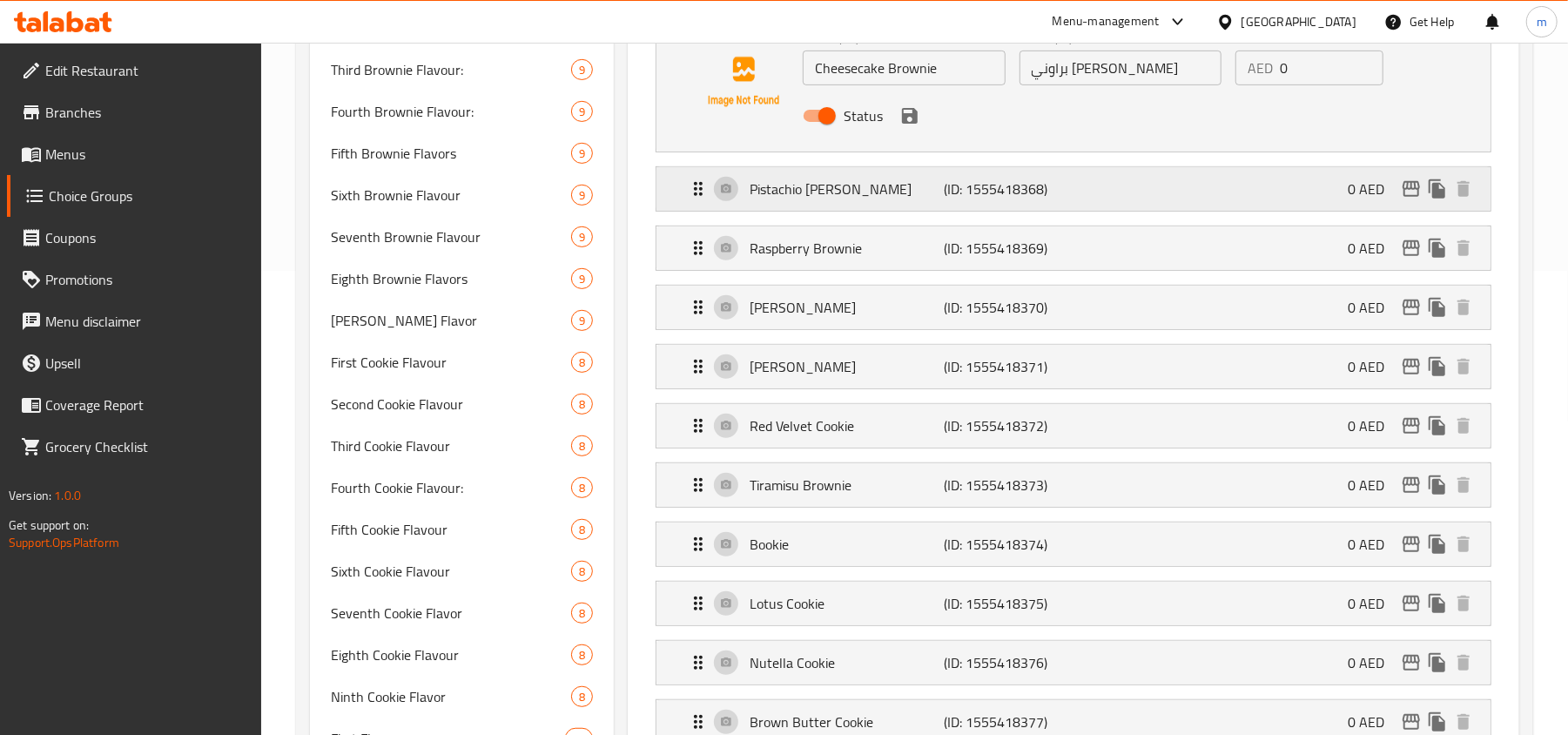
click at [815, 193] on p "Pistachio Kunafa Brownie" at bounding box center [846, 189] width 194 height 20
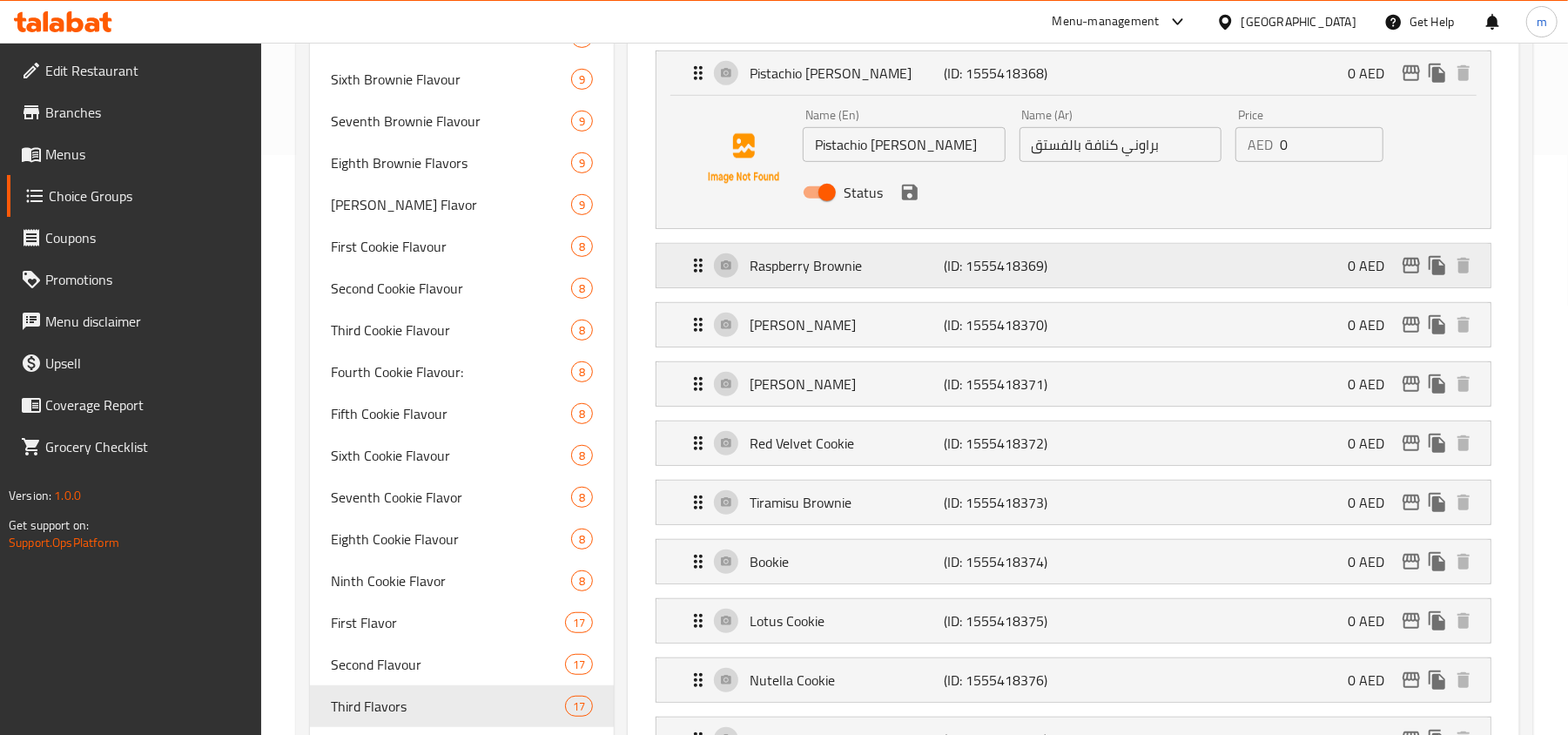
click at [803, 276] on p "Raspberry Brownie" at bounding box center [846, 265] width 194 height 20
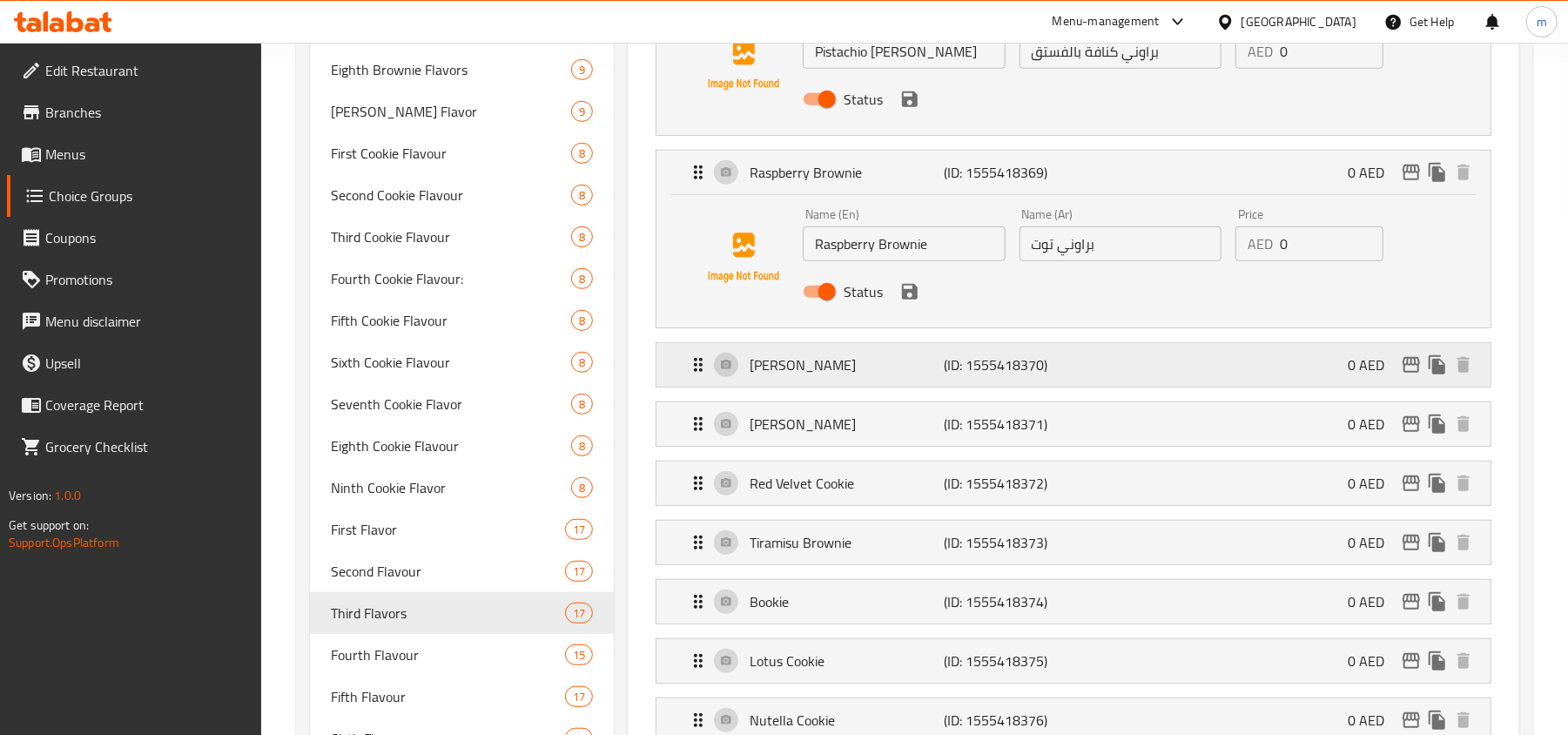
scroll to position [812, 0]
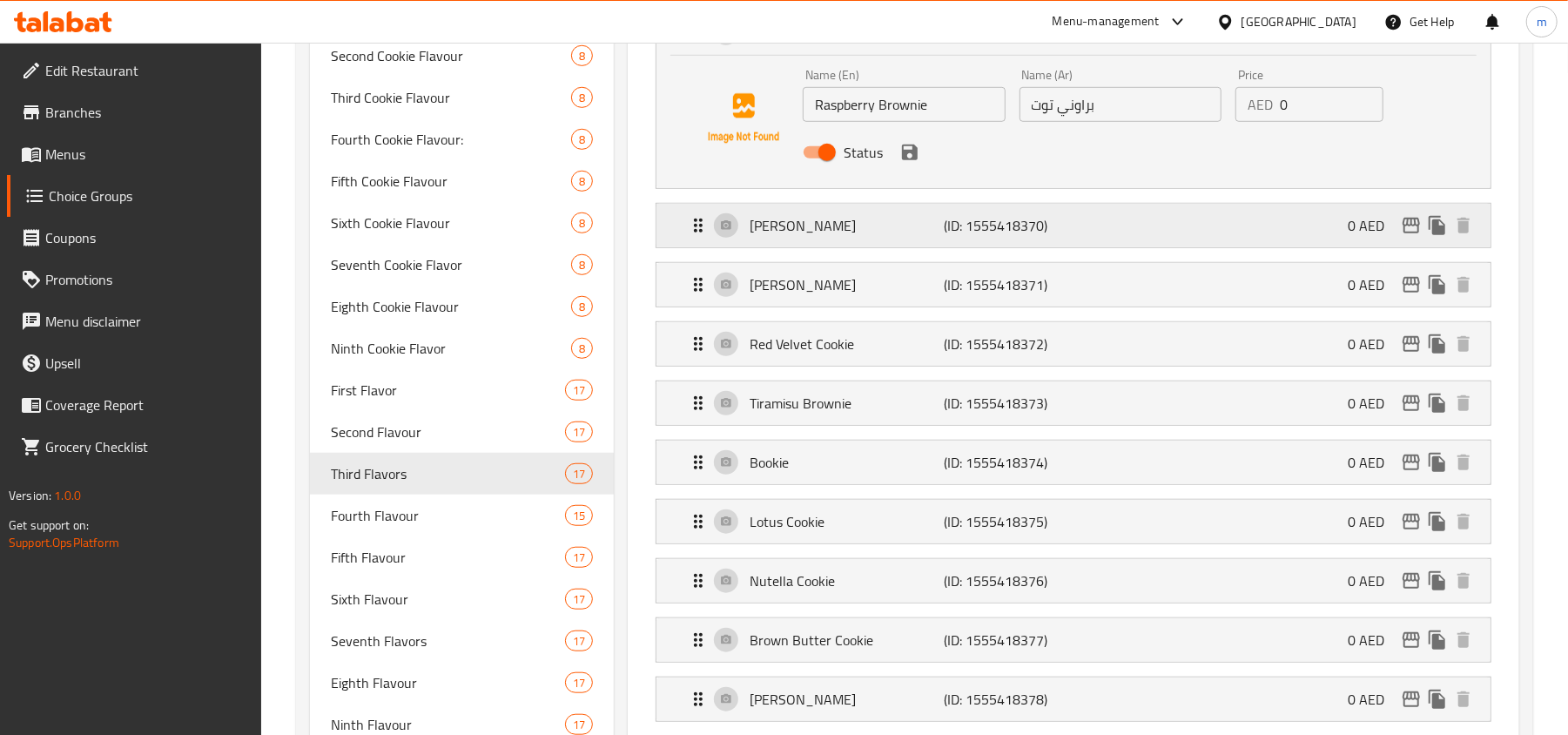
click at [822, 231] on p "Lindor Brownie" at bounding box center [846, 225] width 194 height 20
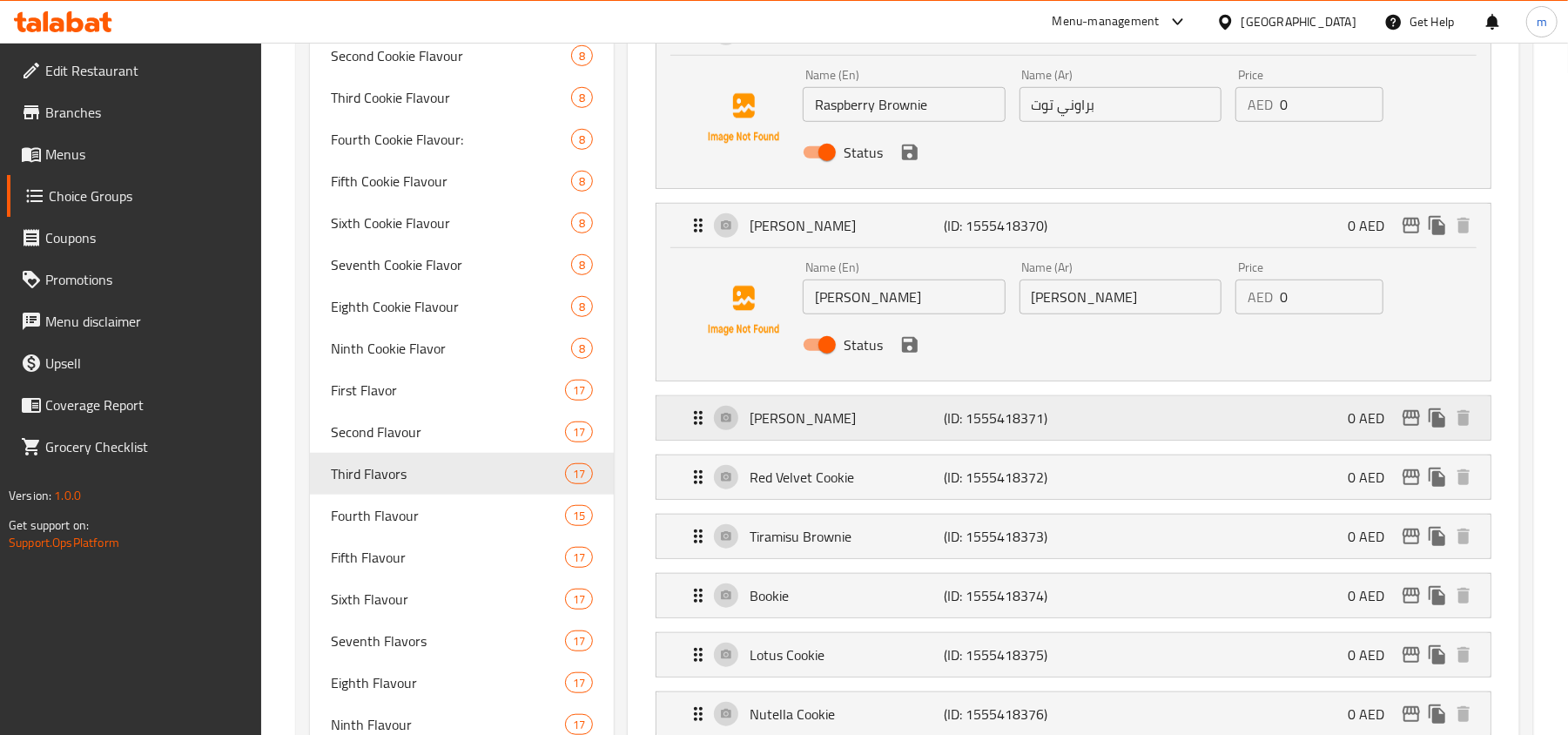
click at [809, 416] on p "Fudge Brownie" at bounding box center [846, 417] width 194 height 20
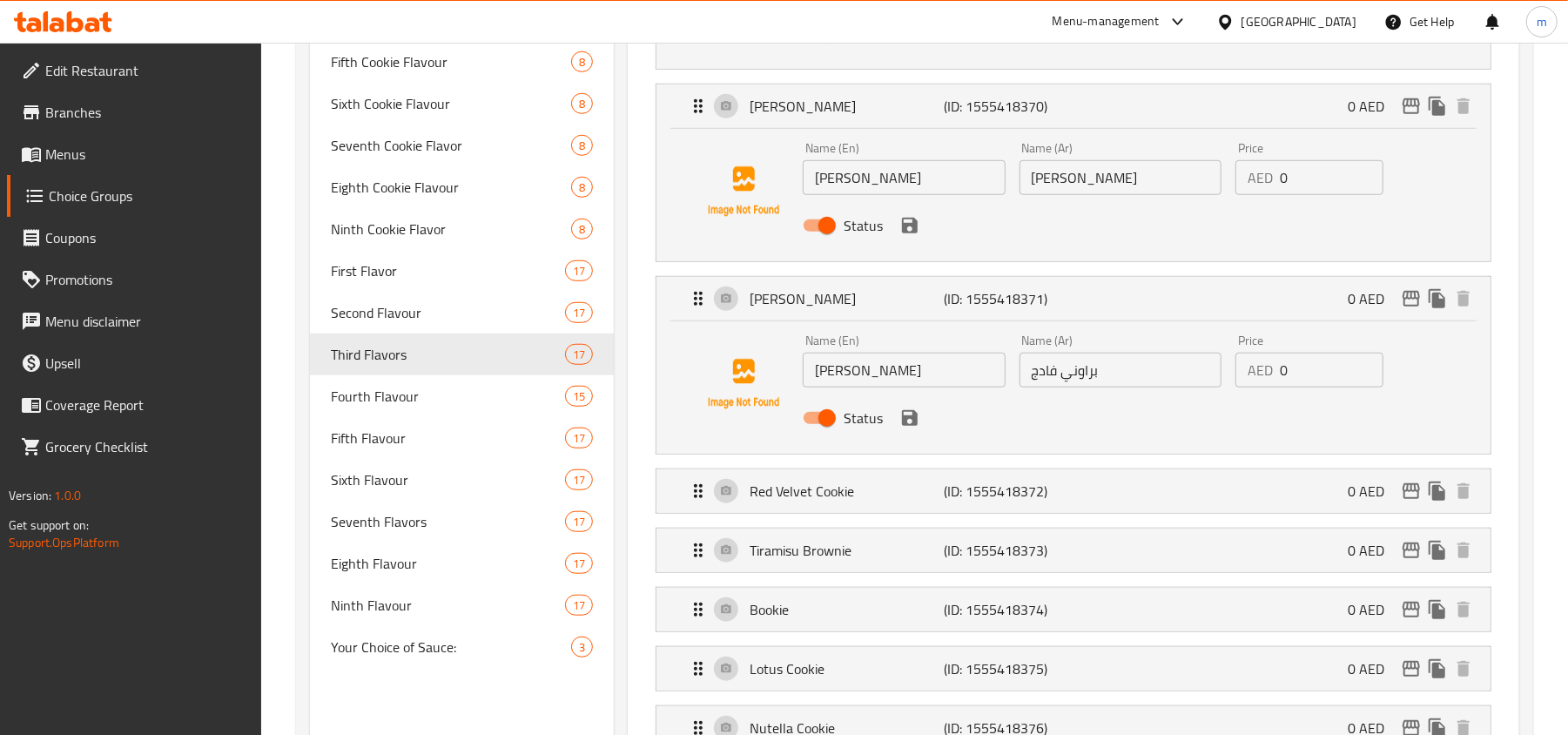
scroll to position [1045, 0]
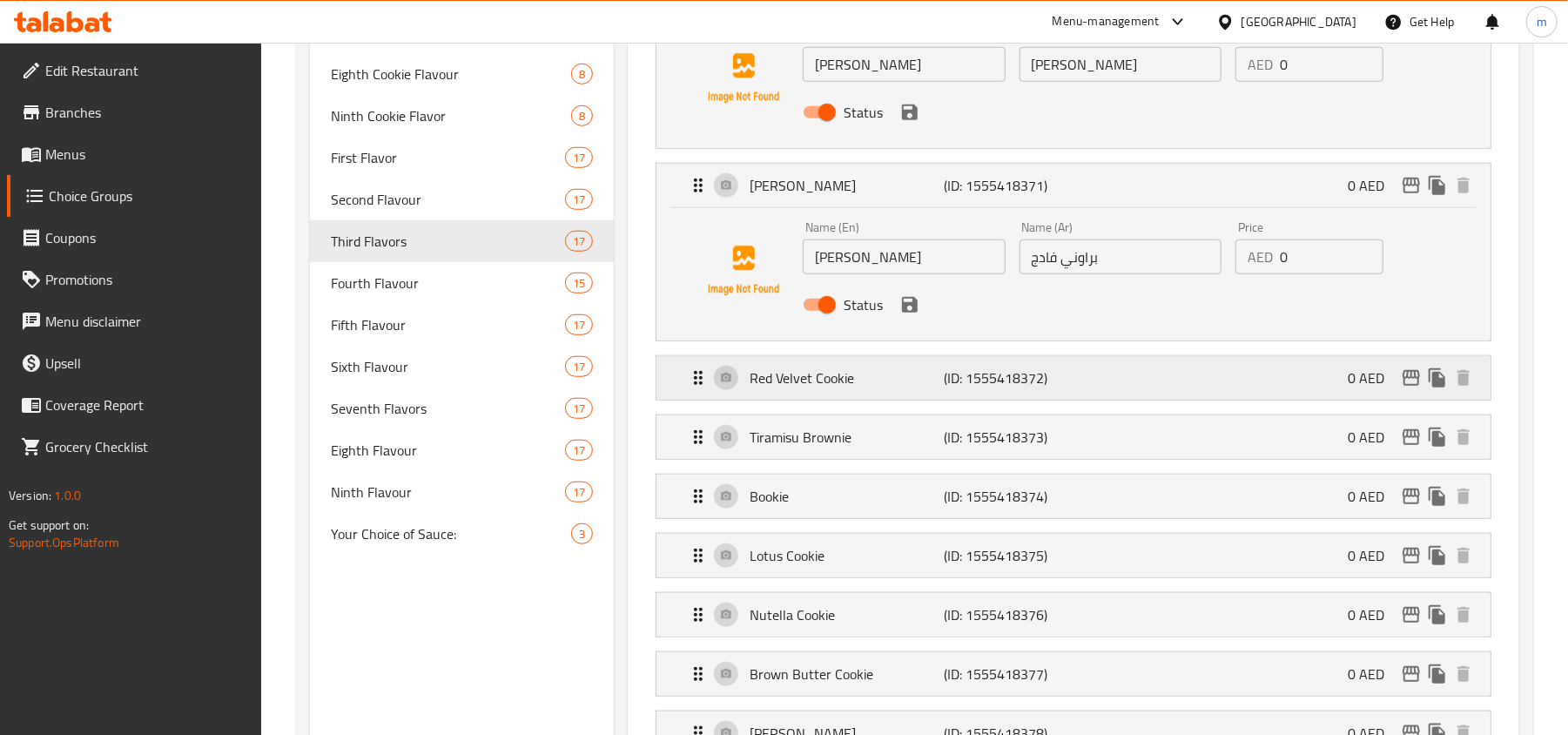
click at [820, 378] on p "Red Velvet Cookie" at bounding box center [846, 377] width 194 height 20
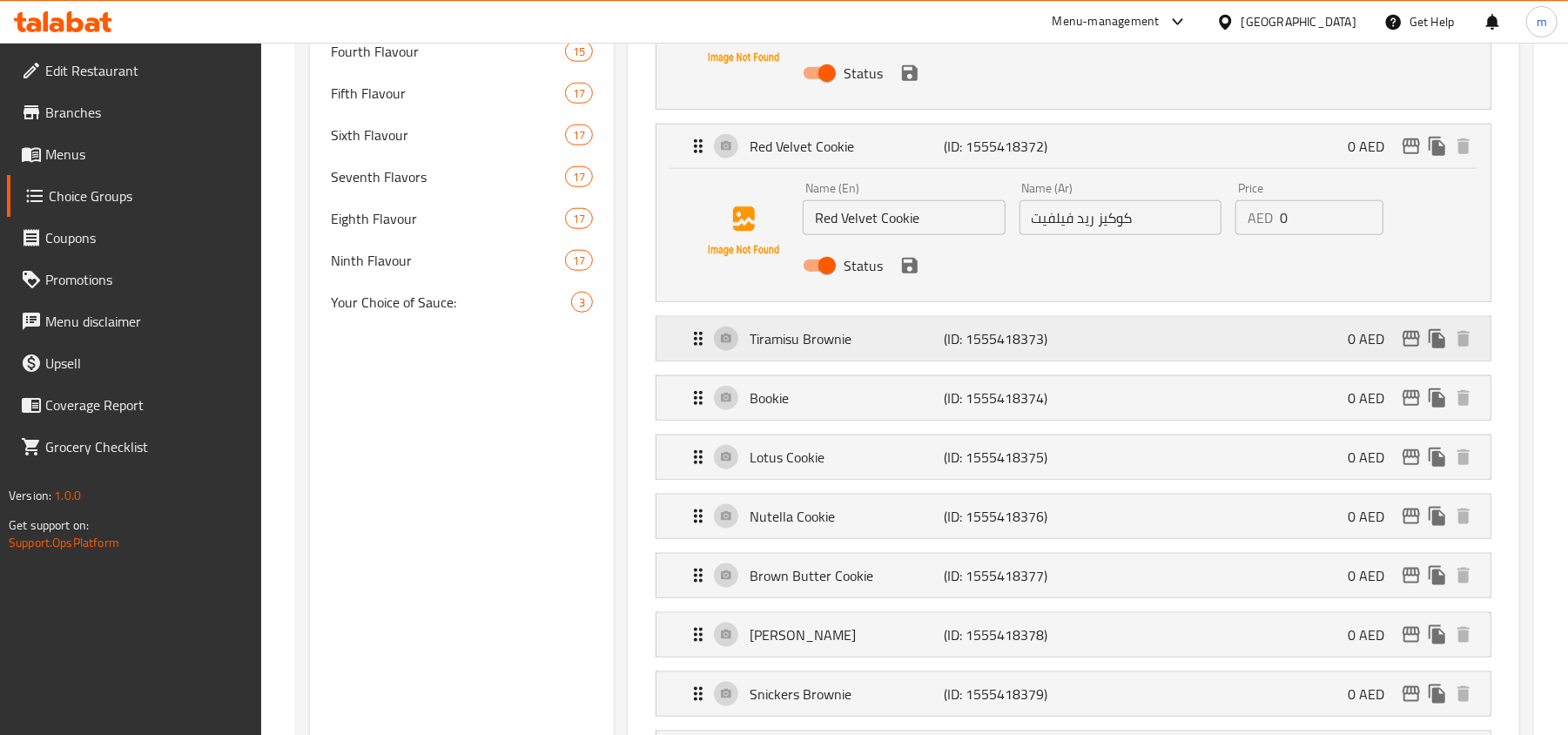
click at [809, 345] on p "Tiramisu Brownie" at bounding box center [846, 338] width 194 height 20
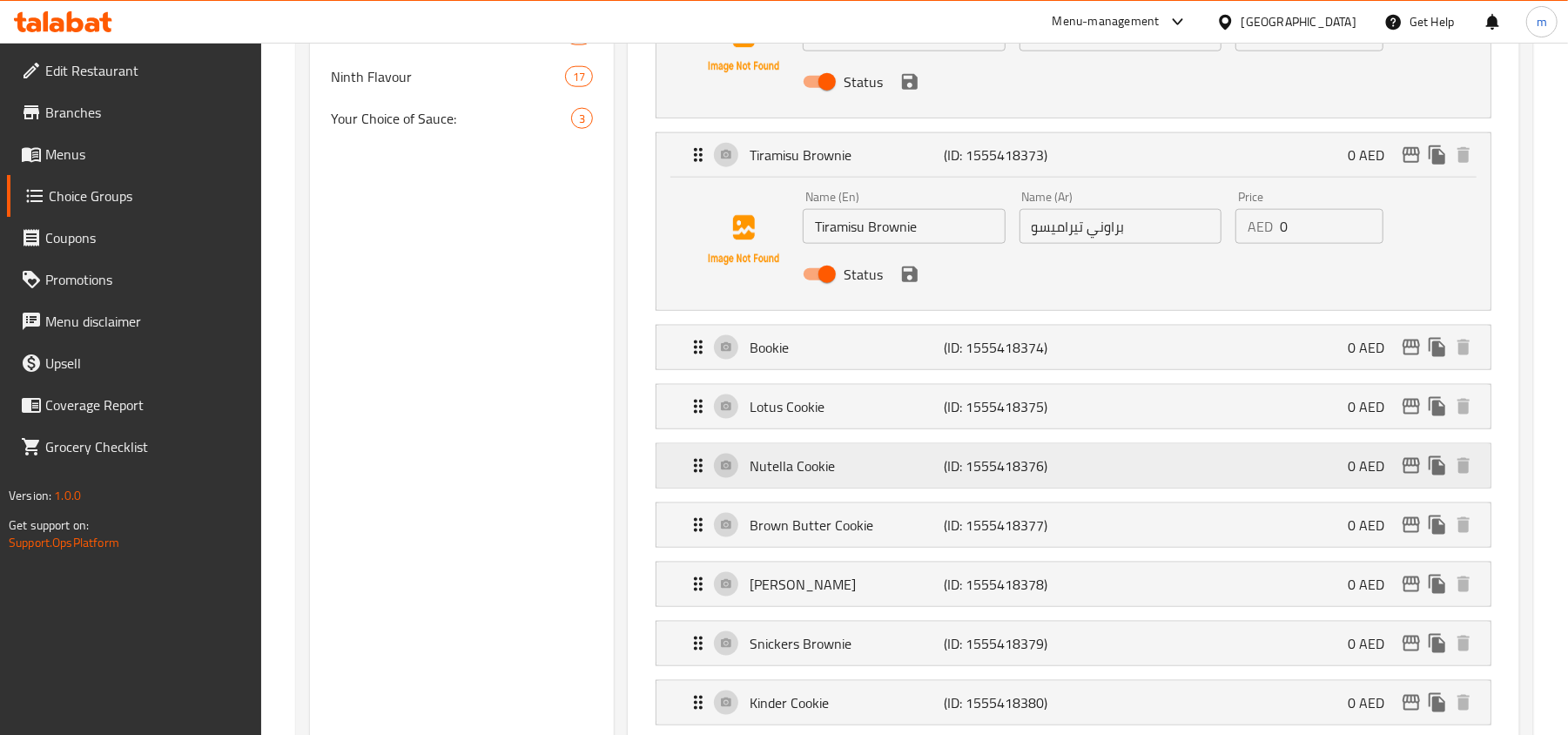
scroll to position [1508, 0]
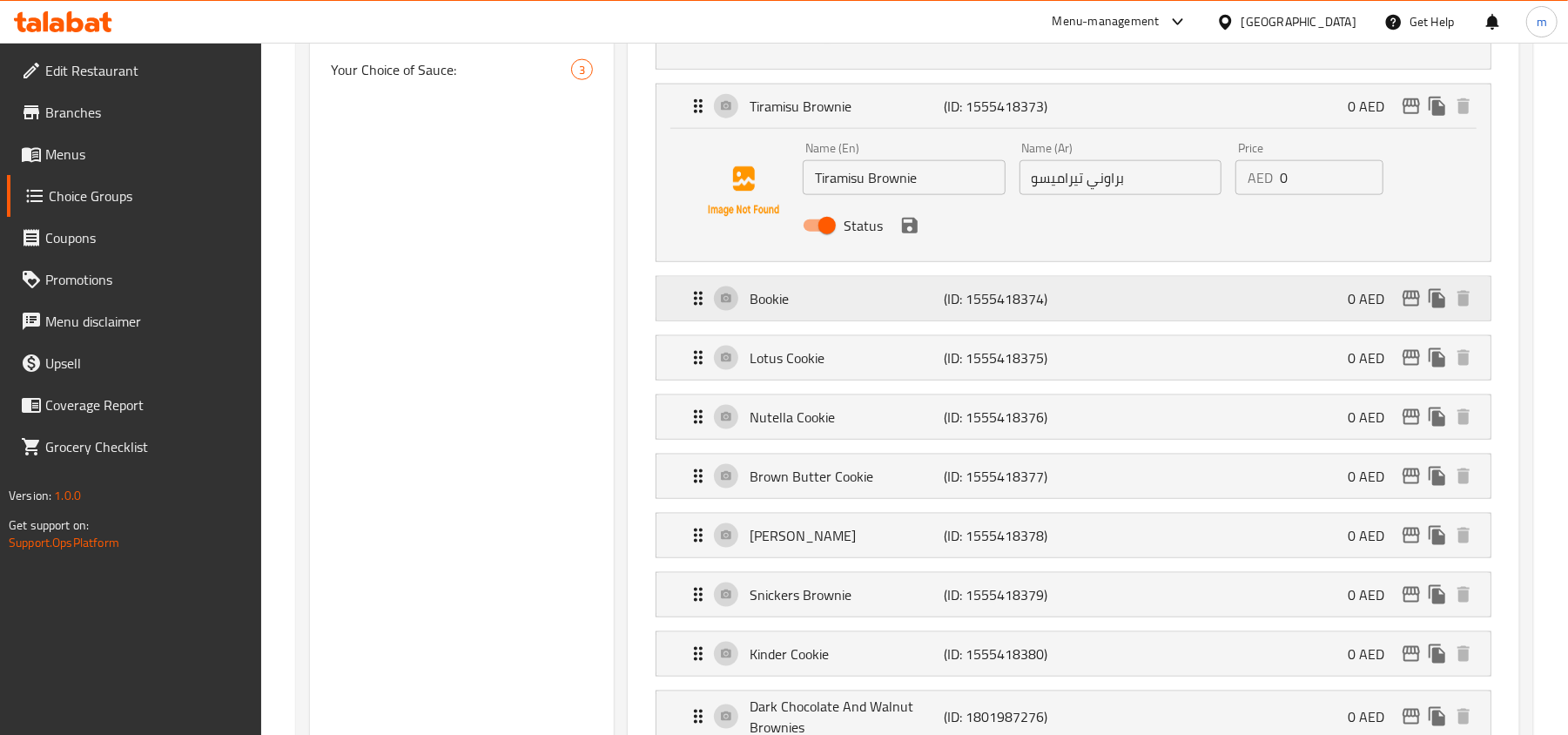
click at [797, 304] on p "Bookie" at bounding box center [846, 298] width 194 height 20
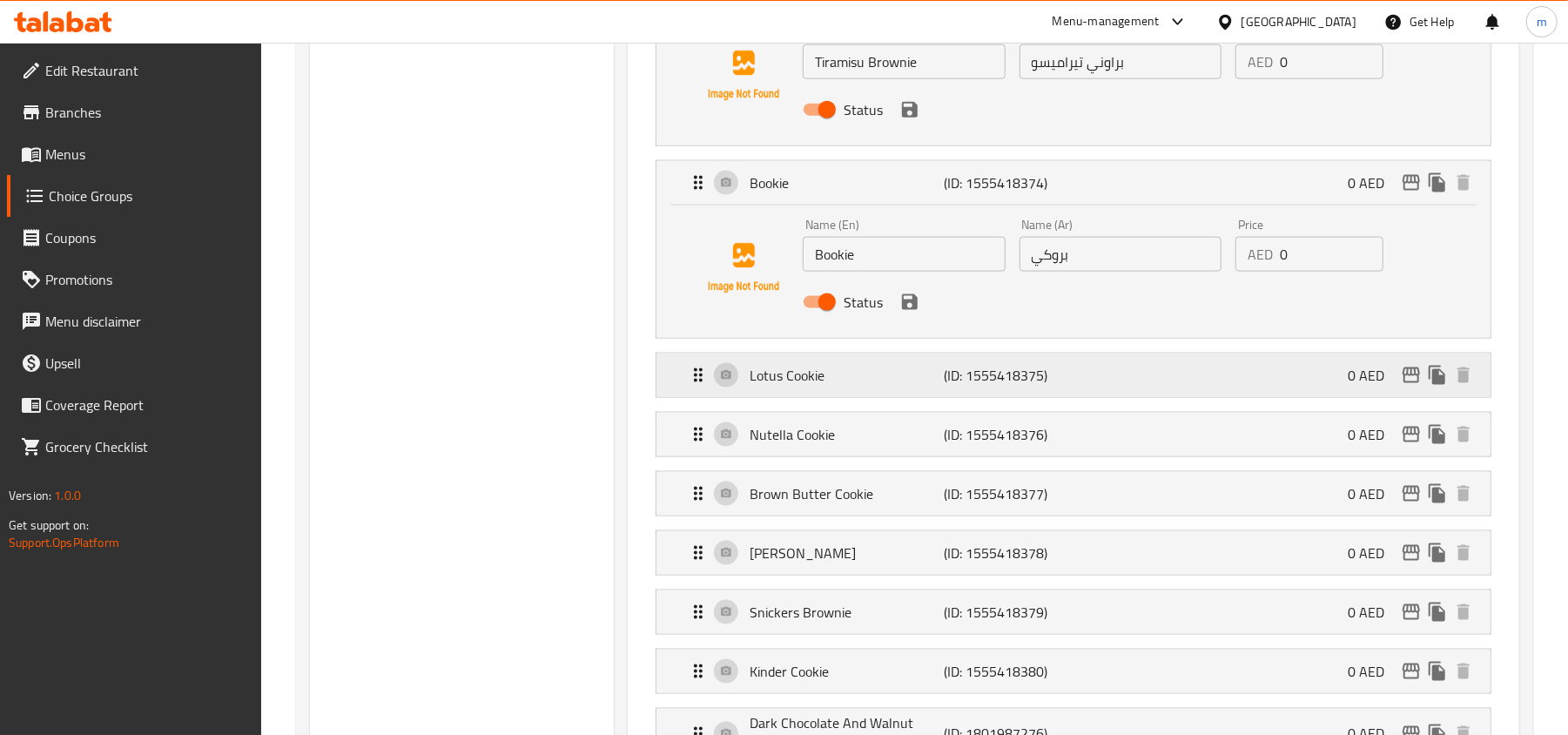
click at [799, 394] on div "Lotus Cookie (ID: 1555418375) 0 AED" at bounding box center [1079, 375] width 782 height 44
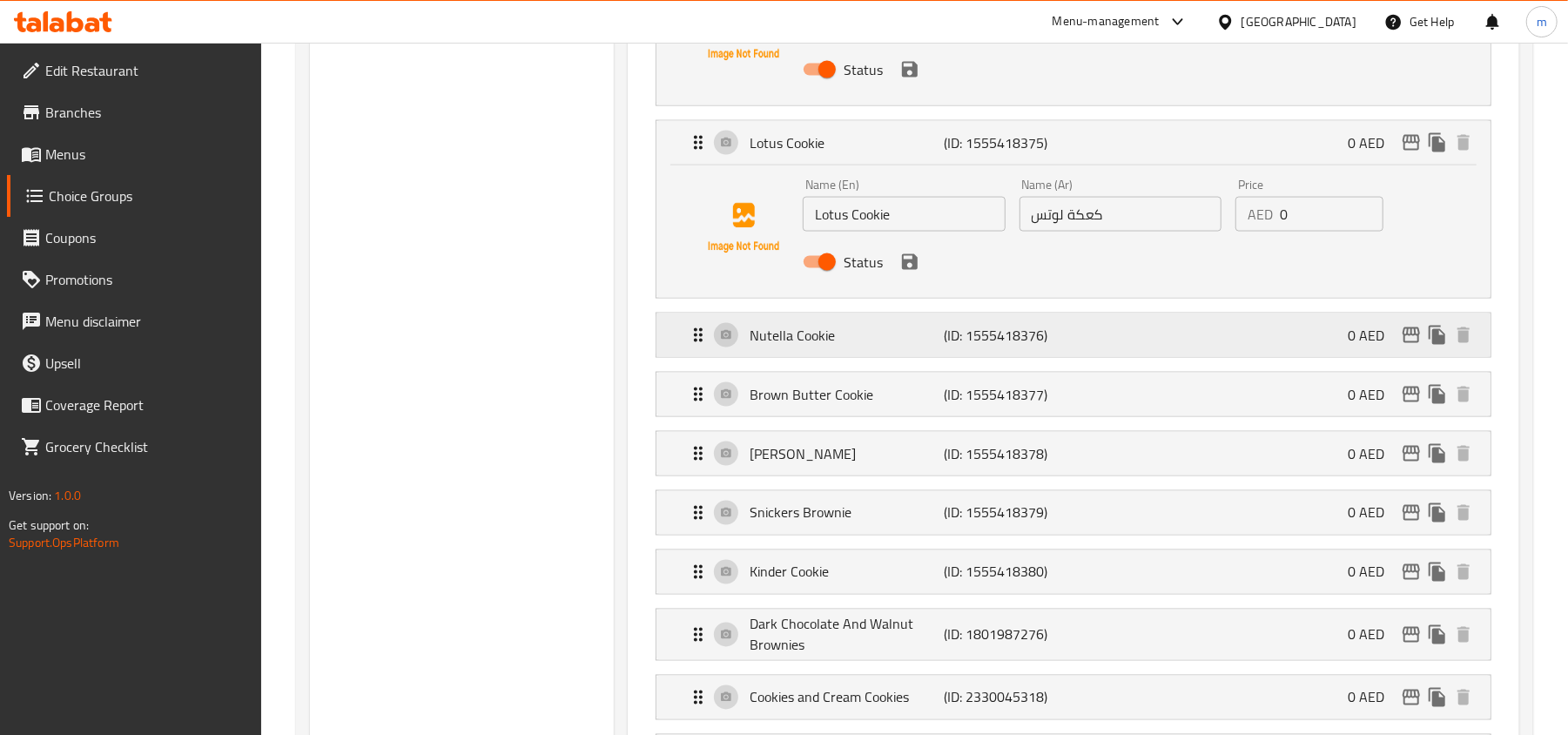
click at [816, 344] on p "Nutella Cookie" at bounding box center [846, 335] width 194 height 20
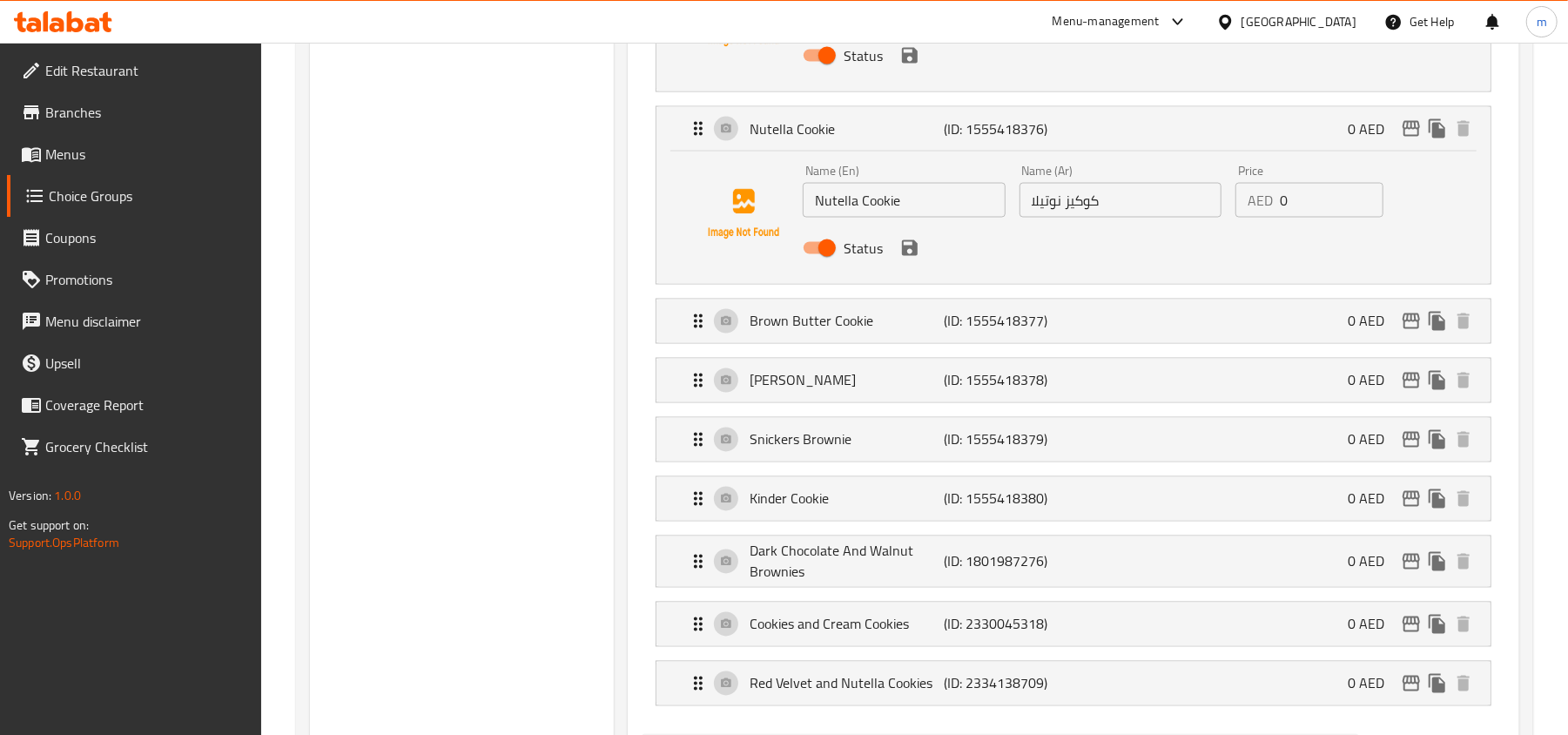
scroll to position [2089, 0]
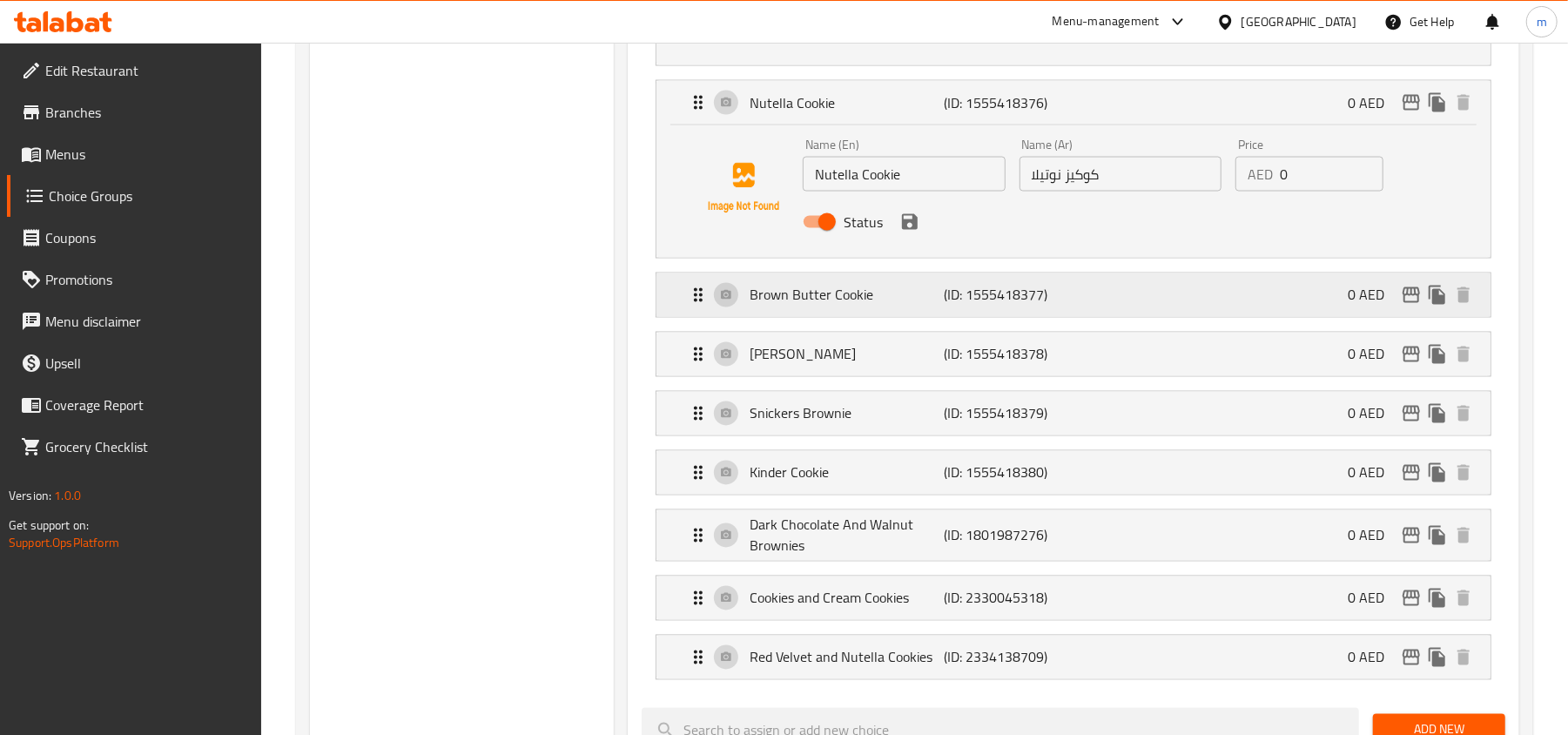
click at [828, 317] on div "Brown Butter Cookie (ID: 1555418377) 0 AED" at bounding box center [1079, 295] width 782 height 44
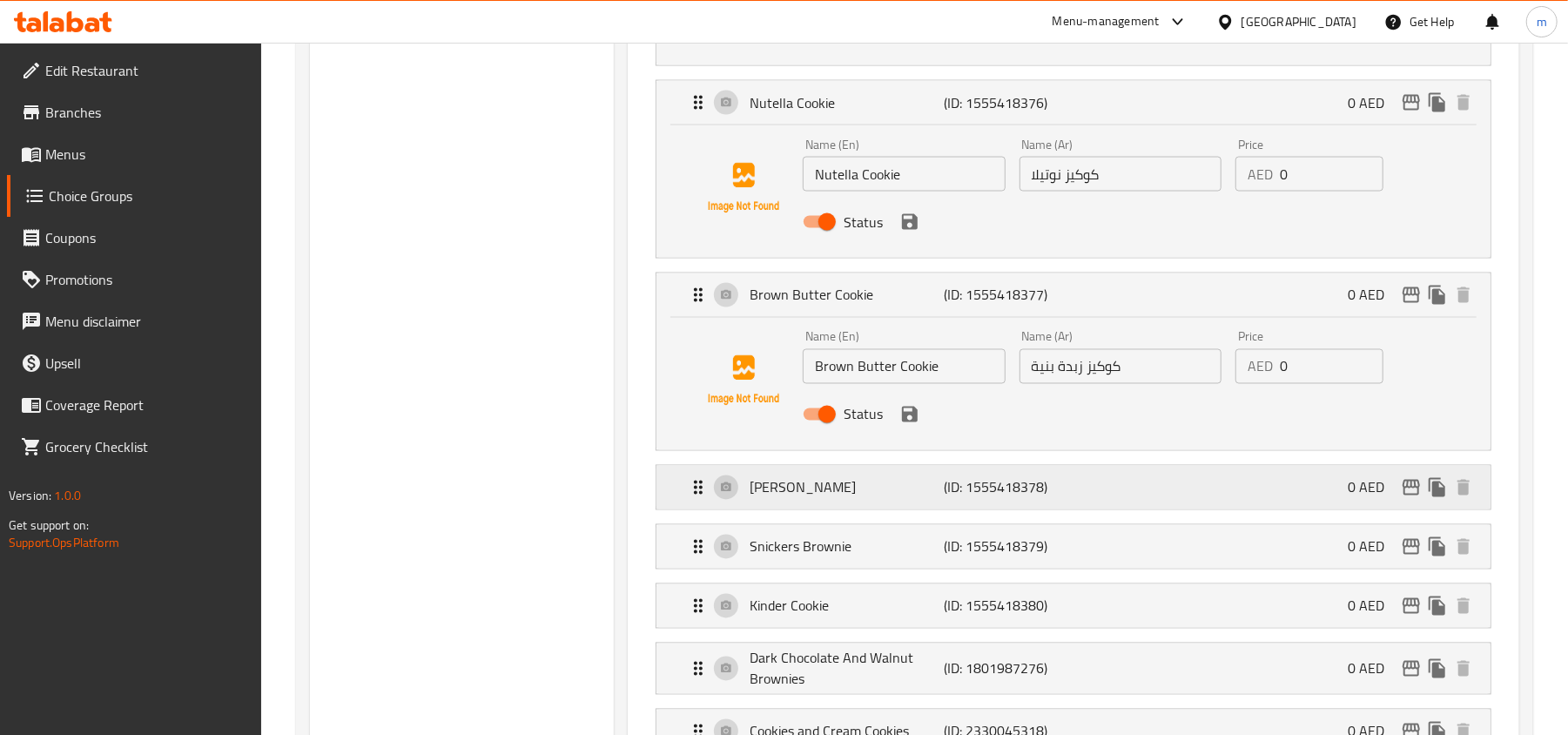
click at [791, 493] on p "Ferrero Brownie" at bounding box center [846, 487] width 194 height 20
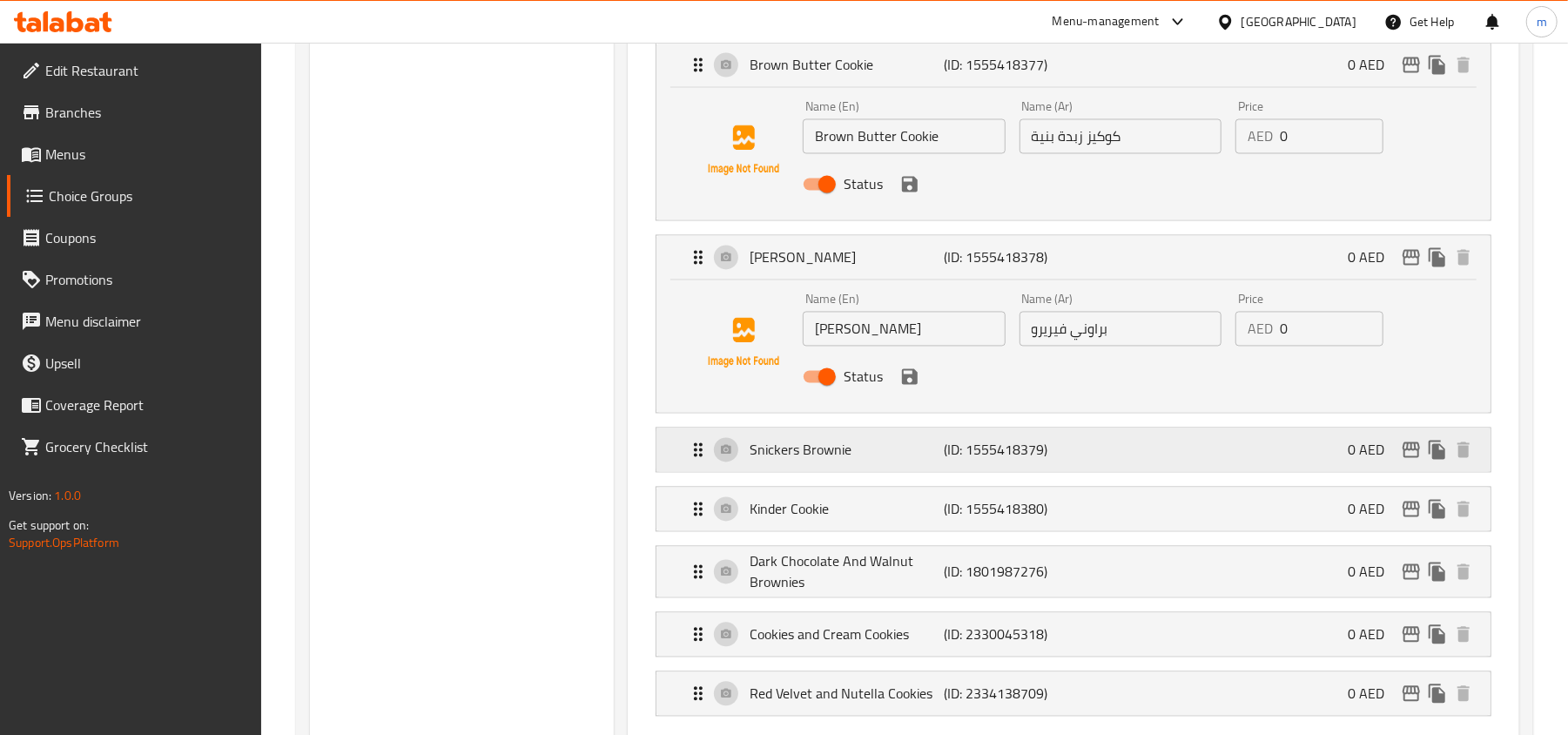
scroll to position [2321, 0]
click at [796, 459] on p "Snickers Brownie" at bounding box center [846, 448] width 194 height 20
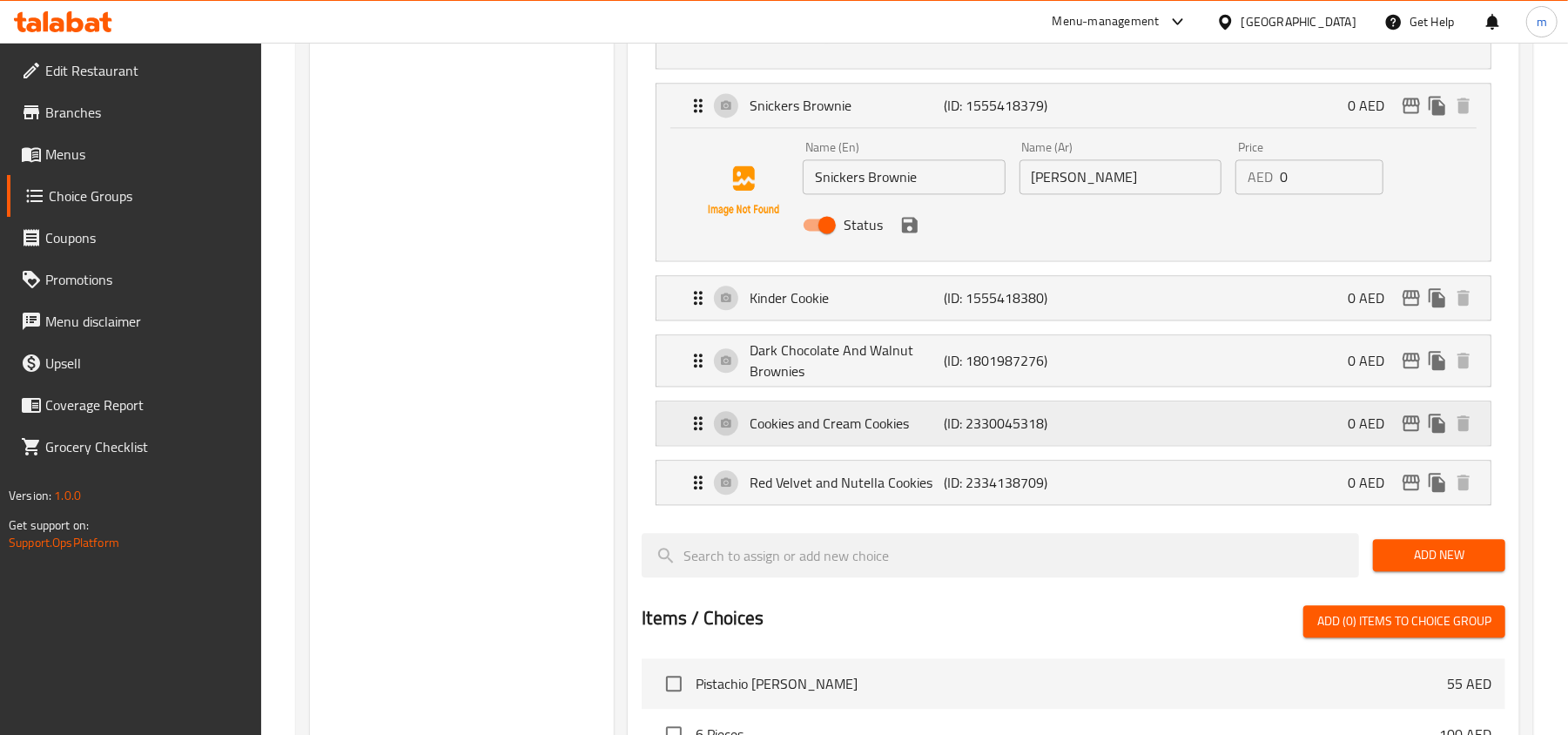
scroll to position [2669, 0]
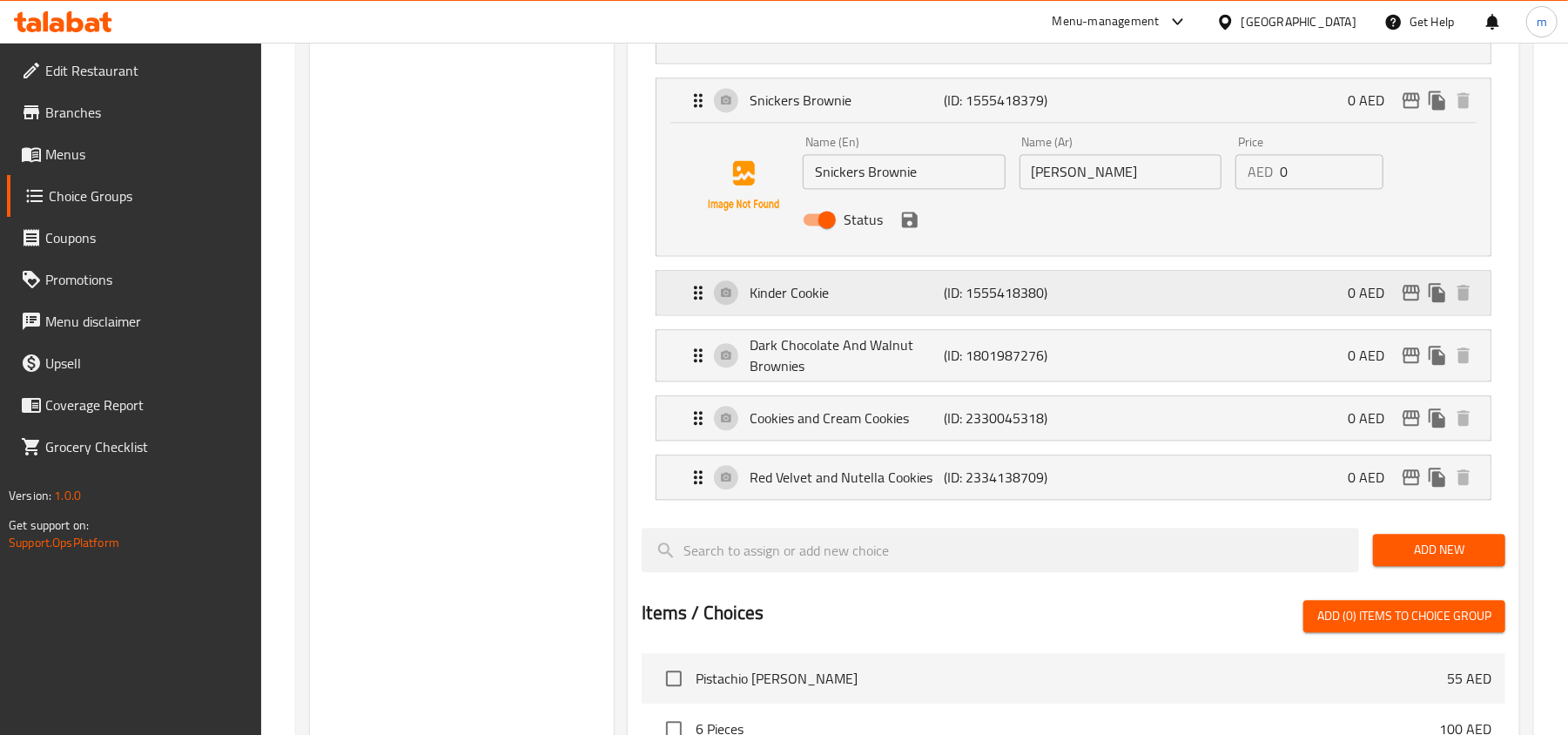
click at [783, 303] on p "Kinder Cookie" at bounding box center [846, 292] width 194 height 20
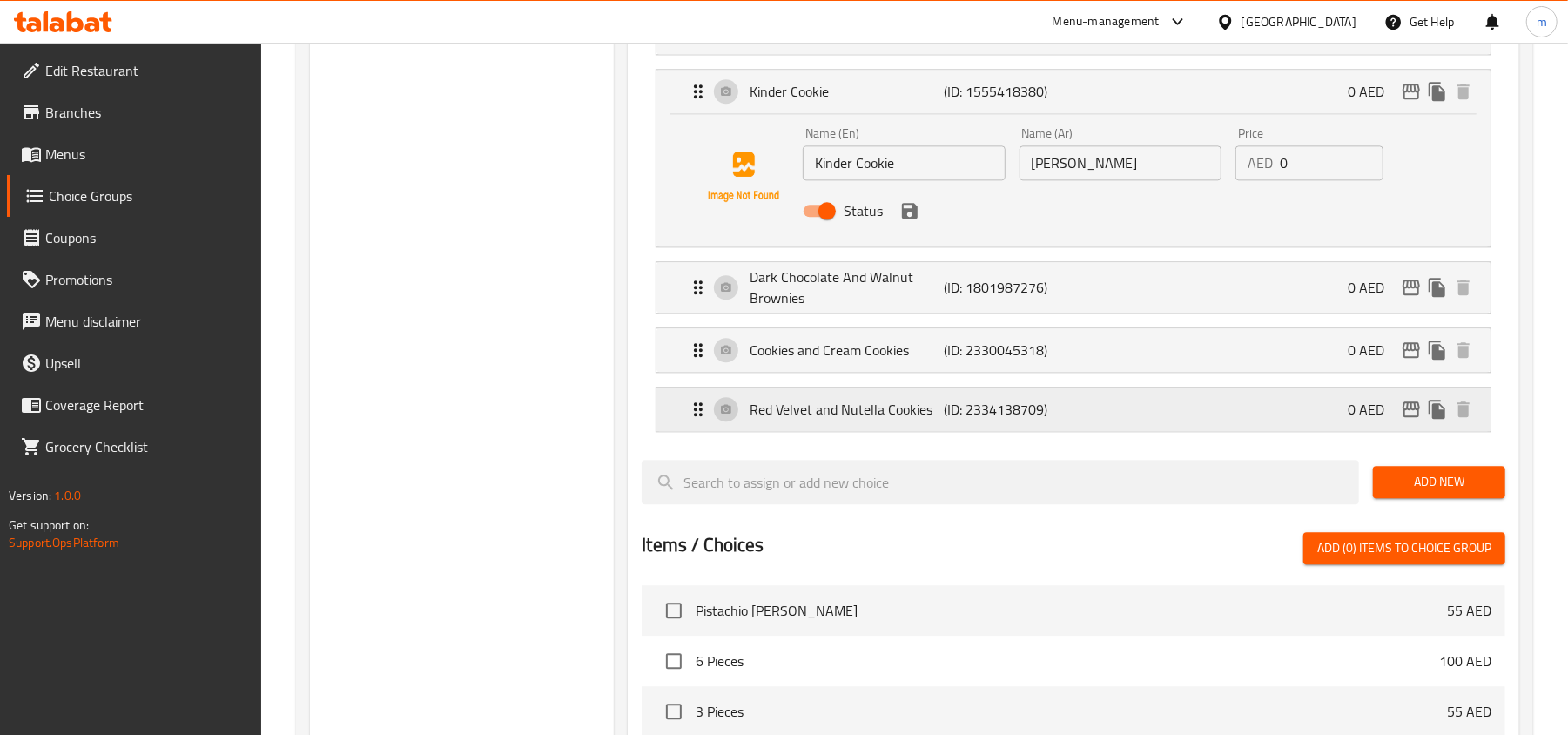
scroll to position [2902, 0]
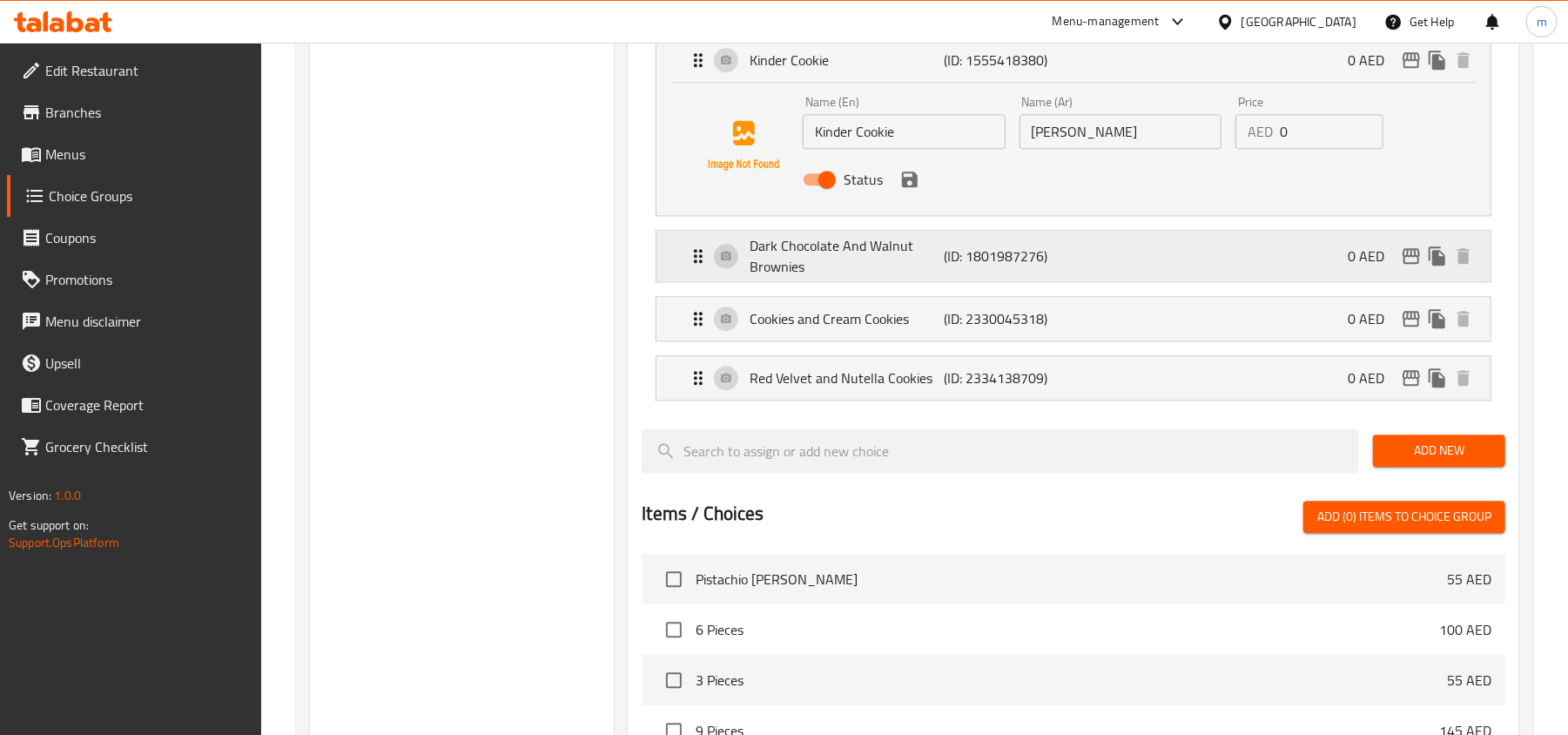
click at [804, 262] on p "Dark Chocolate And Walnut Brownies" at bounding box center [846, 255] width 194 height 42
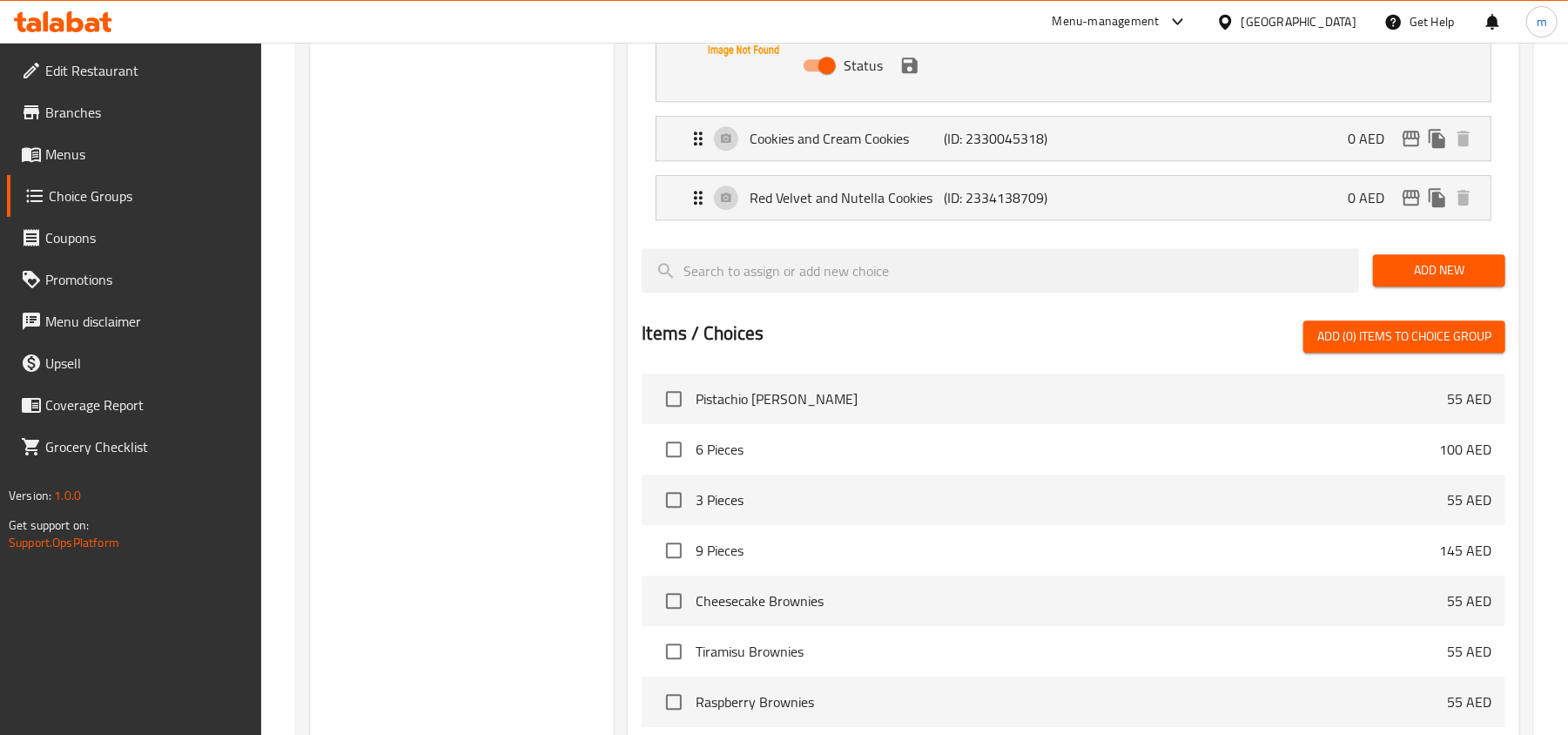
scroll to position [3250, 0]
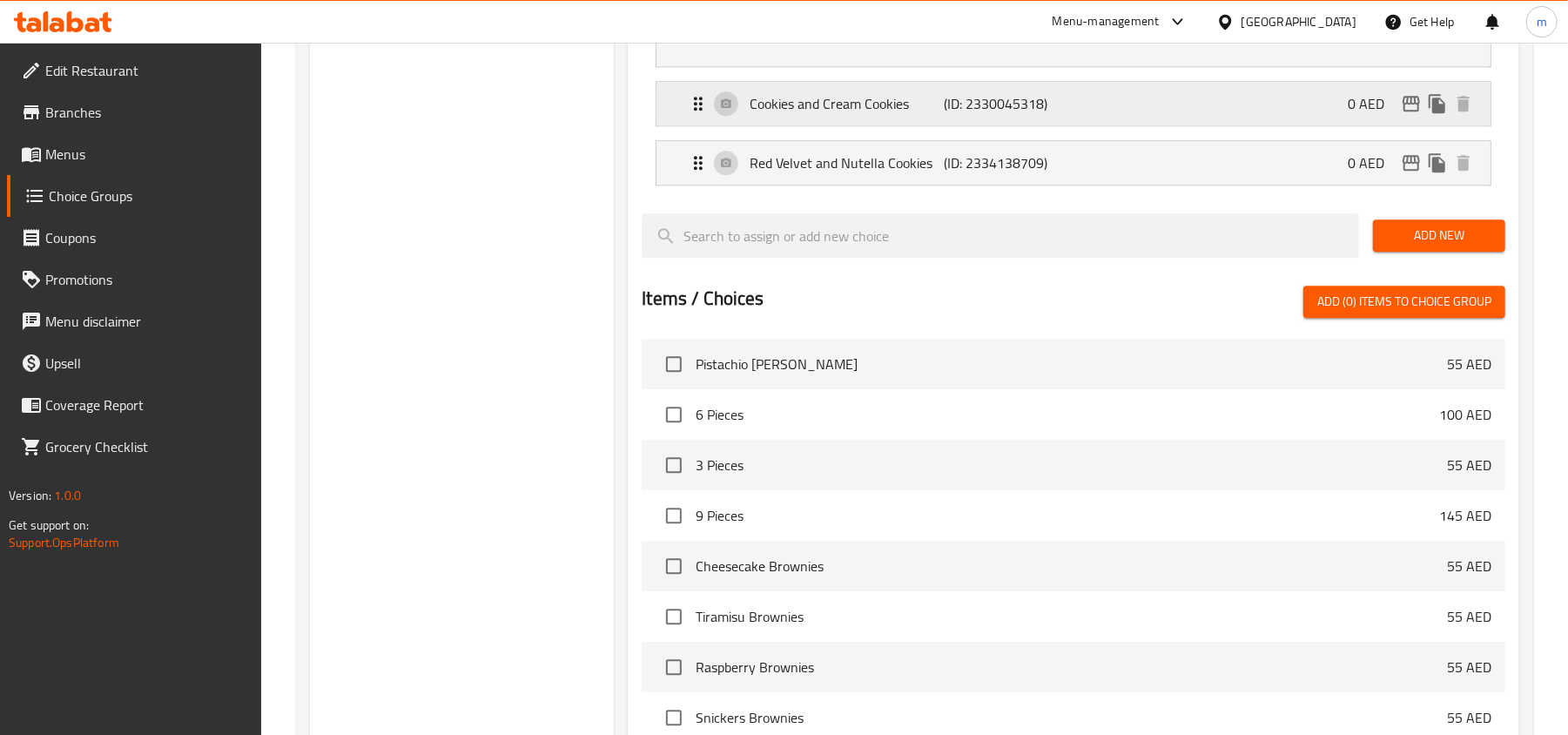
click at [820, 108] on p "Cookies and Cream Cookies" at bounding box center [846, 103] width 194 height 20
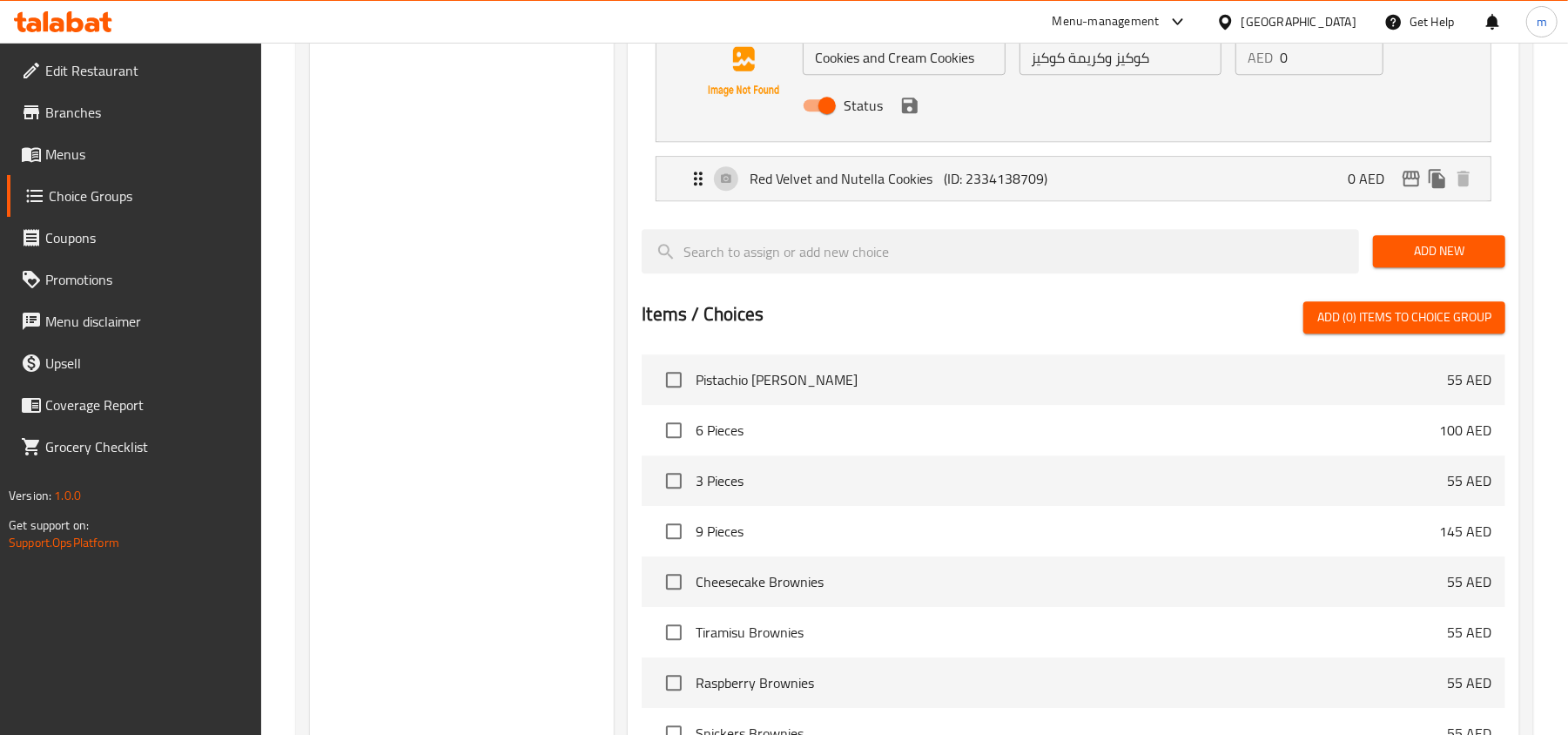
scroll to position [3482, 0]
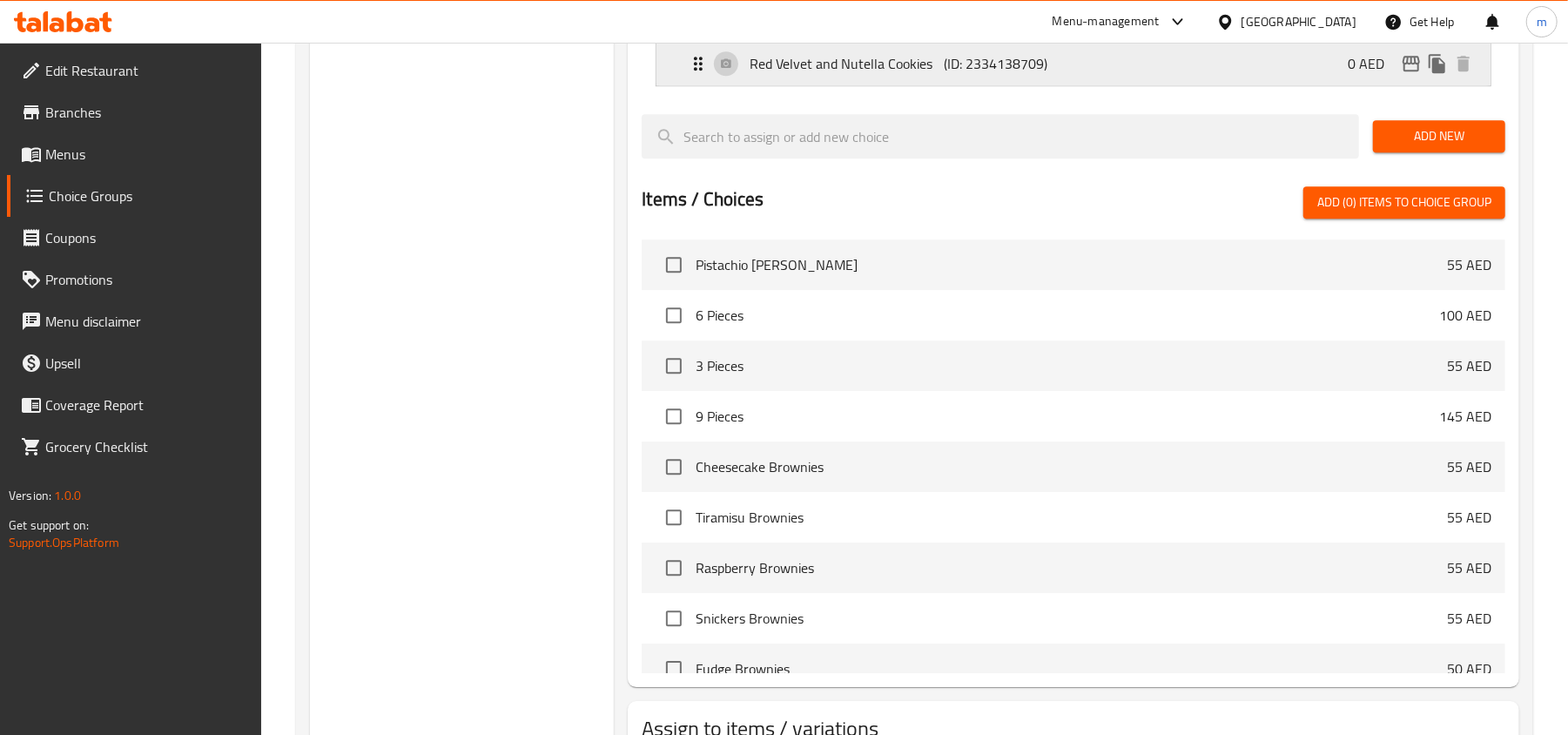
click at [855, 74] on p "Red Velvet and Nutella Cookies" at bounding box center [846, 63] width 194 height 20
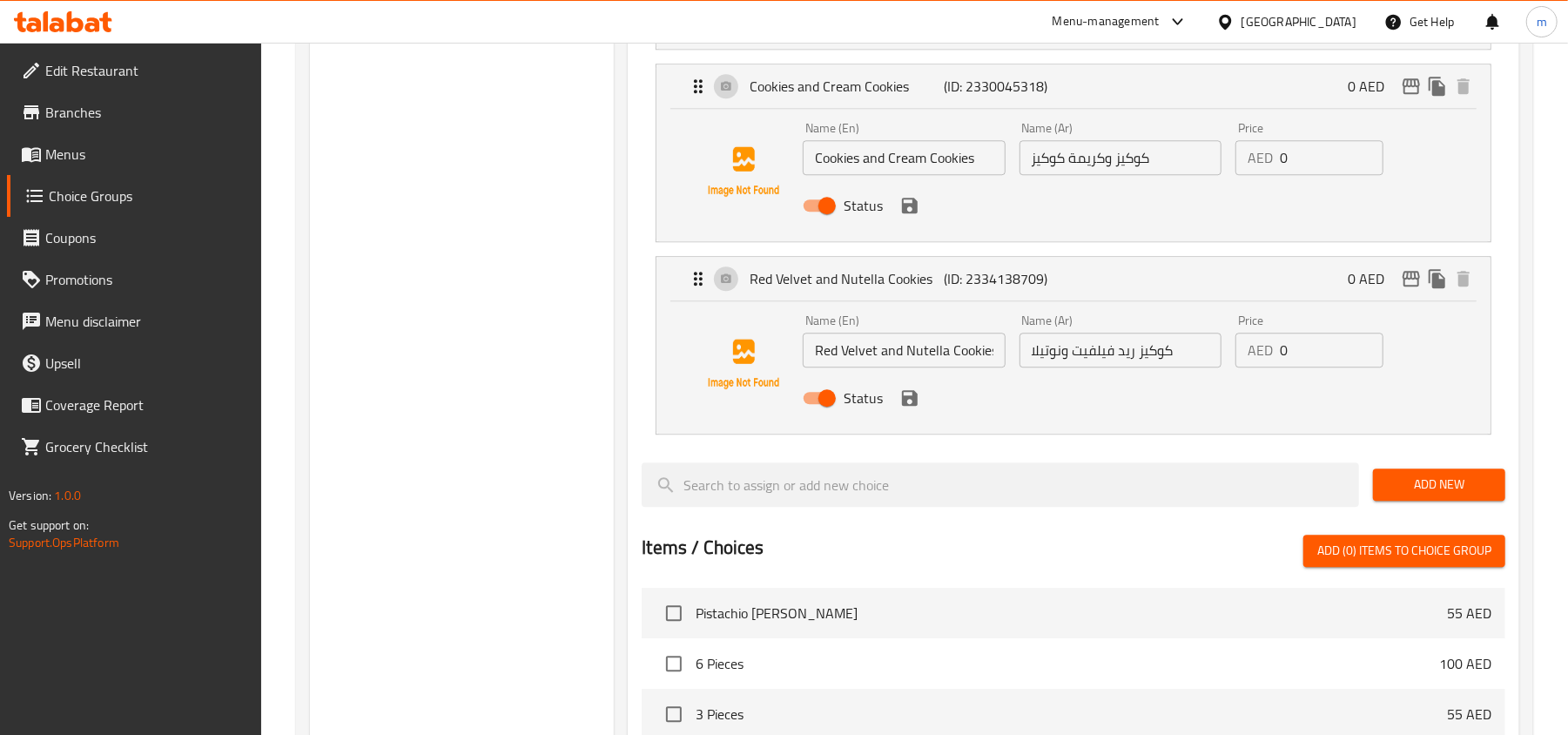
scroll to position [3250, 0]
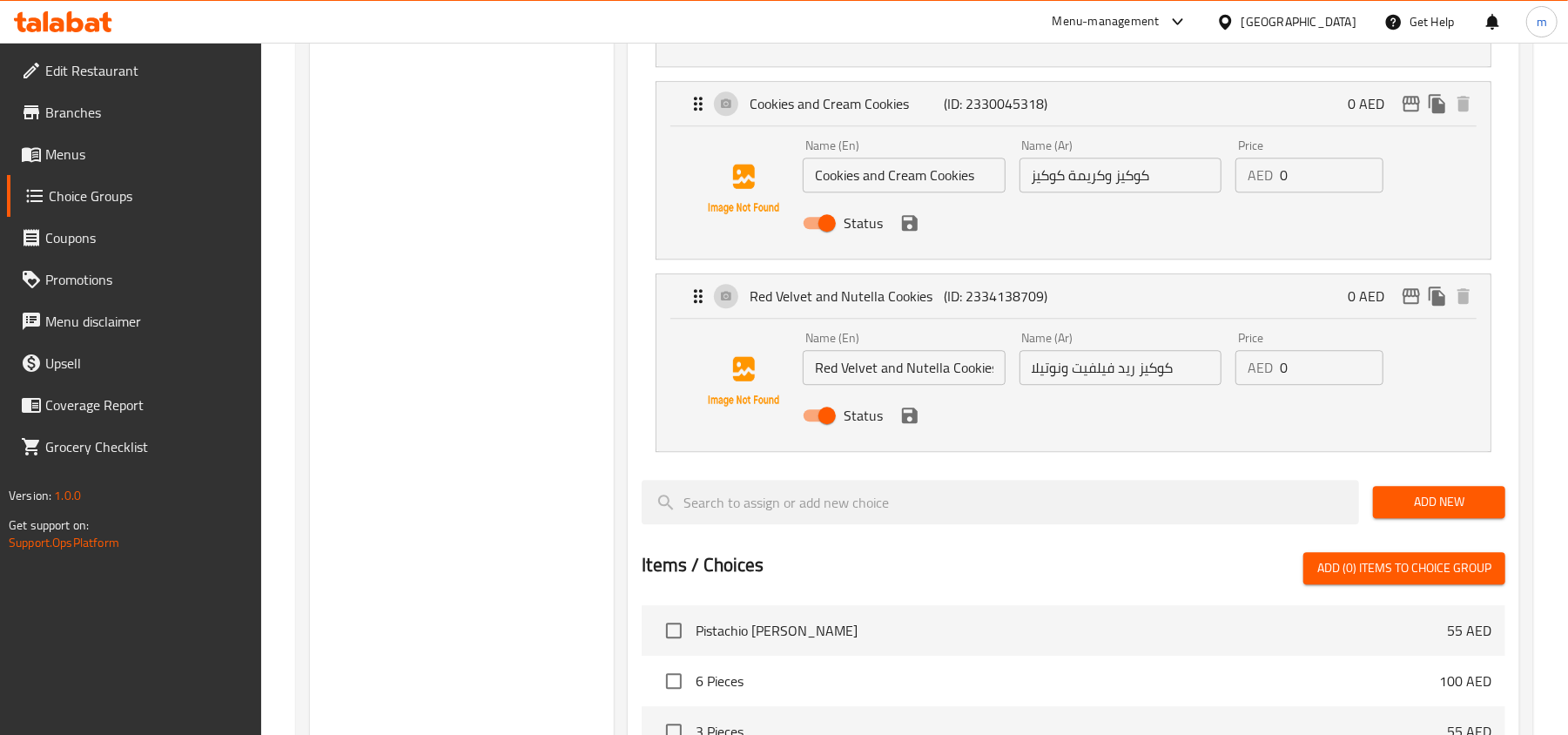
click at [87, 12] on icon at bounding box center [63, 21] width 99 height 20
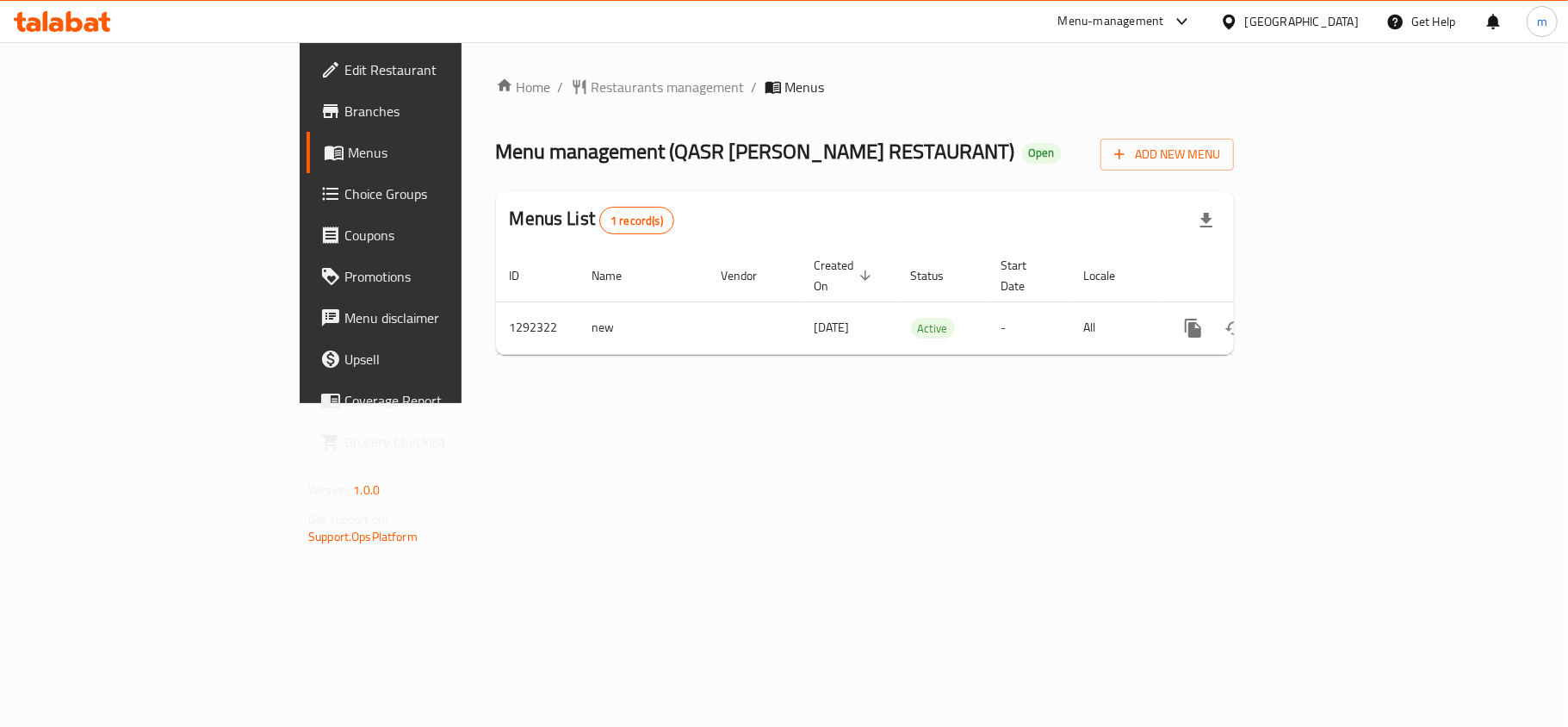
click at [77, 36] on div at bounding box center [63, 21] width 125 height 34
click at [344, 60] on span "Edit Restaurant" at bounding box center [445, 70] width 203 height 20
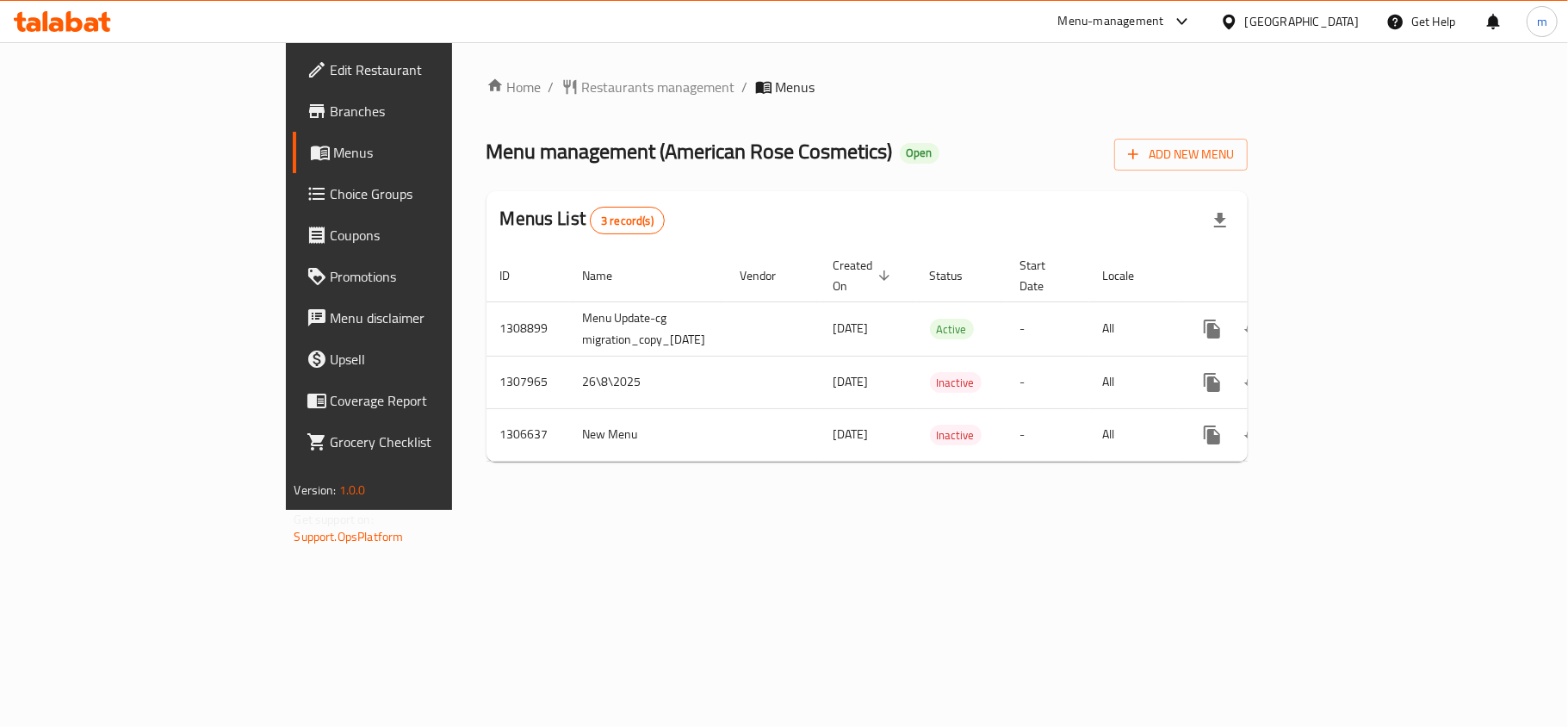
click at [331, 65] on span "Edit Restaurant" at bounding box center [432, 70] width 203 height 20
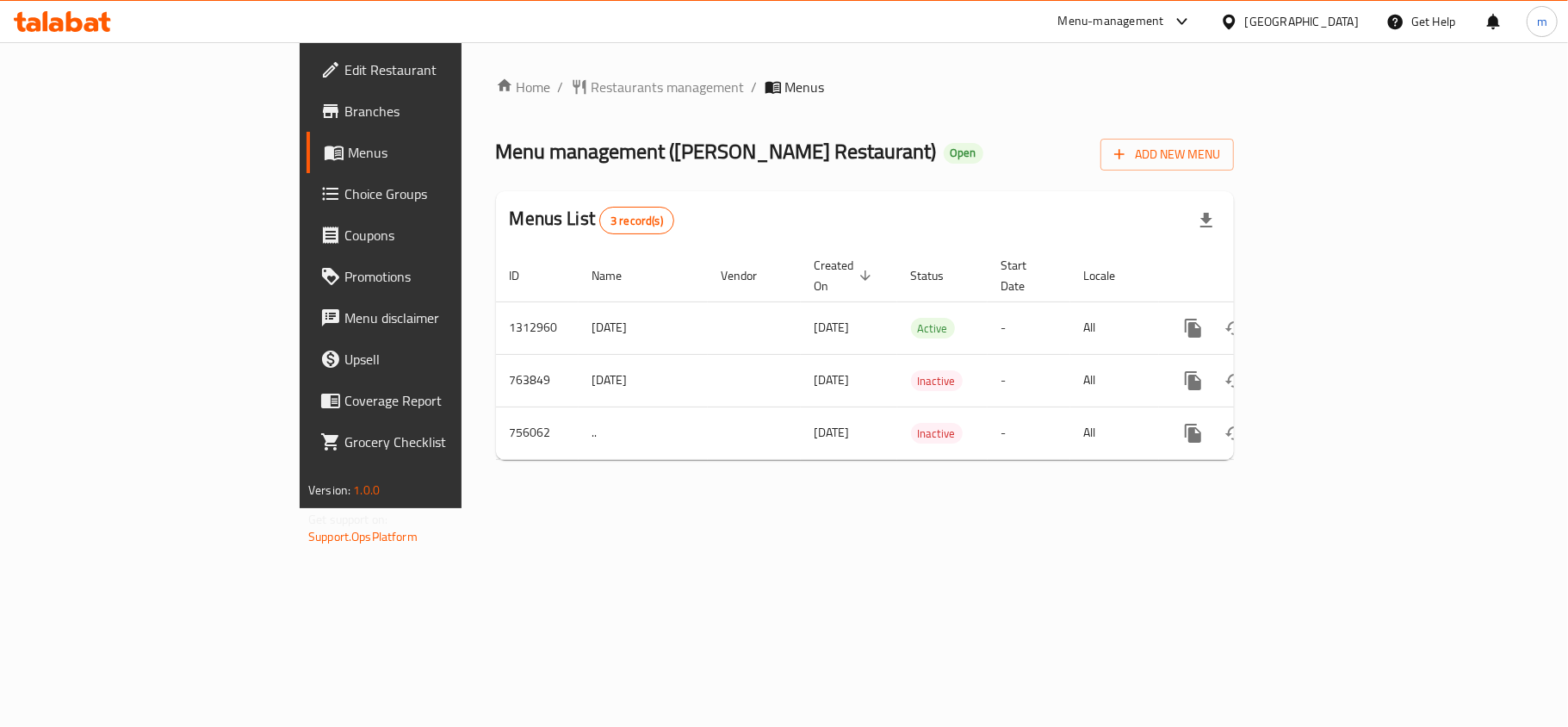
click at [344, 77] on span "Edit Restaurant" at bounding box center [445, 70] width 203 height 20
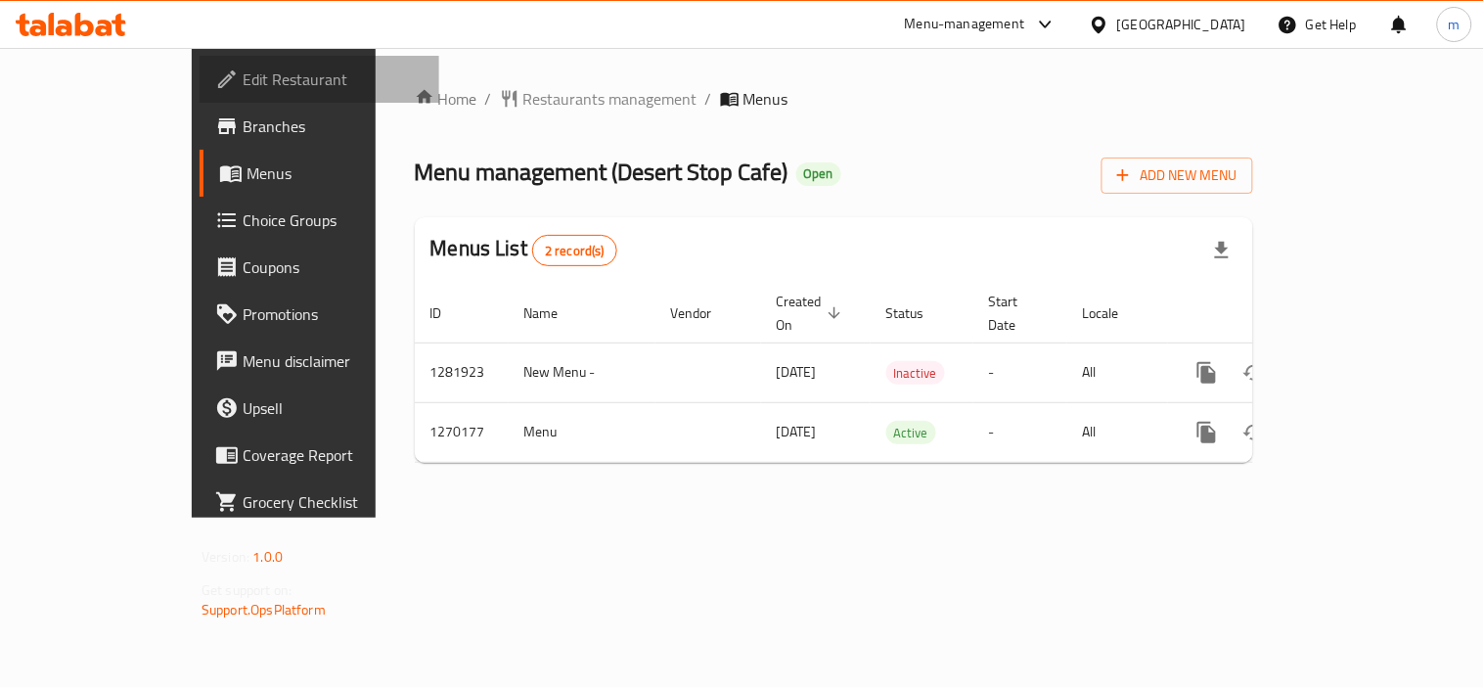
click at [243, 70] on span "Edit Restaurant" at bounding box center [333, 79] width 181 height 23
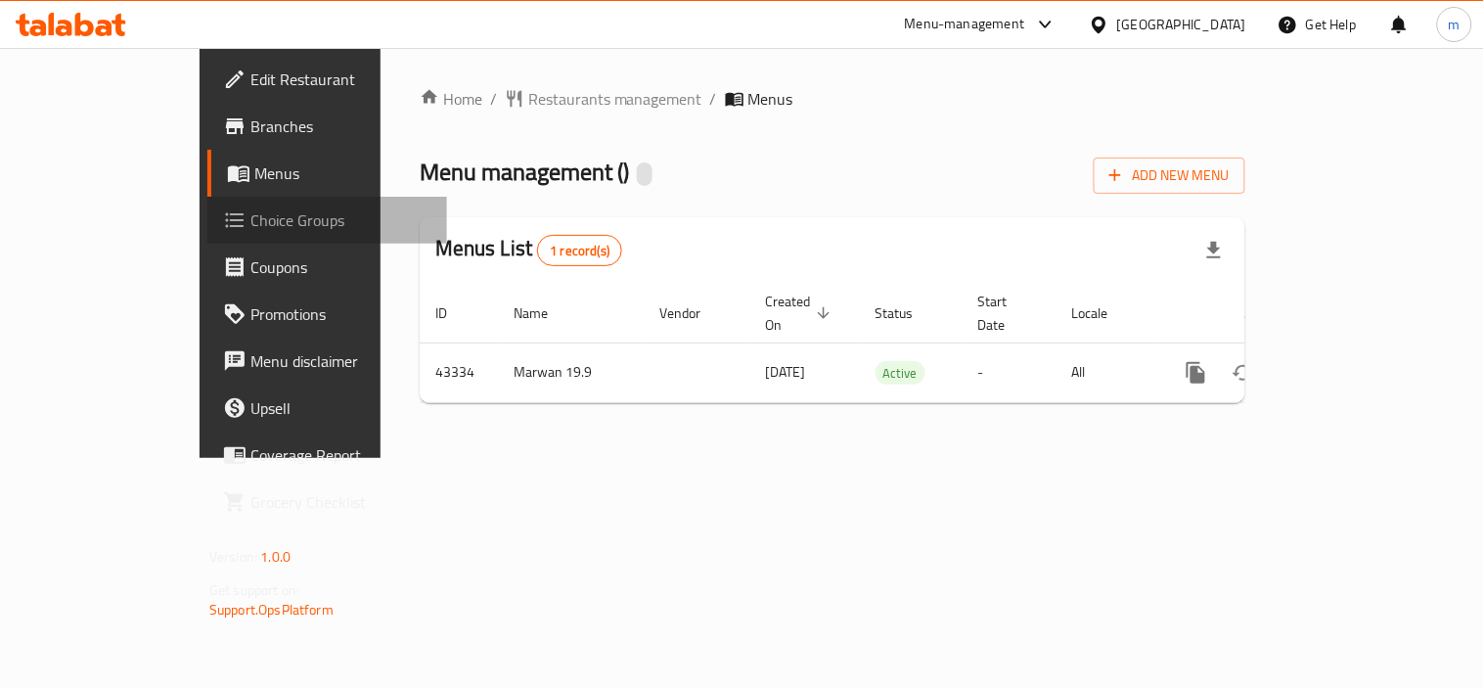
click at [250, 229] on span "Choice Groups" at bounding box center [340, 219] width 181 height 23
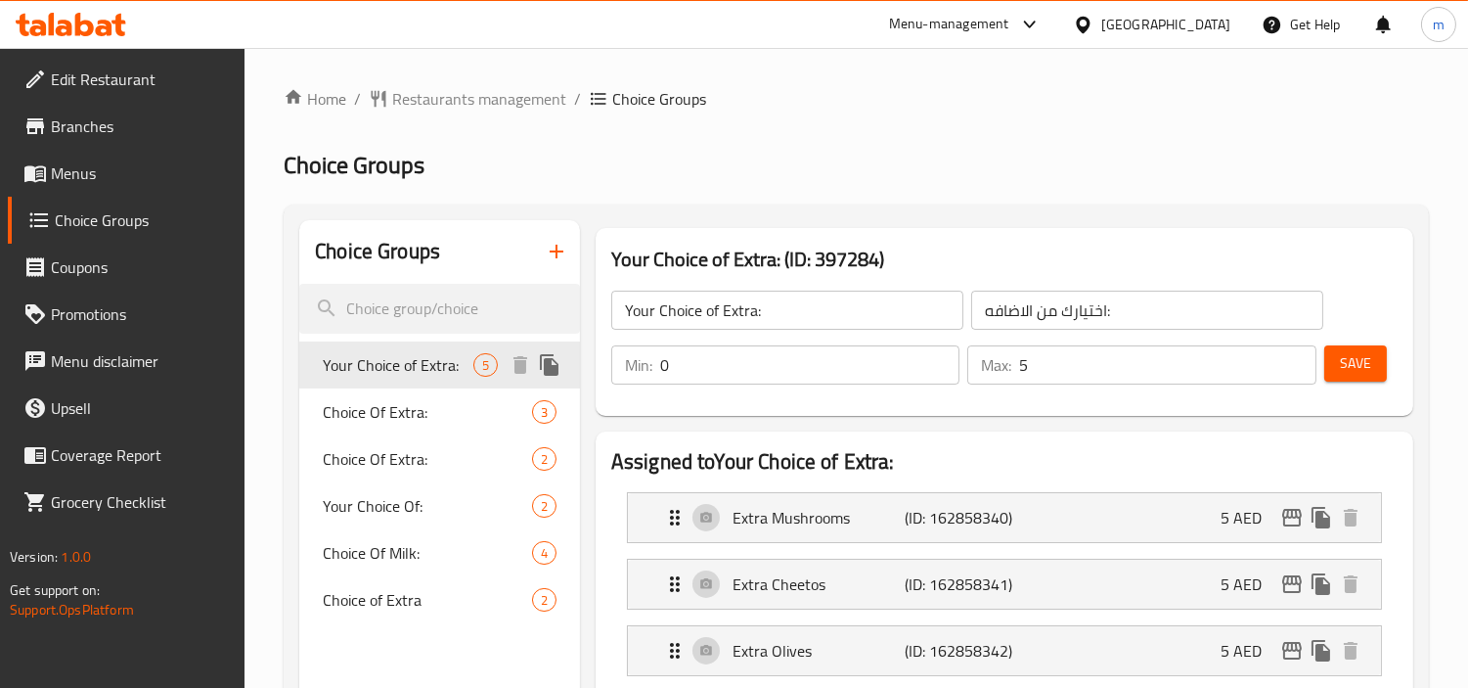
click at [421, 354] on span "Your Choice of Extra:" at bounding box center [398, 364] width 151 height 23
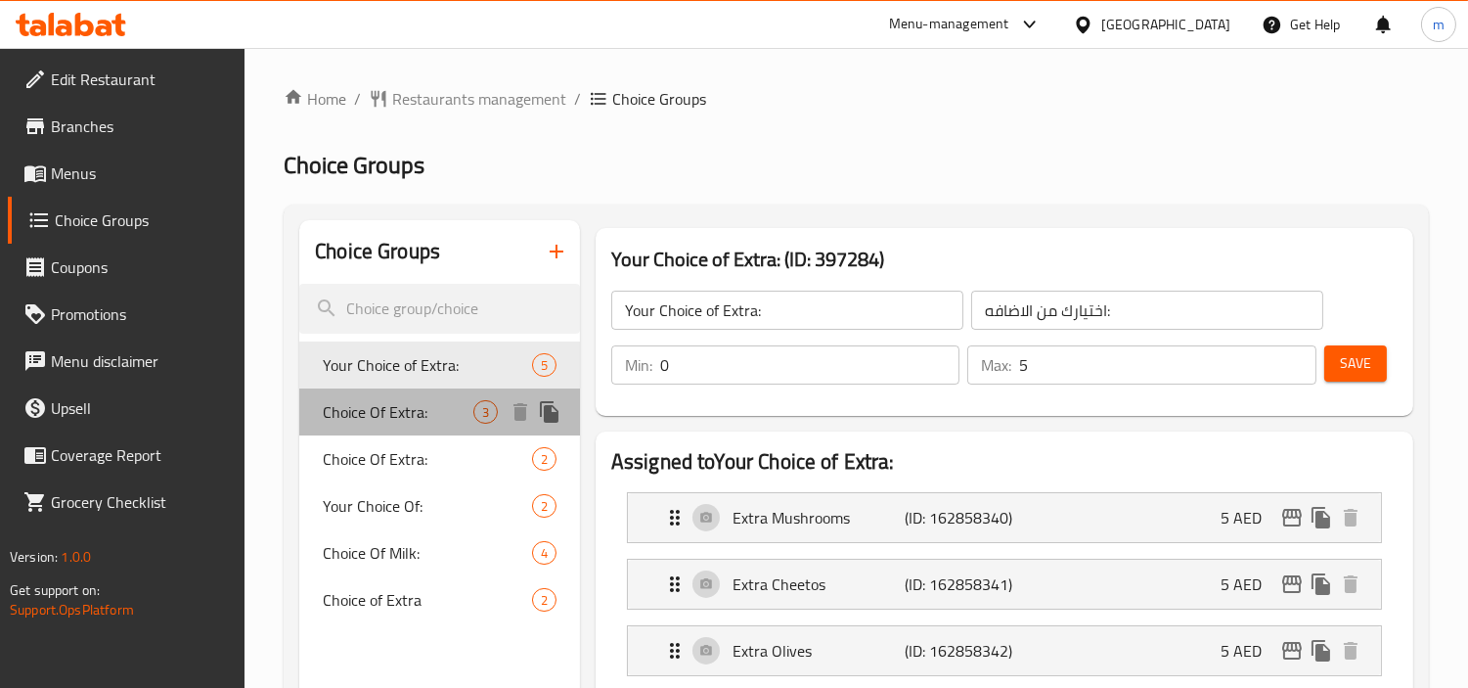
click at [395, 408] on span "Choice Of Extra:" at bounding box center [398, 411] width 151 height 23
type input "Choice Of Extra:"
type input "اختيار اضافية:"
type input "3"
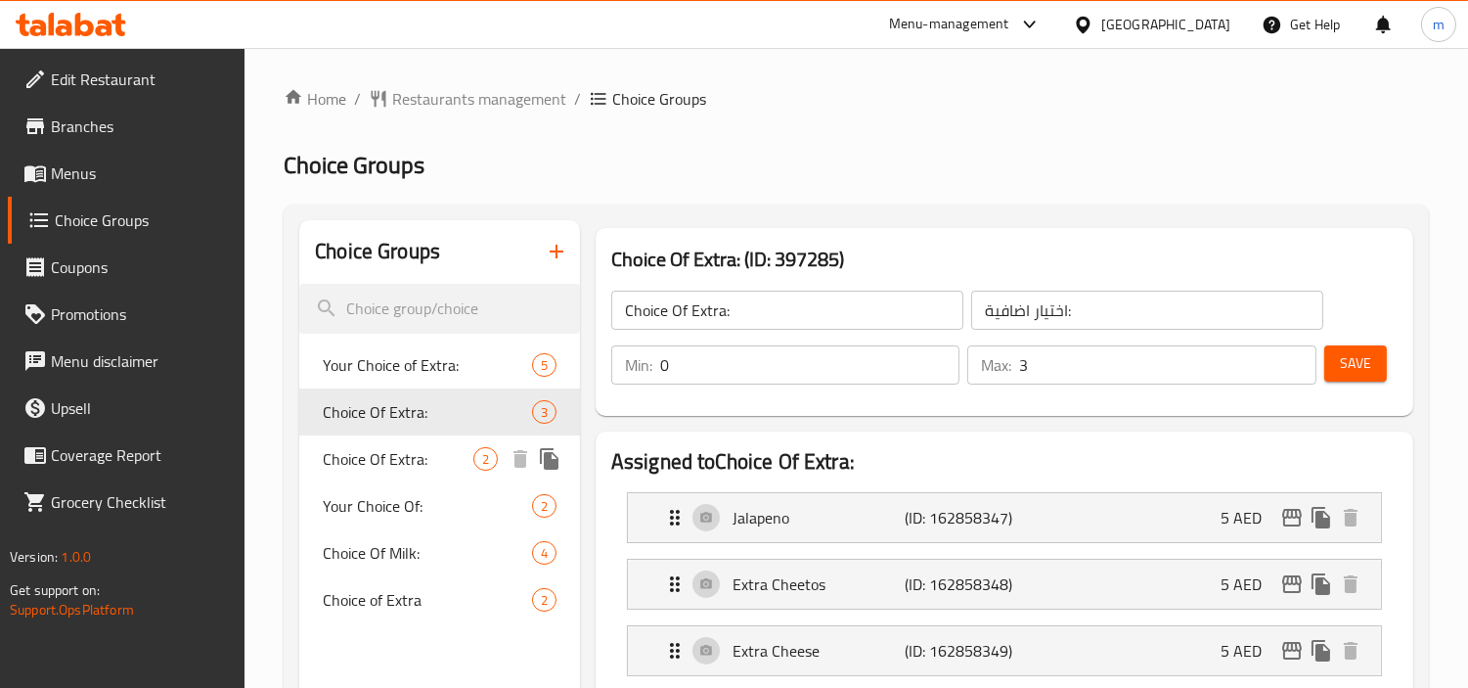
click at [373, 450] on span "Choice Of Extra:" at bounding box center [398, 458] width 151 height 23
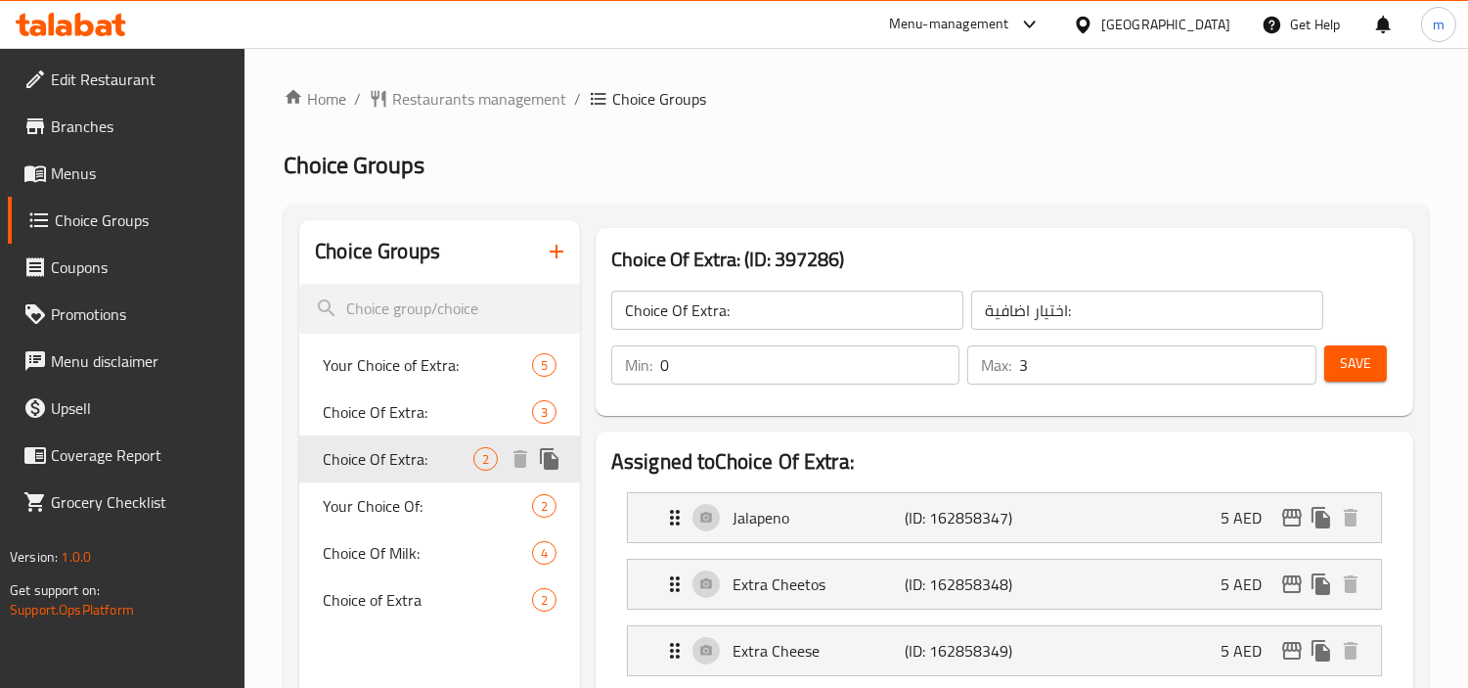
type input "إختيارك من الإضافات:"
type input "2"
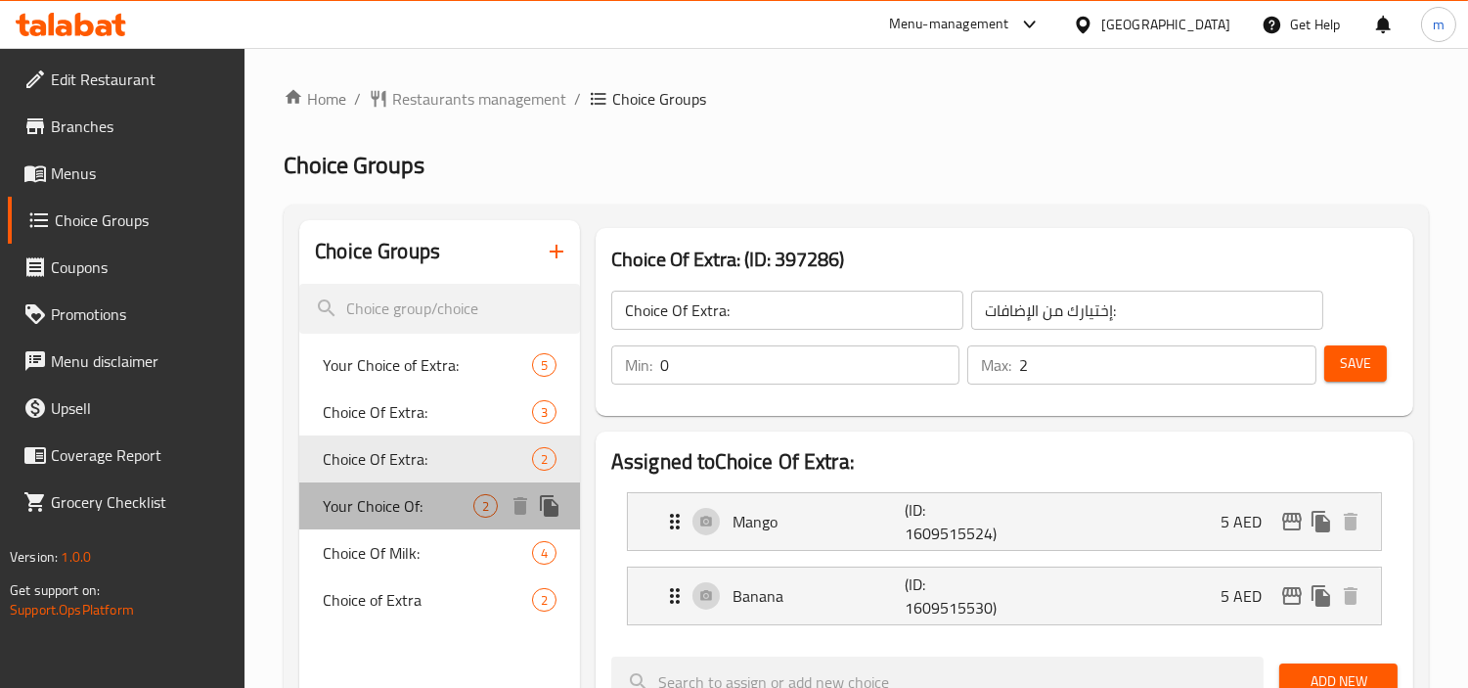
click at [375, 494] on span "Your Choice Of:" at bounding box center [398, 505] width 151 height 23
type input "Your Choice Of:"
type input "إختيارك من:"
type input "1"
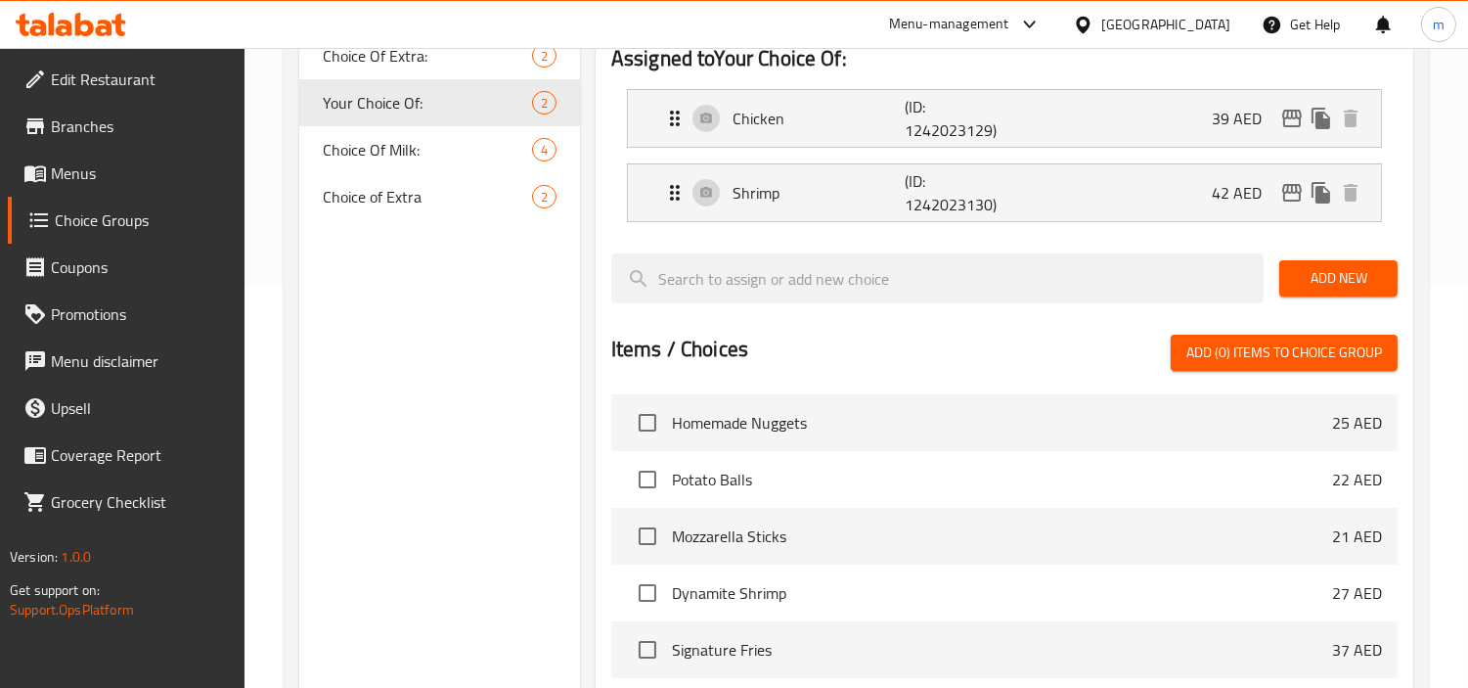
scroll to position [294, 0]
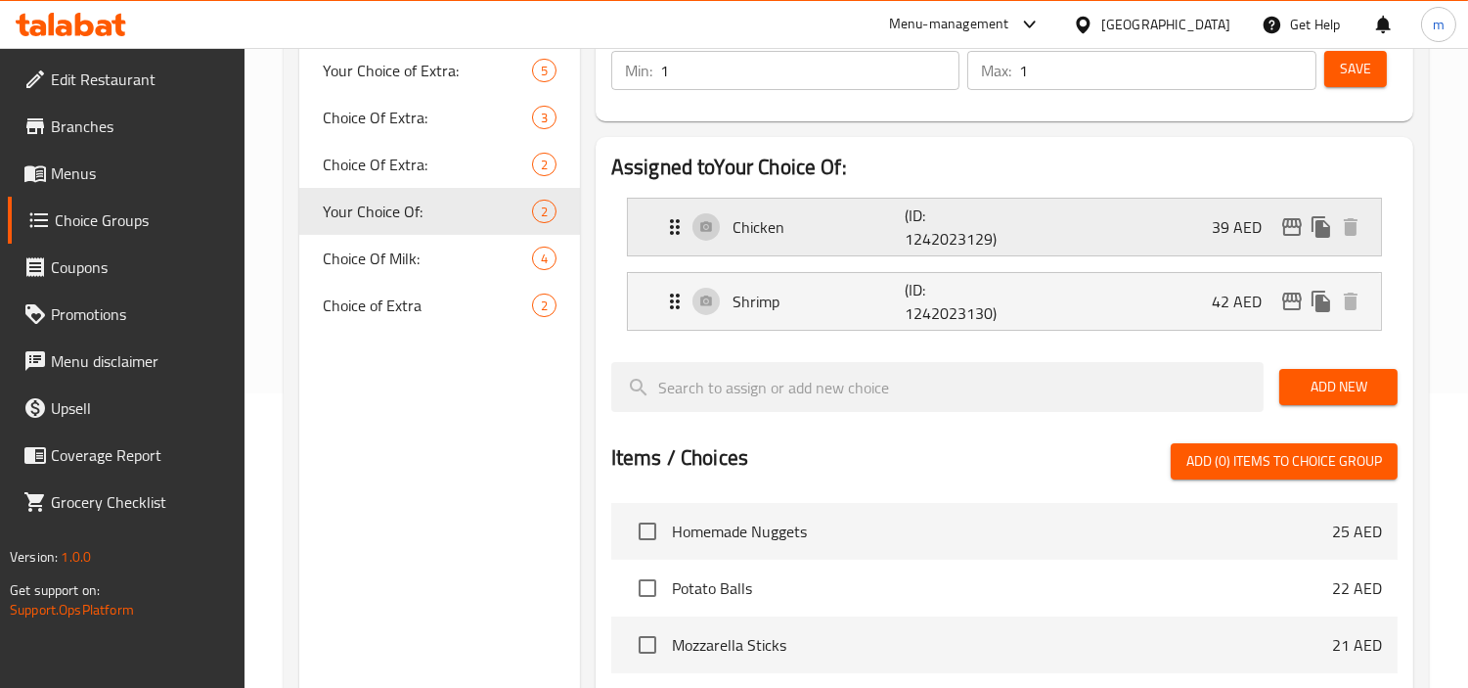
click at [669, 223] on icon "Expand" at bounding box center [674, 226] width 23 height 23
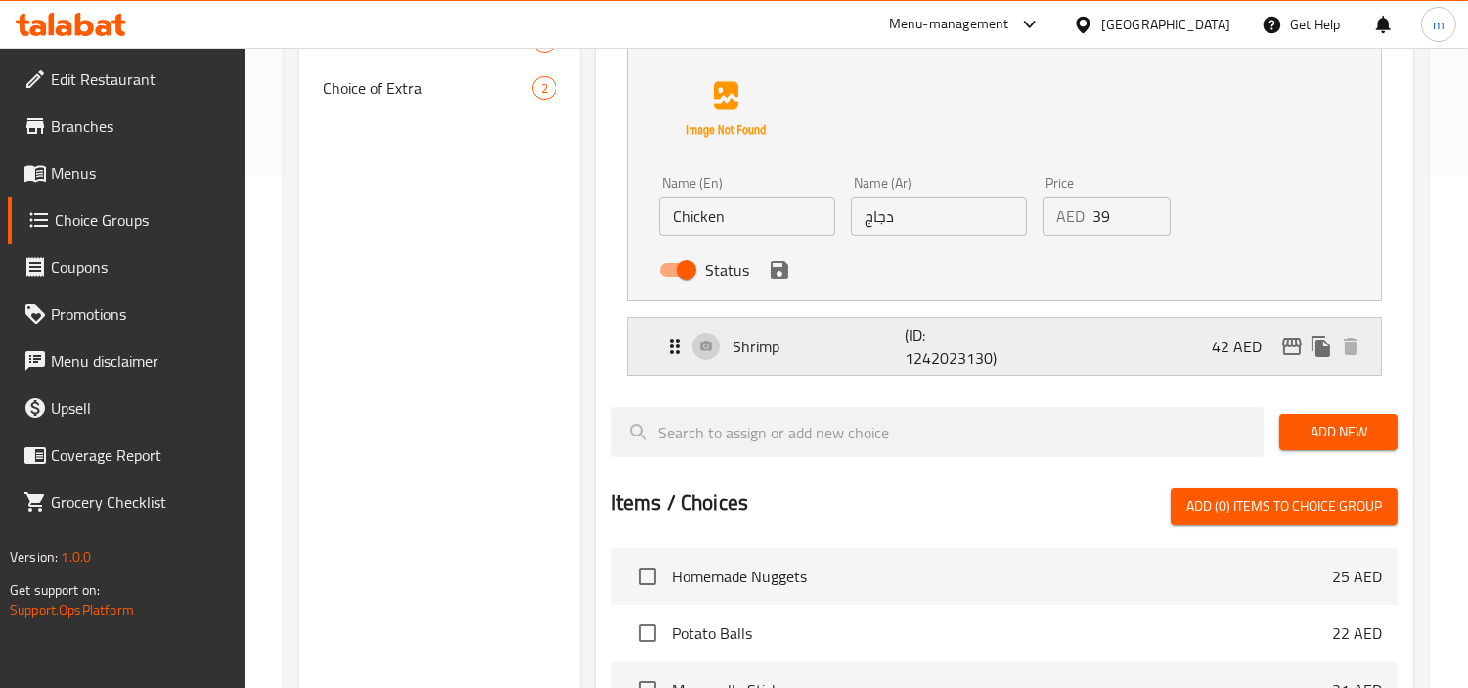
click at [676, 335] on icon "Expand" at bounding box center [674, 346] width 23 height 23
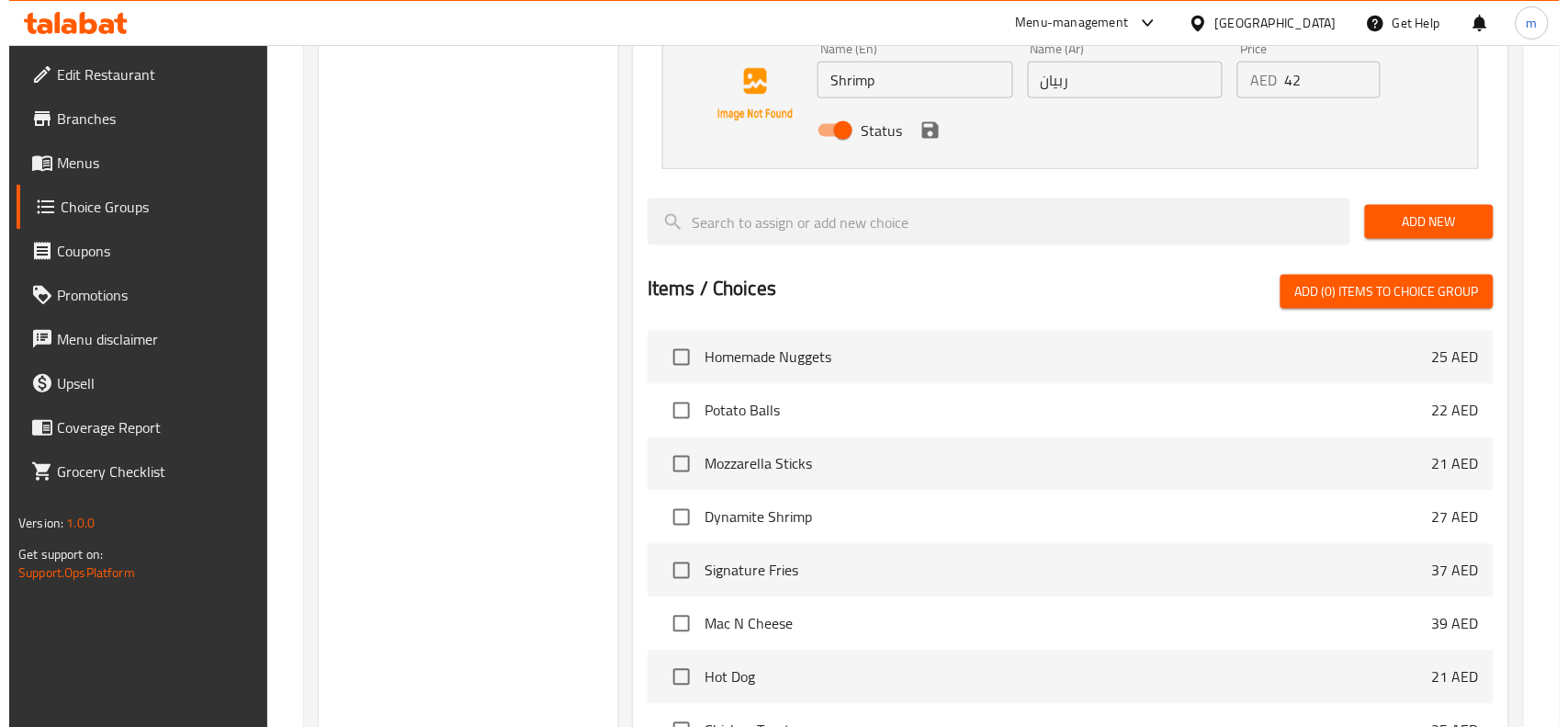
scroll to position [0, 0]
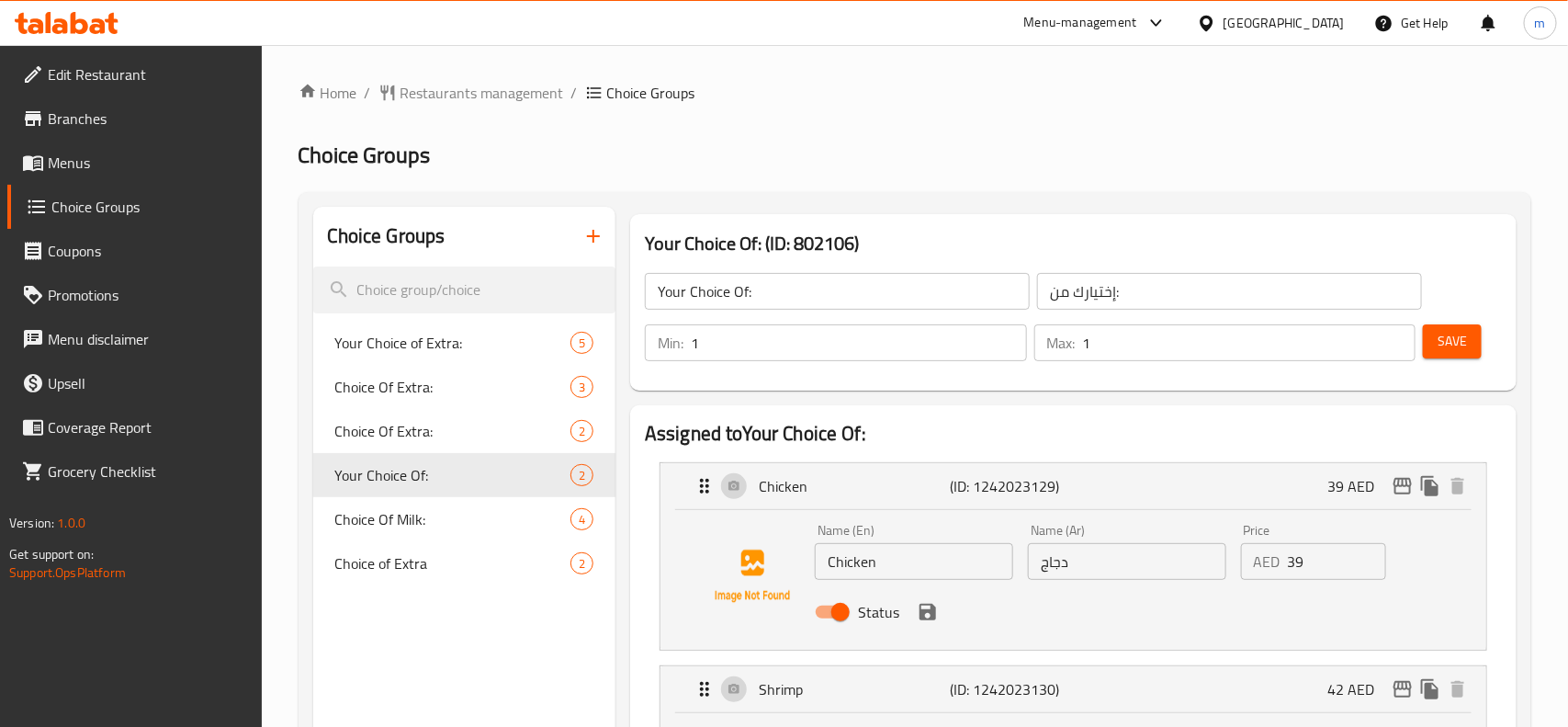
click at [1145, 327] on input "1" at bounding box center [1249, 342] width 333 height 37
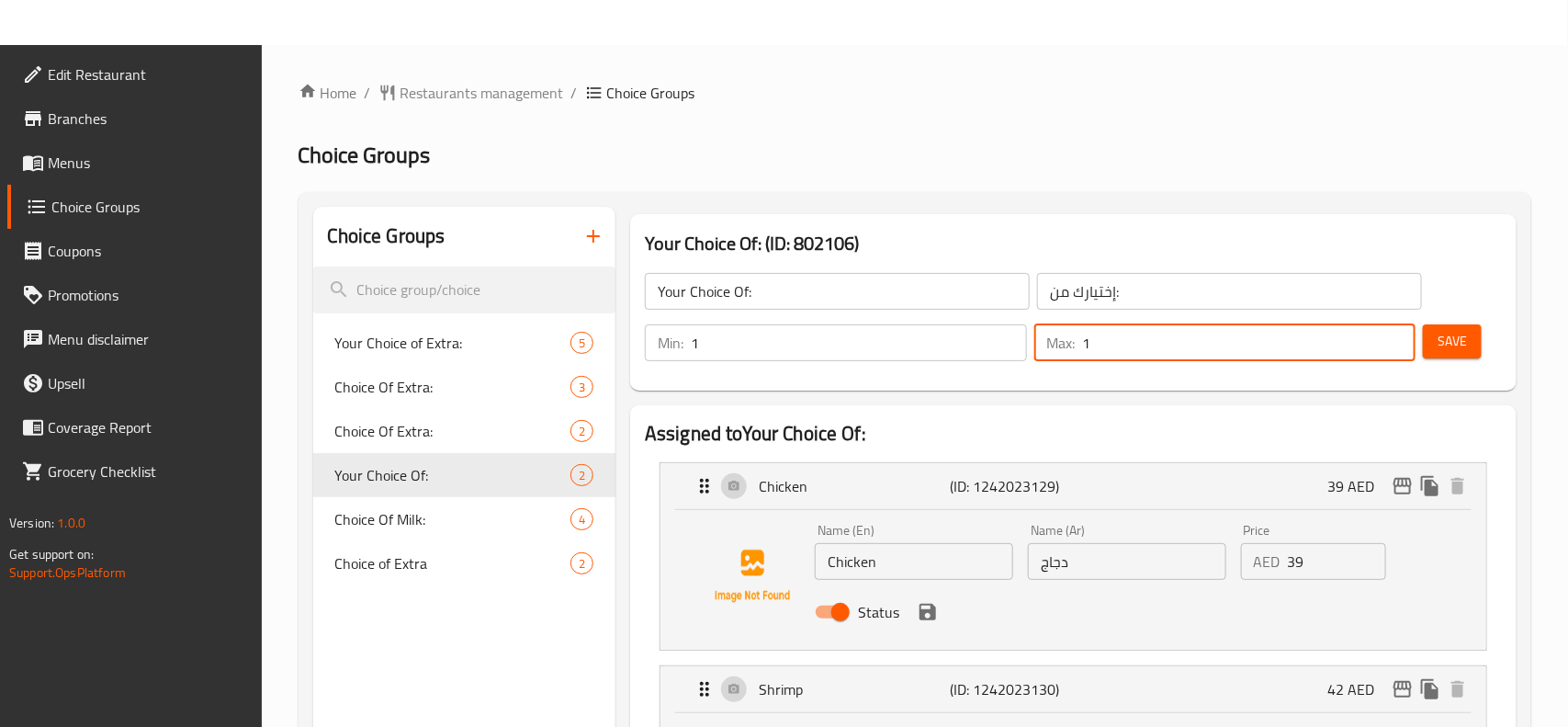
click at [60, 64] on span "Edit Restaurant" at bounding box center [147, 74] width 199 height 22
click at [92, 34] on html "​ Menu-management United Arab Emirates Get Help m Edit Restaurant Branches Menu…" at bounding box center [784, 386] width 1568 height 772
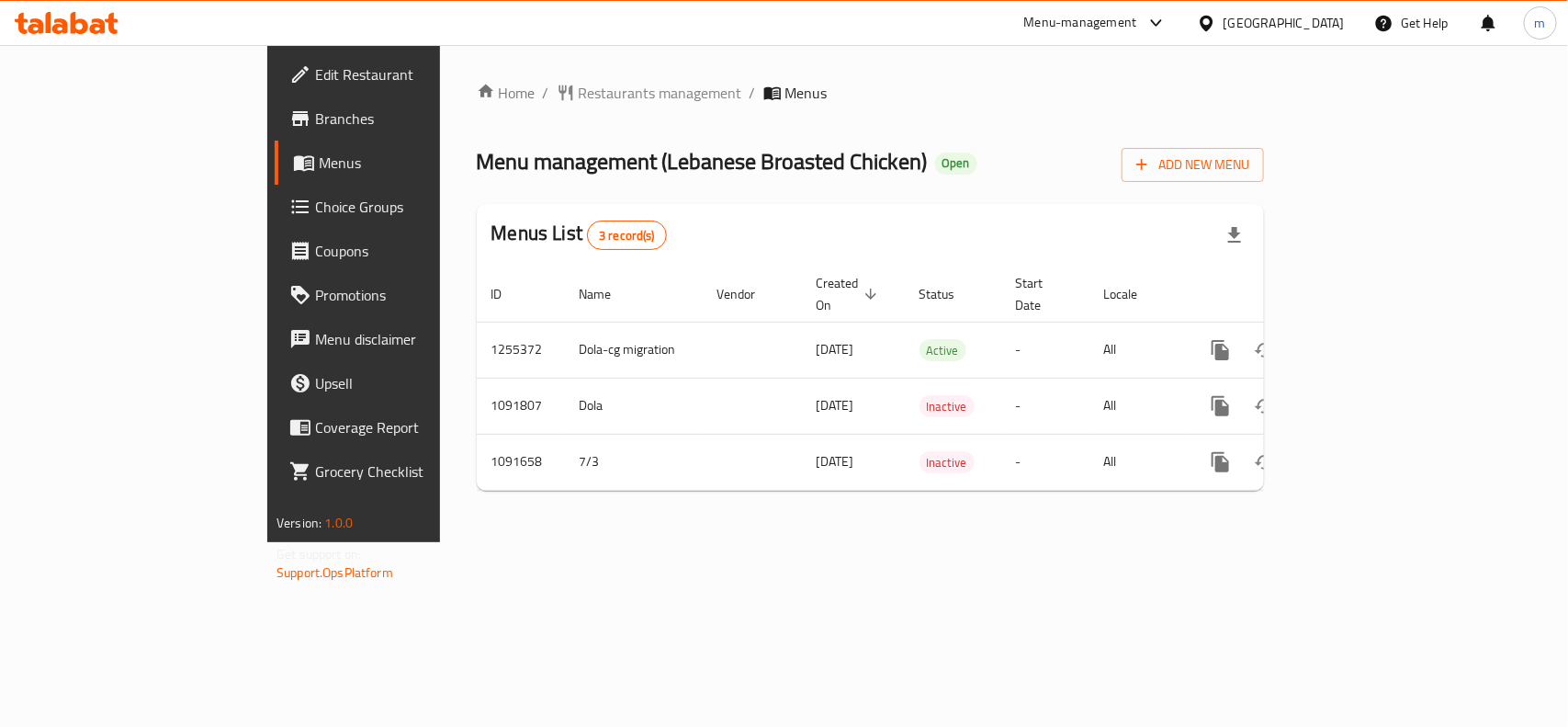
click at [95, 23] on icon at bounding box center [67, 23] width 104 height 22
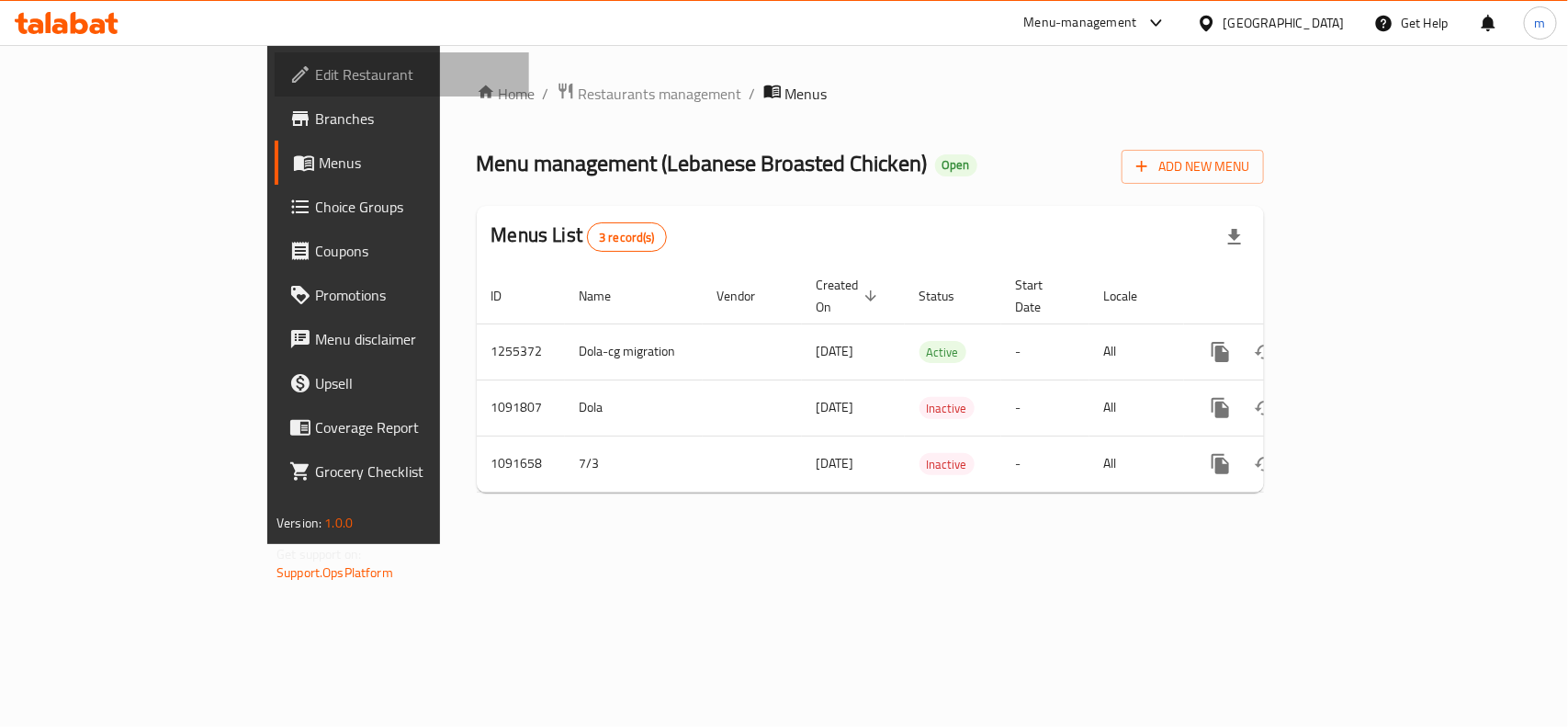
click at [315, 79] on span "Edit Restaurant" at bounding box center [415, 74] width 199 height 22
